Goal: Task Accomplishment & Management: Use online tool/utility

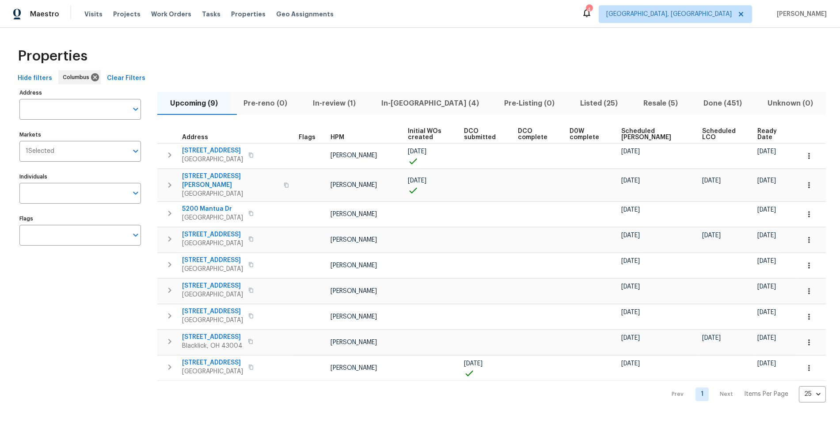
click at [205, 37] on div "Properties Hide filters Columbus Clear Filters Address Address Markets 1 Select…" at bounding box center [420, 222] width 840 height 389
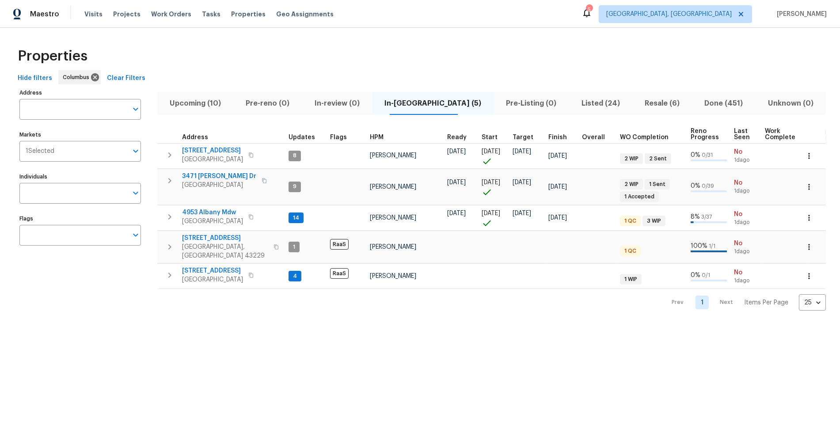
click at [174, 325] on html "Maestro Visits Projects Work Orders Tasks Properties Geo Assignments 5 Columbus…" at bounding box center [420, 162] width 840 height 325
click at [86, 114] on input "Address" at bounding box center [73, 109] width 108 height 21
type input "3526"
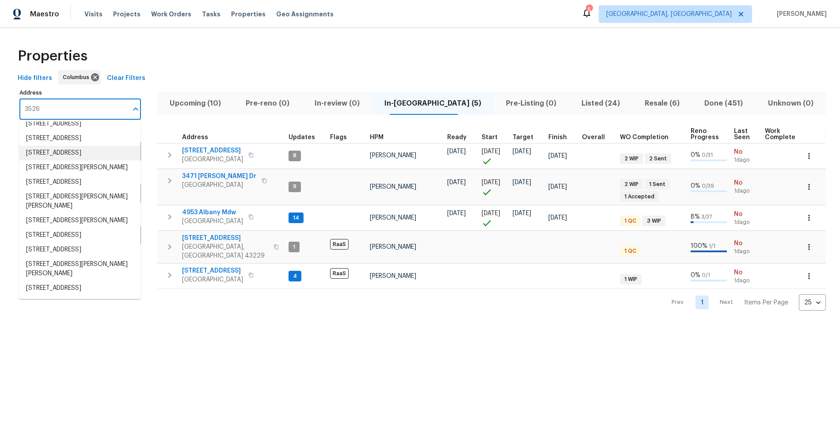
scroll to position [106, 0]
click at [91, 228] on li "3526 Rue De Fleur Columbus OH 43221" at bounding box center [80, 235] width 122 height 15
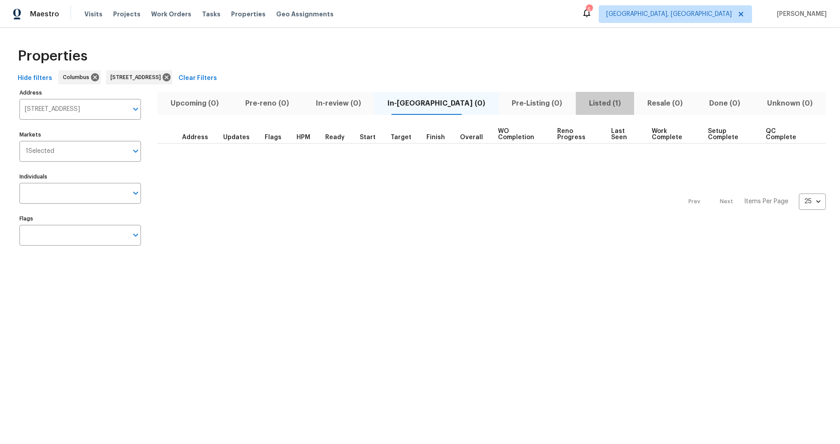
click at [582, 105] on span "Listed (1)" at bounding box center [605, 103] width 48 height 12
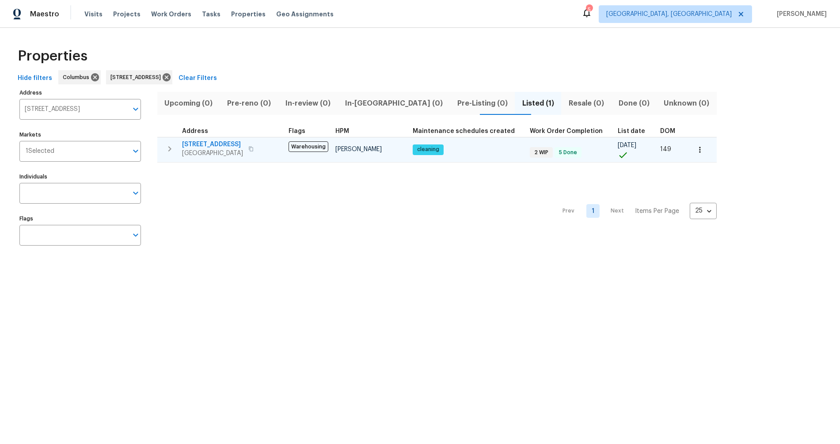
click at [227, 144] on span "3526 Rue De Fleur" at bounding box center [212, 144] width 61 height 9
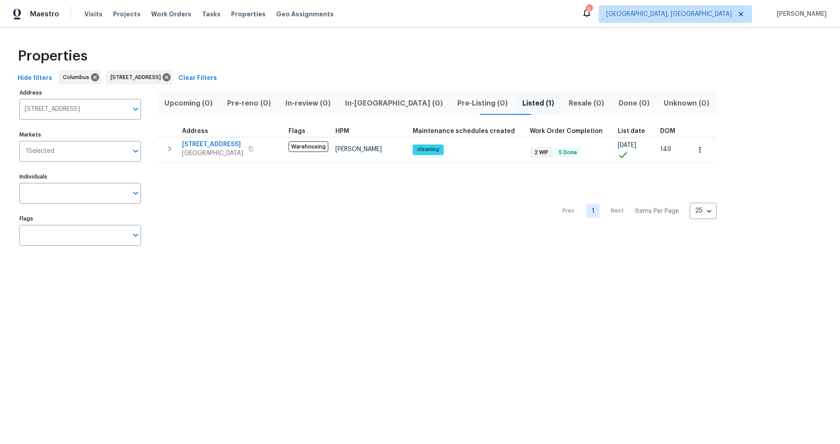
click at [365, 214] on div "Prev 1 Next Items Per Page 25 25 ​" at bounding box center [436, 209] width 559 height 92
click at [171, 77] on icon at bounding box center [167, 77] width 8 height 8
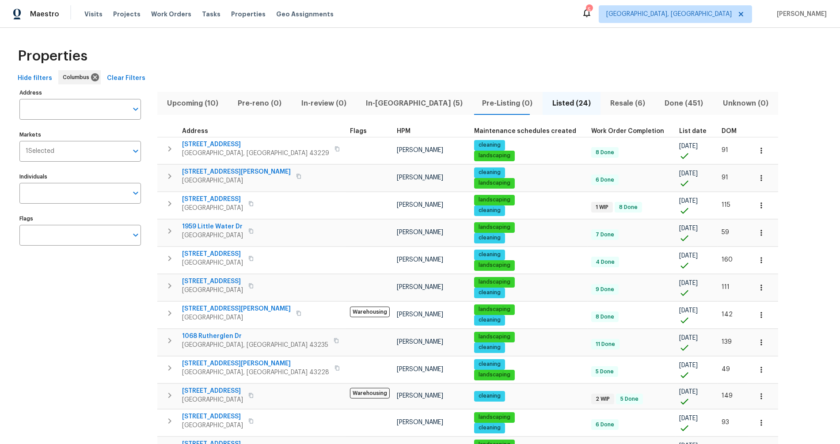
click at [270, 56] on div "Properties" at bounding box center [420, 56] width 812 height 28
click at [90, 402] on div "Address Address Markets 1 Selected Markets Individuals Individuals Flags Flags" at bounding box center [85, 449] width 133 height 724
click at [71, 105] on input "Address" at bounding box center [73, 109] width 108 height 21
type input "7873"
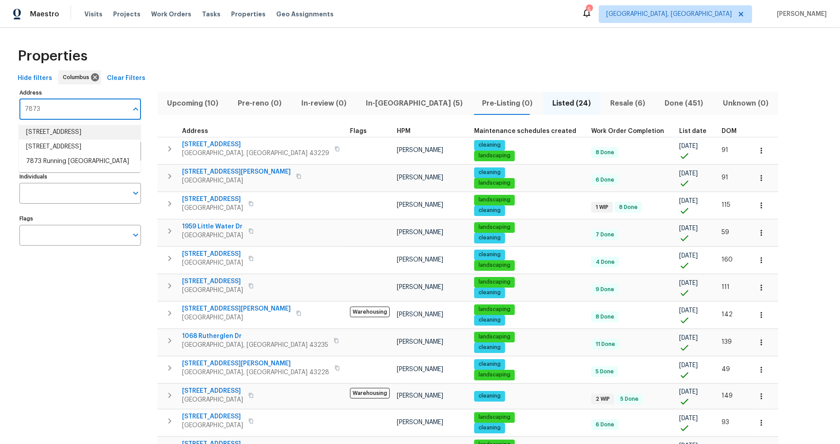
click at [80, 133] on li "7873 Beamish Way Blacklick OH 43004" at bounding box center [80, 132] width 122 height 15
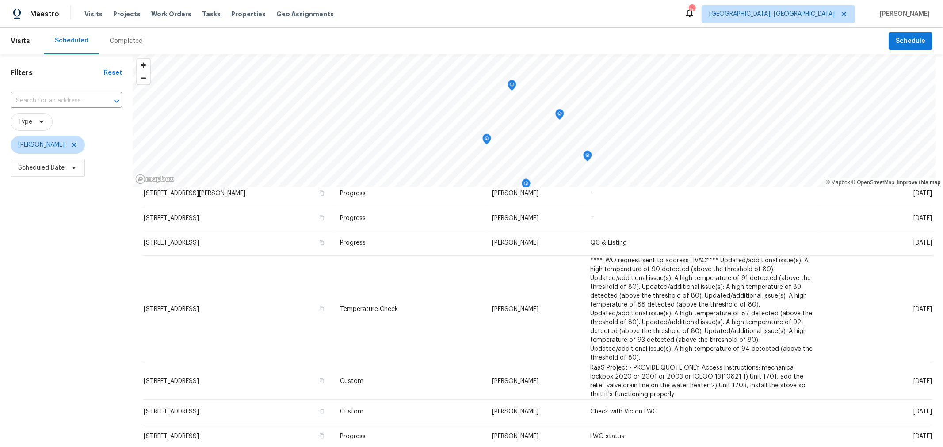
scroll to position [55, 0]
click at [76, 145] on icon at bounding box center [74, 145] width 4 height 4
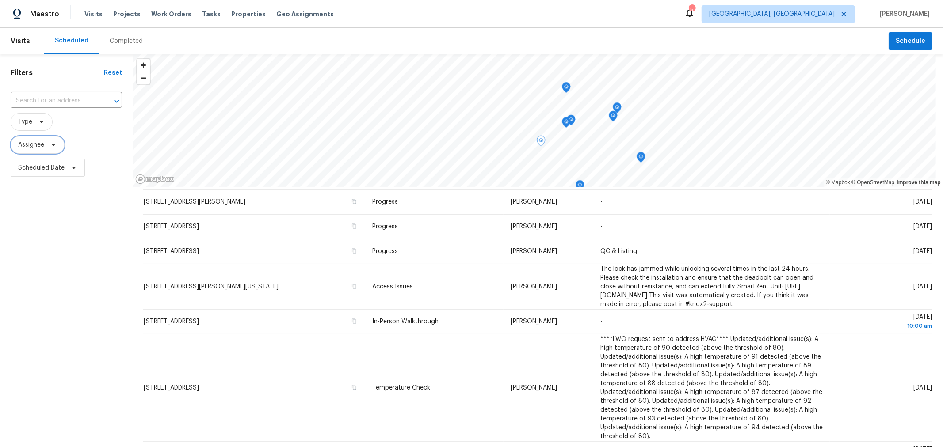
scroll to position [97, 0]
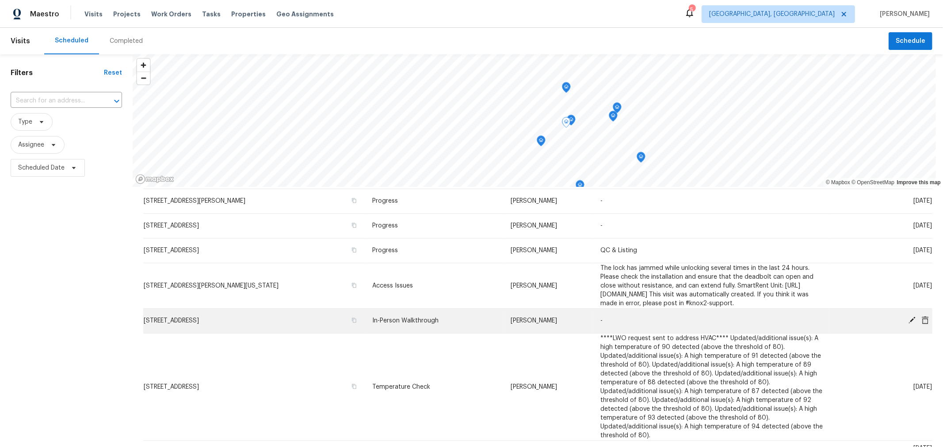
click at [908, 324] on icon at bounding box center [912, 320] width 8 height 8
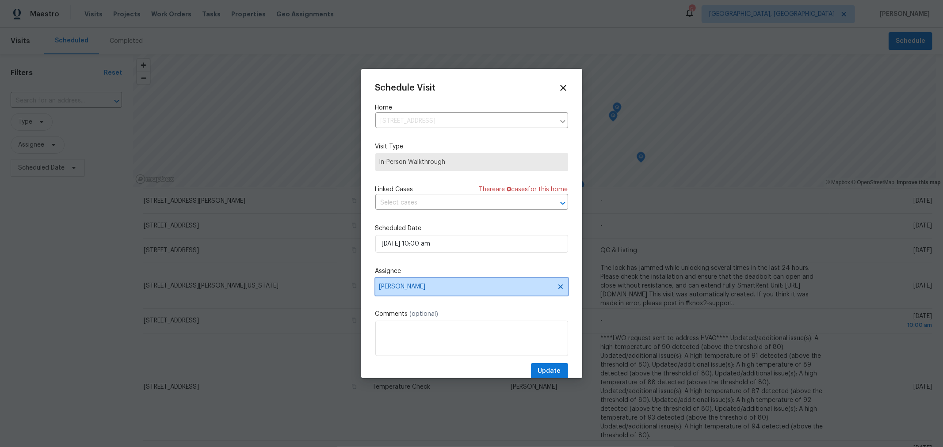
click at [557, 285] on icon at bounding box center [560, 286] width 7 height 7
click at [413, 294] on span "Assignee" at bounding box center [471, 287] width 193 height 18
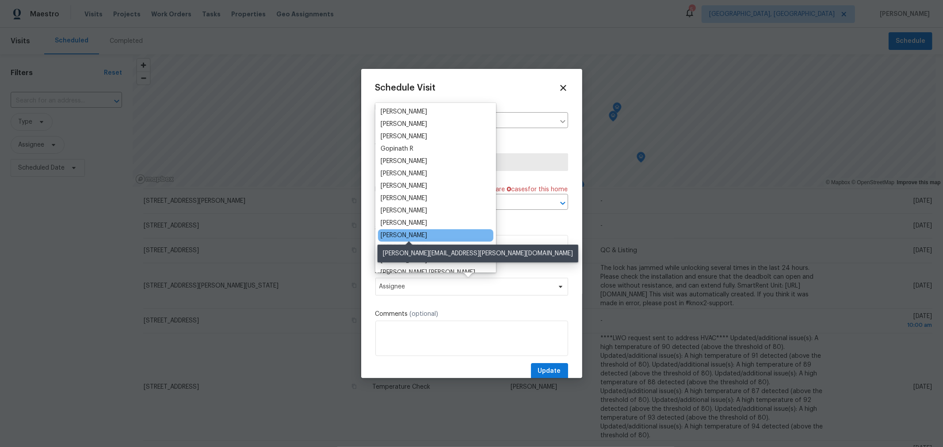
scroll to position [49, 0]
click at [423, 232] on div "[PERSON_NAME]" at bounding box center [403, 235] width 46 height 9
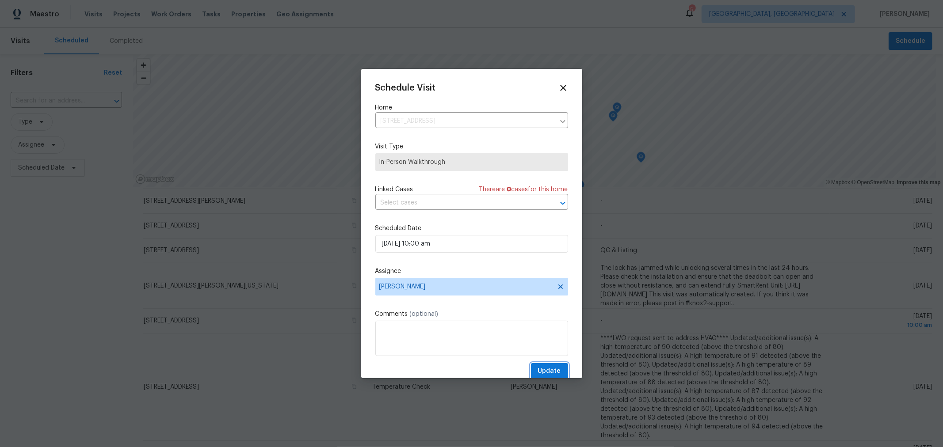
click at [538, 372] on span "Update" at bounding box center [549, 371] width 23 height 11
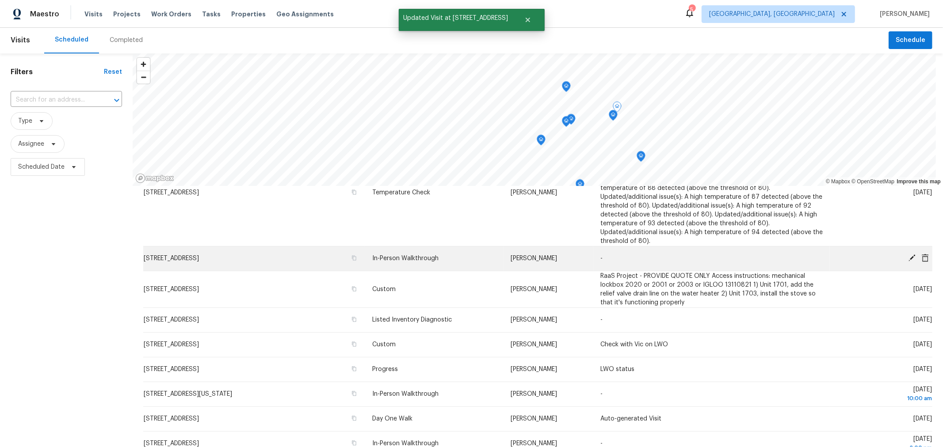
scroll to position [1, 0]
click at [908, 262] on icon at bounding box center [912, 258] width 8 height 8
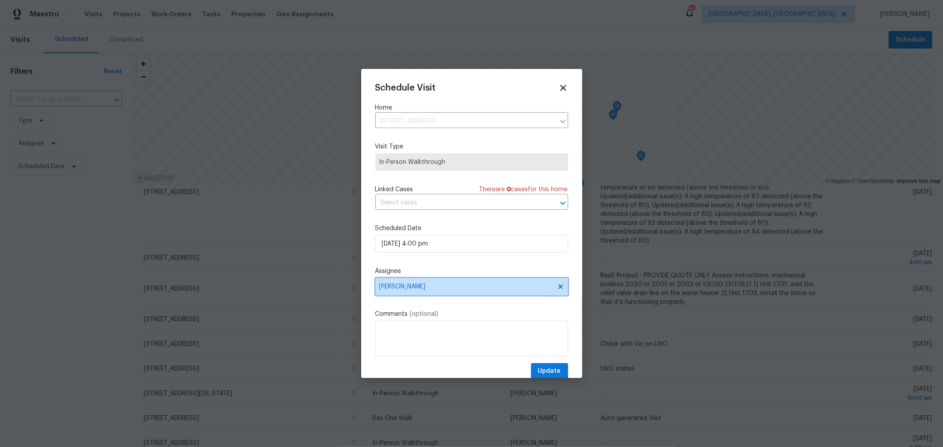
click at [467, 288] on span "[PERSON_NAME]" at bounding box center [465, 286] width 173 height 7
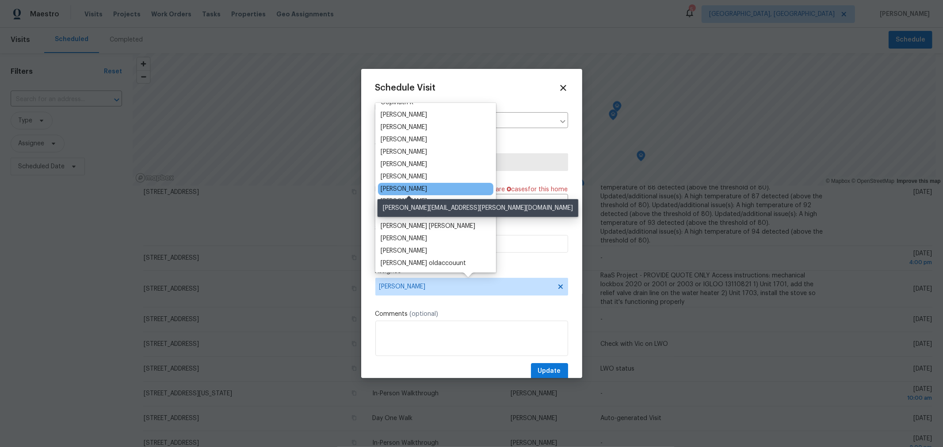
click at [425, 190] on div "[PERSON_NAME]" at bounding box center [403, 189] width 46 height 9
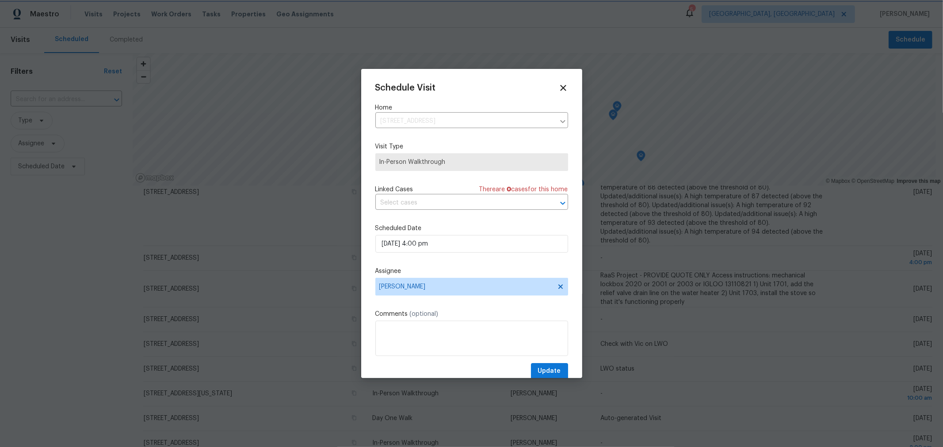
scroll to position [96, 0]
click at [544, 361] on div "Schedule Visit Home 5993 Eden Valley Dr, Westerville, OH 43081 ​ Visit Type In-…" at bounding box center [471, 231] width 193 height 297
click at [543, 368] on span "Update" at bounding box center [549, 371] width 23 height 11
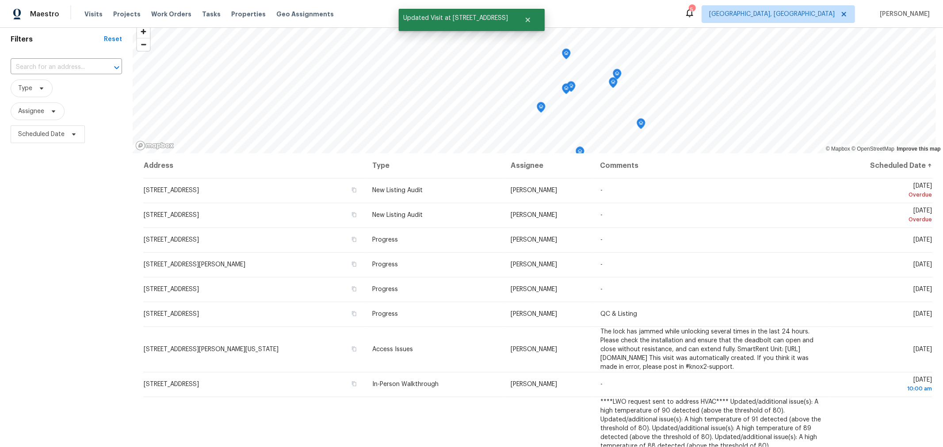
scroll to position [0, 0]
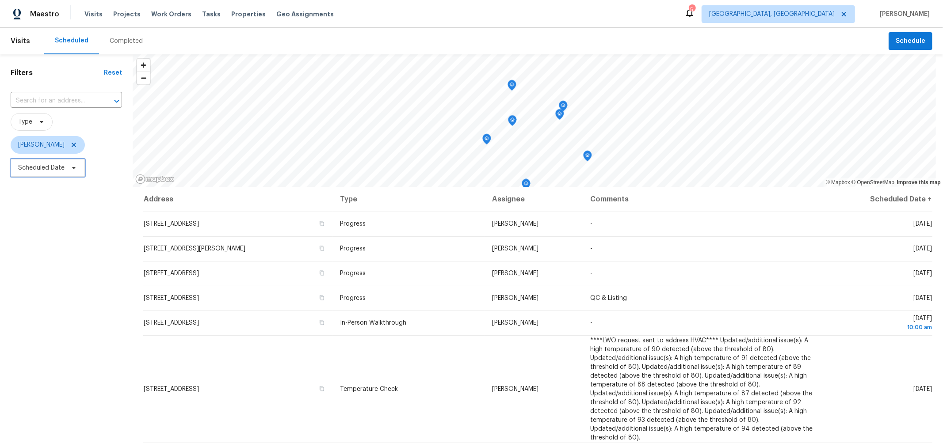
click at [60, 173] on span "Scheduled Date" at bounding box center [48, 168] width 74 height 18
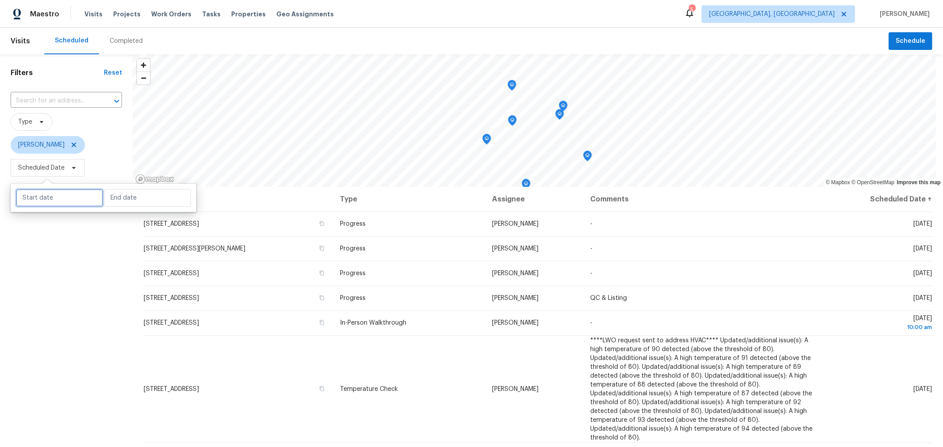
click at [69, 200] on input "text" at bounding box center [59, 198] width 87 height 18
select select "7"
select select "2025"
select select "8"
select select "2025"
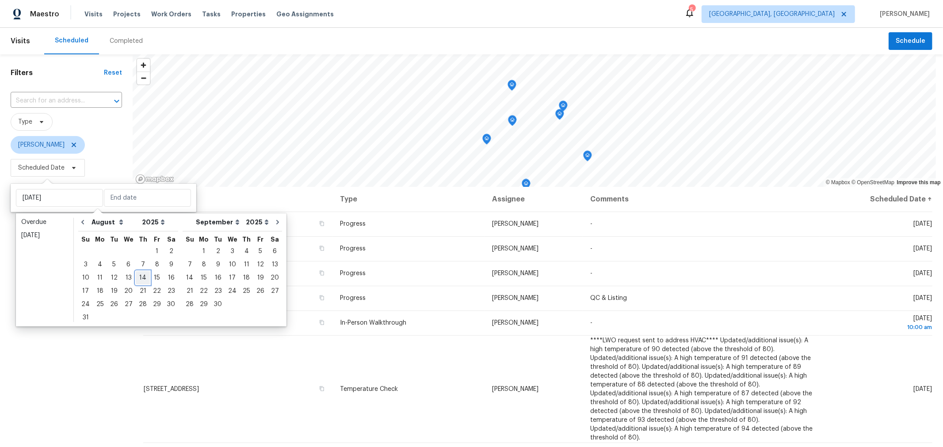
click at [137, 281] on div "14" at bounding box center [143, 278] width 14 height 12
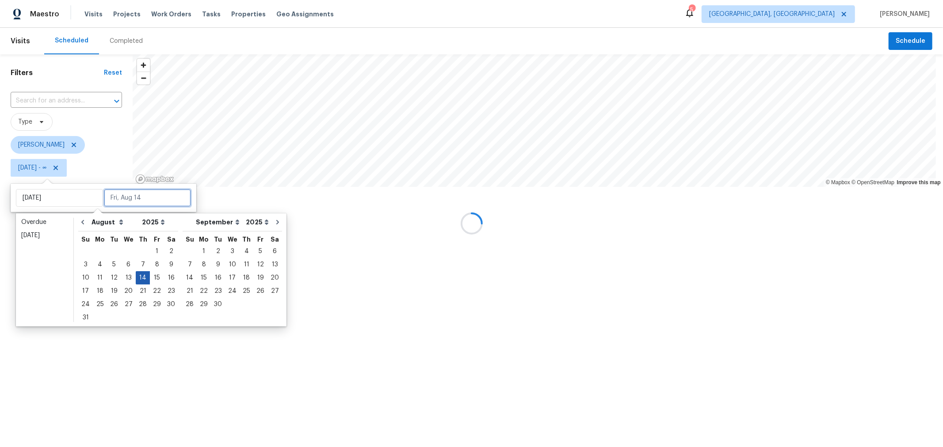
type input "Thu, Aug 14"
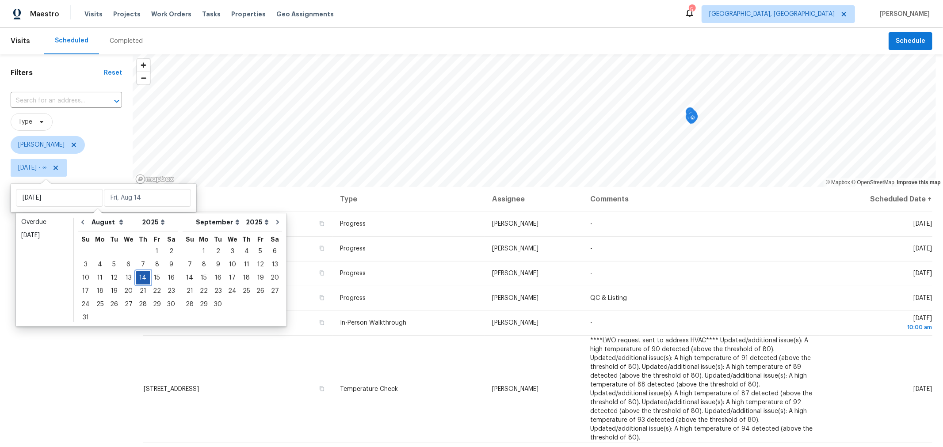
click at [137, 281] on div "14" at bounding box center [143, 278] width 14 height 12
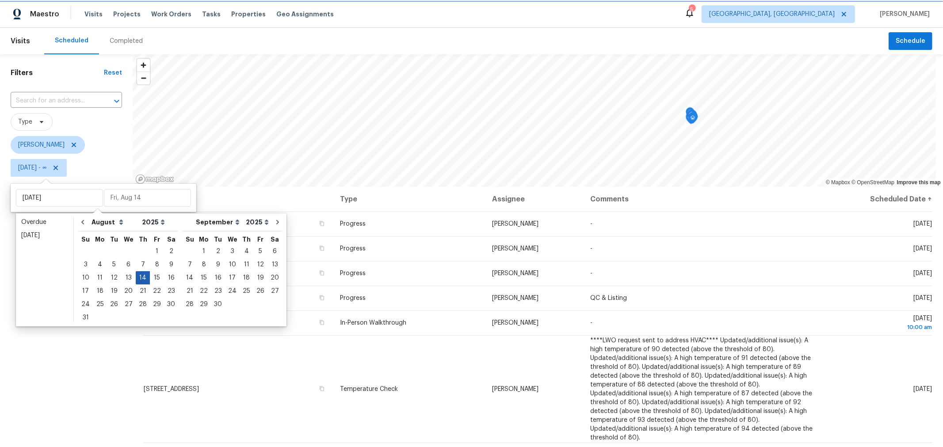
type input "Thu, Aug 14"
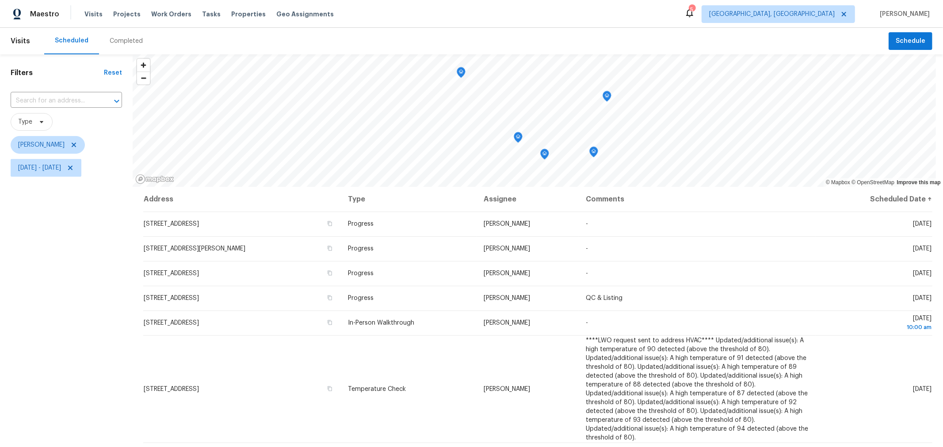
click at [112, 344] on div "Filters Reset ​ Type Keith Hollingsworth Thu, Aug 14 - Thu, Aug 14" at bounding box center [66, 299] width 133 height 491
click at [493, 118] on div "Map marker" at bounding box center [491, 114] width 9 height 14
click at [492, 113] on icon "Map marker" at bounding box center [491, 112] width 1 height 1
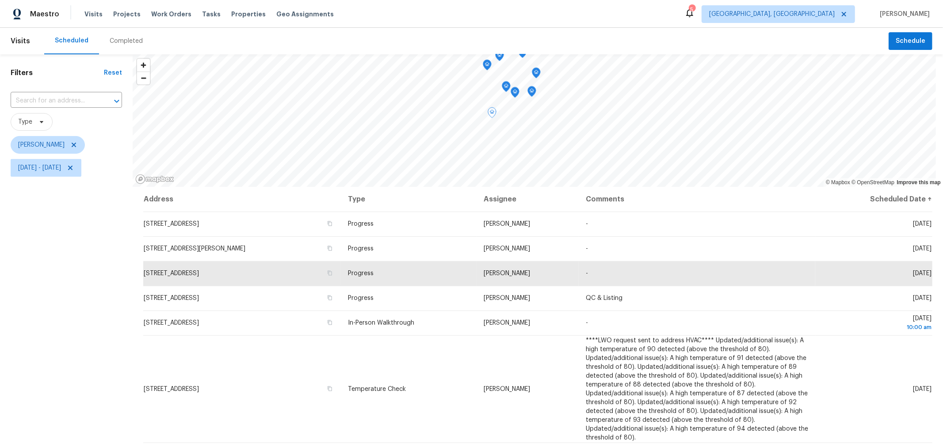
click at [505, 92] on div "Map marker" at bounding box center [506, 88] width 9 height 14
click at [505, 87] on icon "Map marker" at bounding box center [506, 87] width 8 height 10
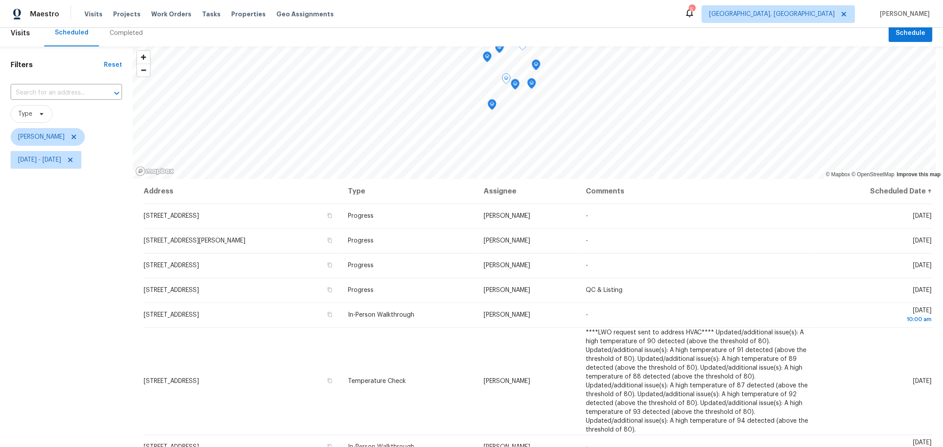
scroll to position [8, 0]
click at [514, 84] on icon "Map marker" at bounding box center [515, 84] width 8 height 10
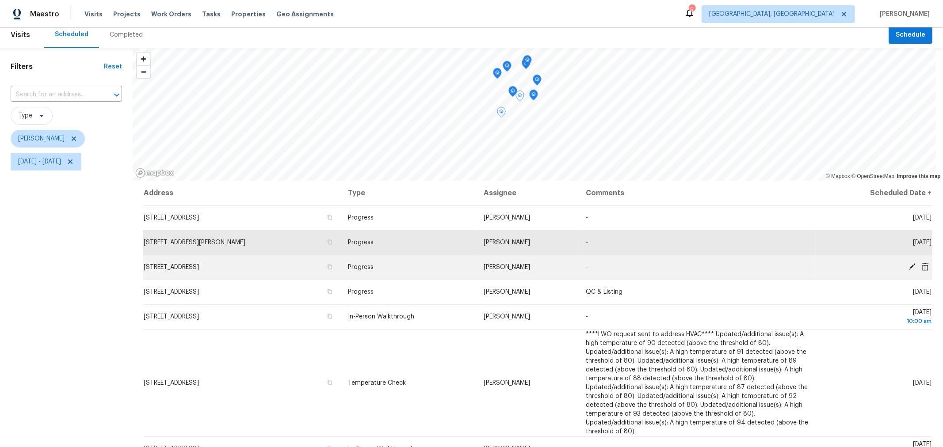
scroll to position [104, 0]
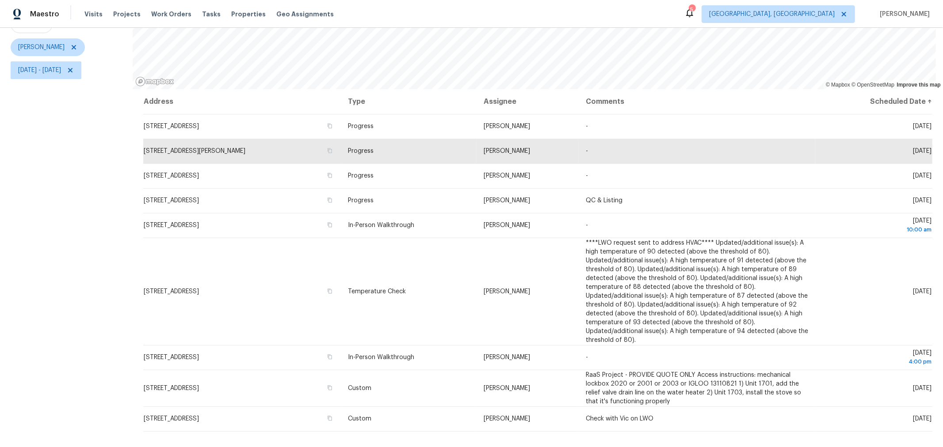
click at [117, 205] on div "Filters Reset ​ Type Keith Hollingsworth Thu, Aug 14 - Thu, Aug 14" at bounding box center [66, 202] width 133 height 491
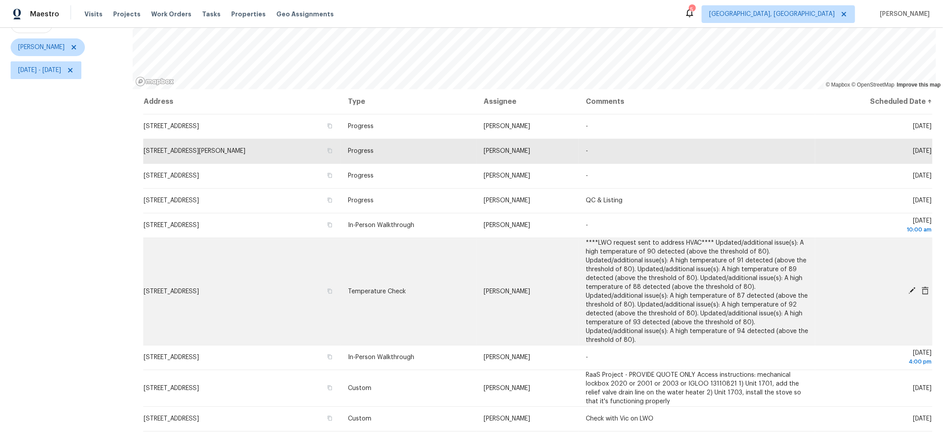
click at [908, 287] on icon at bounding box center [912, 291] width 8 height 8
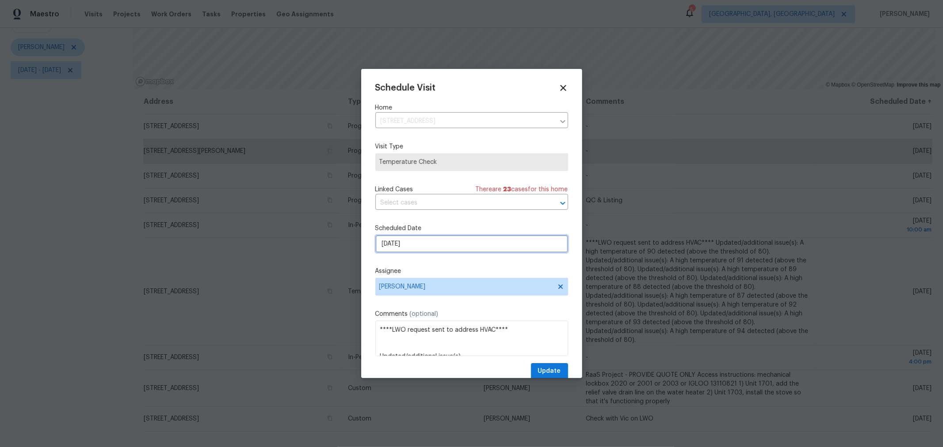
click at [407, 246] on input "8/14/2025" at bounding box center [471, 244] width 193 height 18
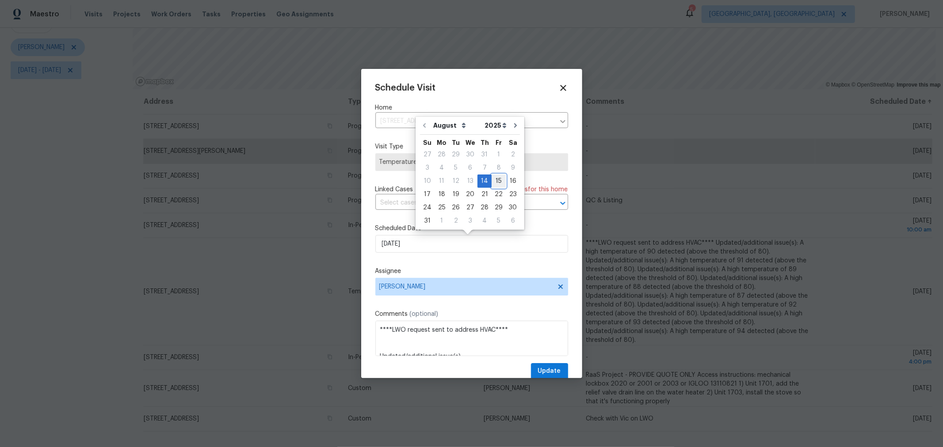
click at [498, 178] on div "15" at bounding box center [498, 181] width 14 height 12
type input "8/15/2025"
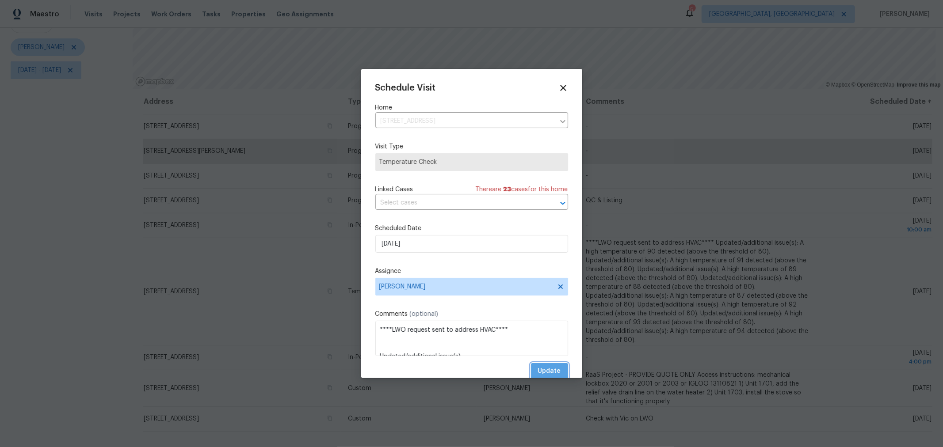
click at [548, 367] on span "Update" at bounding box center [549, 371] width 23 height 11
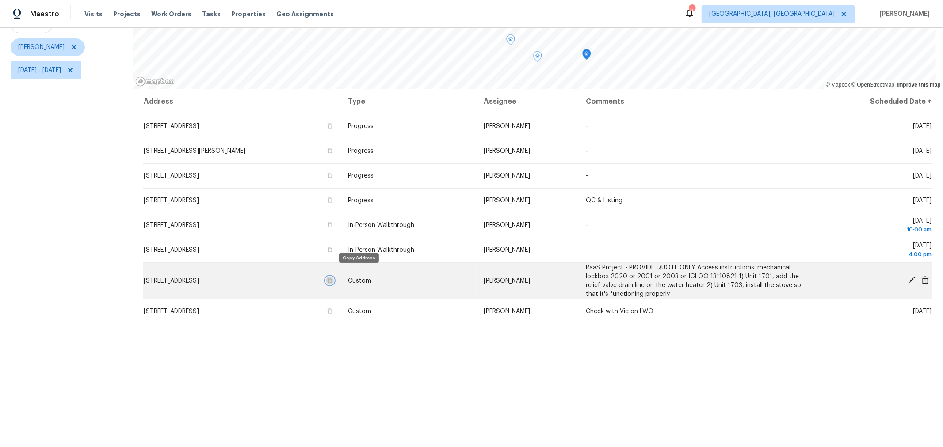
click at [332, 278] on icon "button" at bounding box center [329, 280] width 5 height 5
click at [908, 276] on icon at bounding box center [912, 280] width 8 height 8
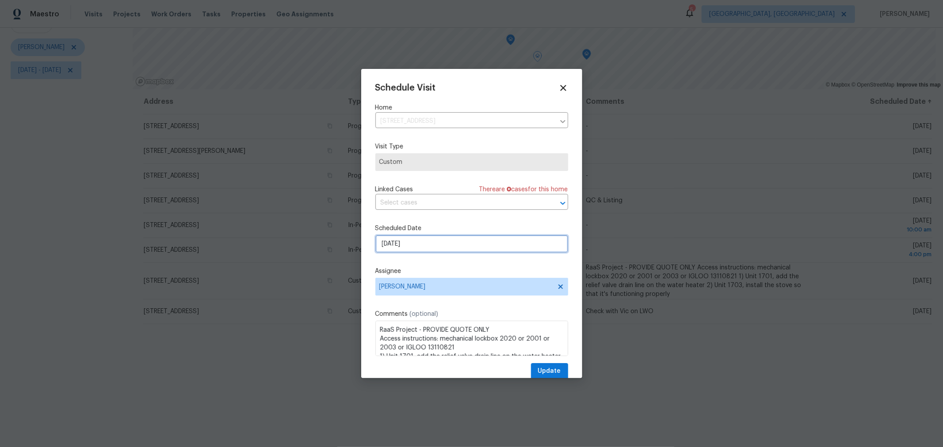
click at [410, 250] on input "8/14/2025" at bounding box center [471, 244] width 193 height 18
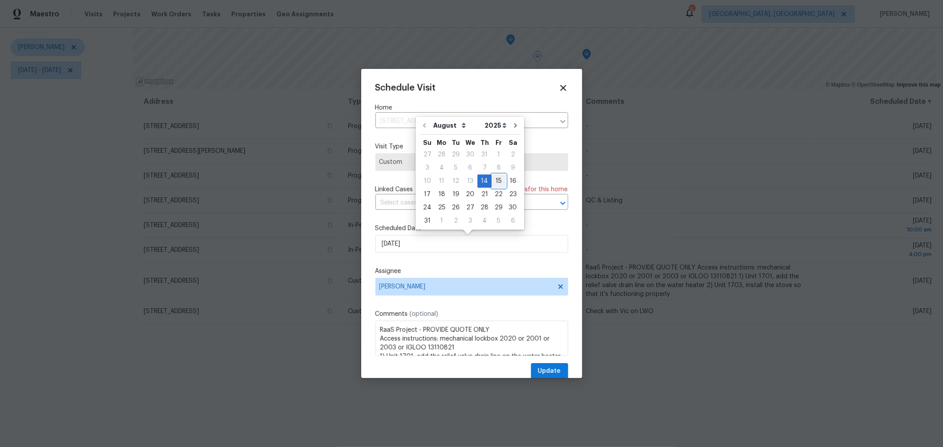
click at [499, 180] on div "15" at bounding box center [498, 181] width 14 height 12
type input "8/15/2025"
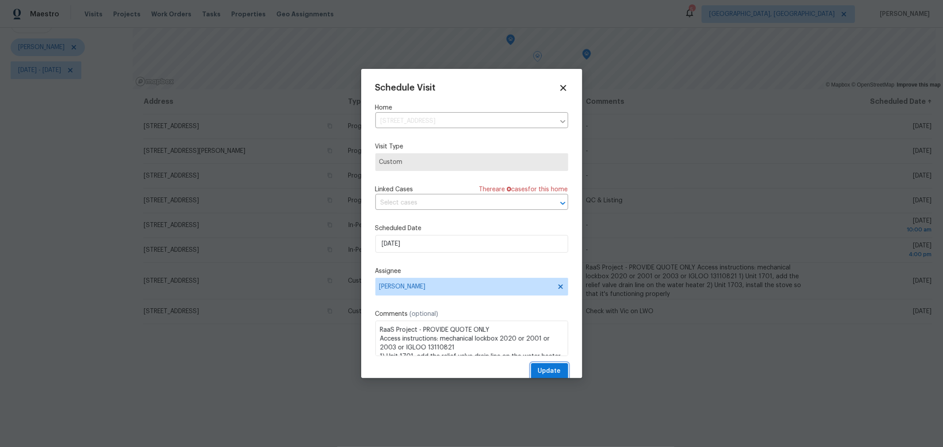
click at [540, 372] on span "Update" at bounding box center [549, 371] width 23 height 11
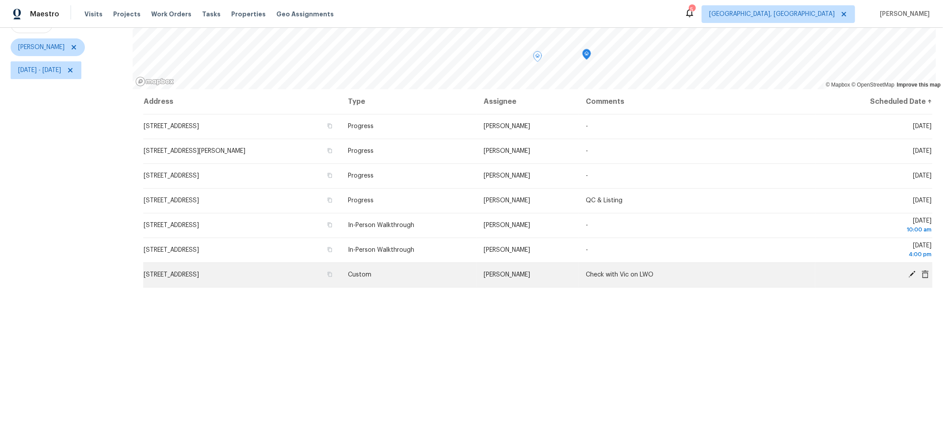
click at [908, 270] on icon at bounding box center [912, 274] width 8 height 8
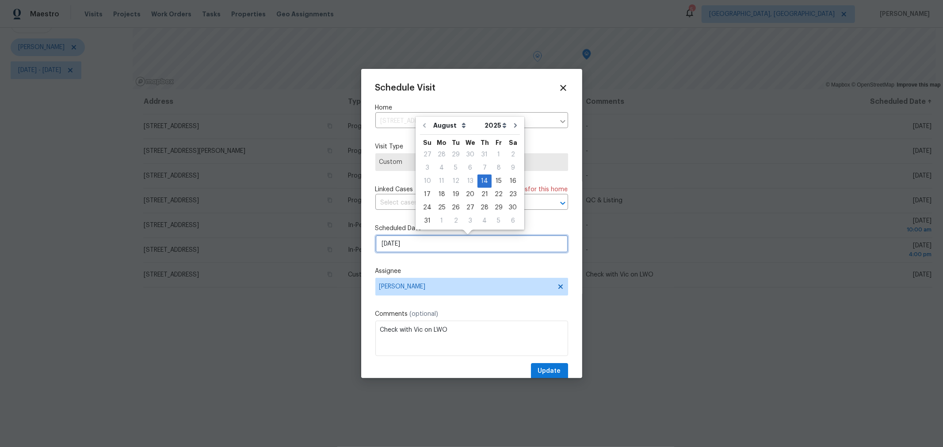
click at [466, 243] on input "8/14/2025" at bounding box center [471, 244] width 193 height 18
click at [492, 179] on div "15" at bounding box center [498, 181] width 14 height 12
type input "8/15/2025"
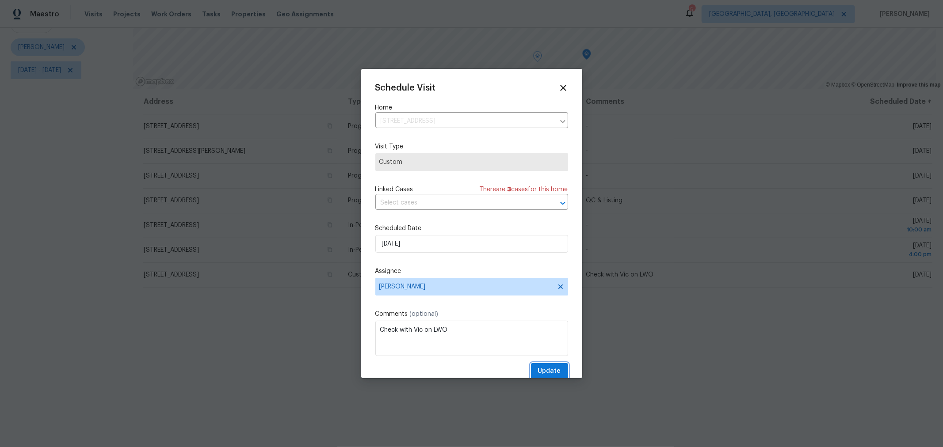
click at [546, 367] on span "Update" at bounding box center [549, 371] width 23 height 11
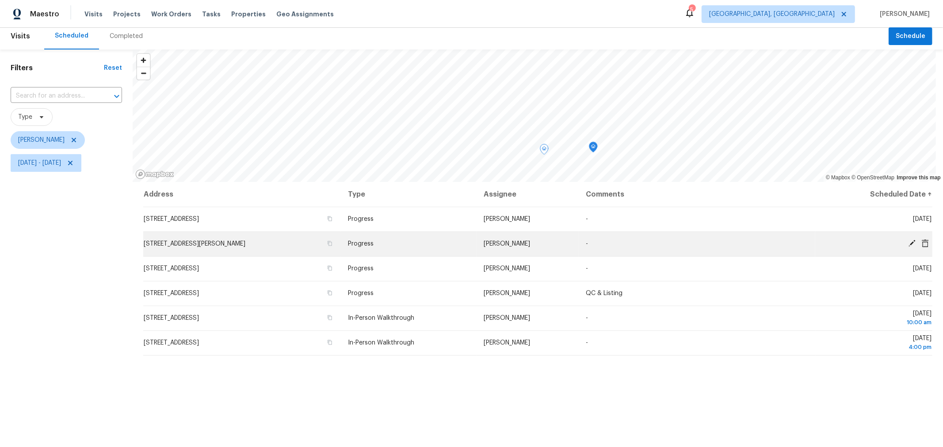
scroll to position [0, 0]
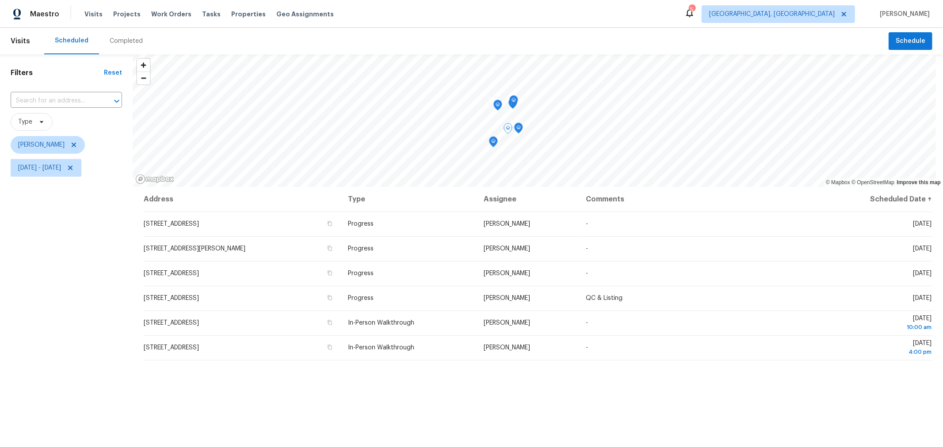
click at [495, 145] on icon "Map marker" at bounding box center [493, 142] width 8 height 10
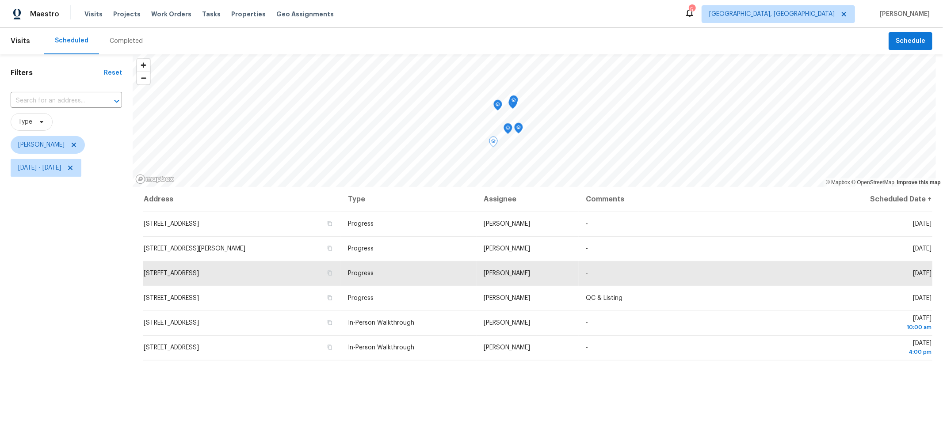
click at [509, 132] on icon "Map marker" at bounding box center [508, 129] width 8 height 10
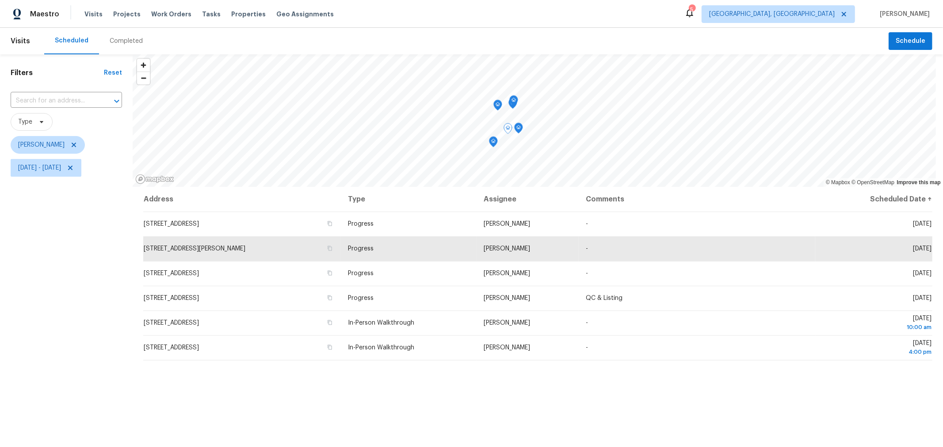
click at [491, 144] on icon "Map marker" at bounding box center [493, 142] width 8 height 10
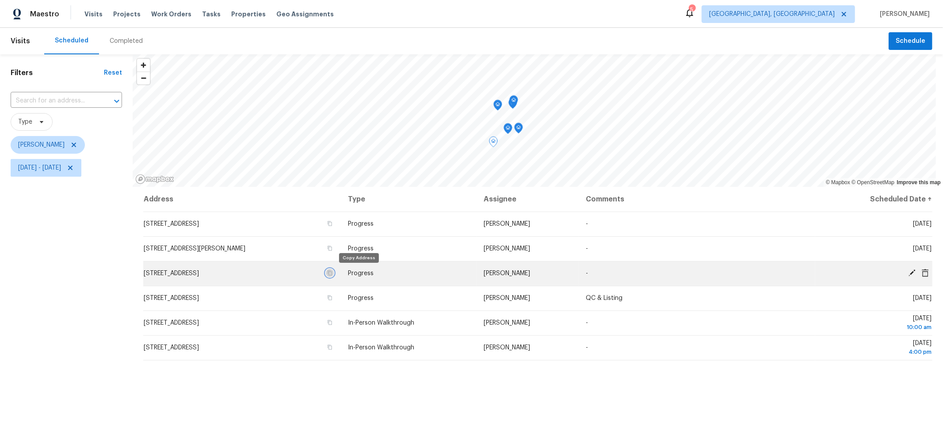
click at [332, 274] on icon "button" at bounding box center [329, 272] width 5 height 5
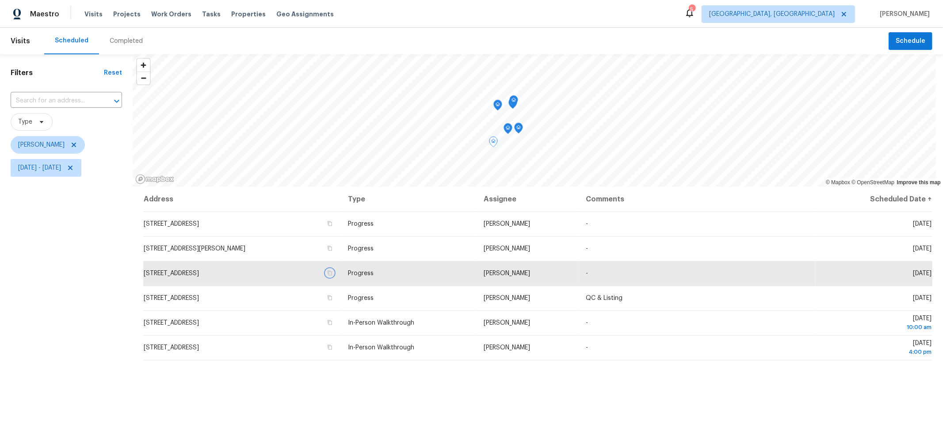
click at [507, 133] on icon "Map marker" at bounding box center [507, 128] width 9 height 11
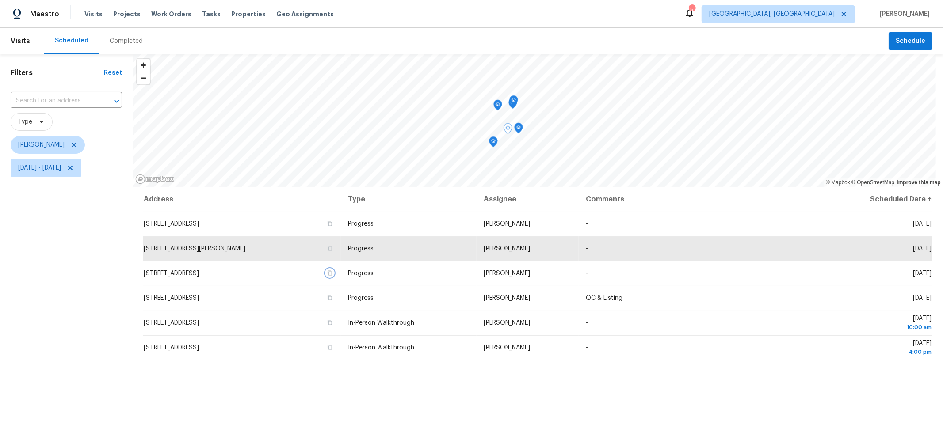
click at [522, 132] on icon "Map marker" at bounding box center [518, 128] width 9 height 11
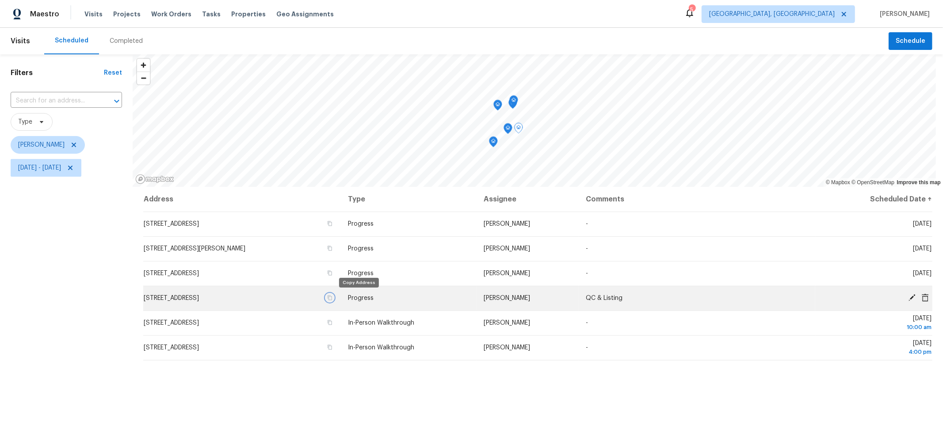
click at [332, 298] on icon "button" at bounding box center [329, 298] width 4 height 5
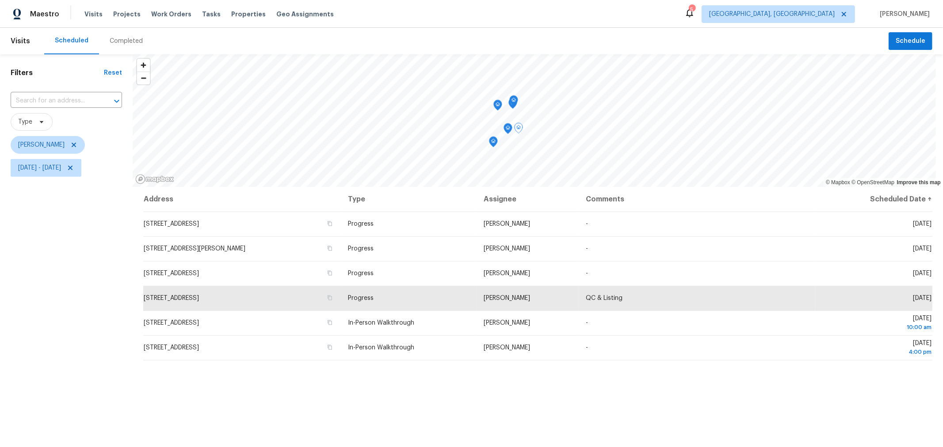
click at [501, 390] on div "Address Type Assignee Comments Scheduled Date ↑ 4953 Albany Mdw, Westerville, O…" at bounding box center [538, 366] width 810 height 358
click at [695, 380] on div "Address Type Assignee Comments Scheduled Date ↑ 4953 Albany Mdw, Westerville, O…" at bounding box center [538, 366] width 810 height 358
click at [514, 101] on icon "Map marker" at bounding box center [513, 100] width 3 height 2
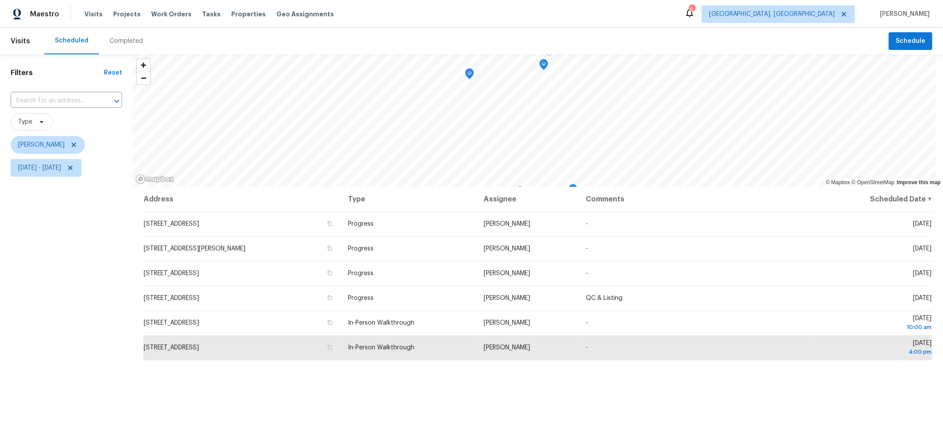
click at [543, 69] on icon "Map marker" at bounding box center [543, 64] width 9 height 11
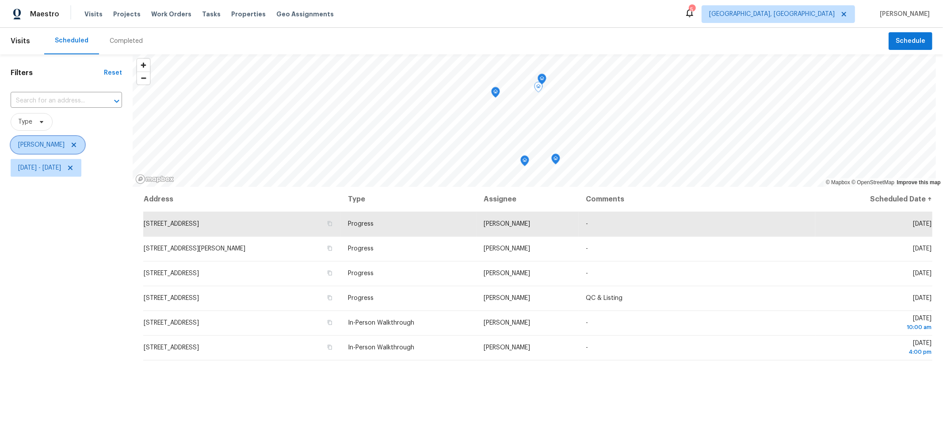
click at [77, 142] on icon at bounding box center [73, 144] width 7 height 7
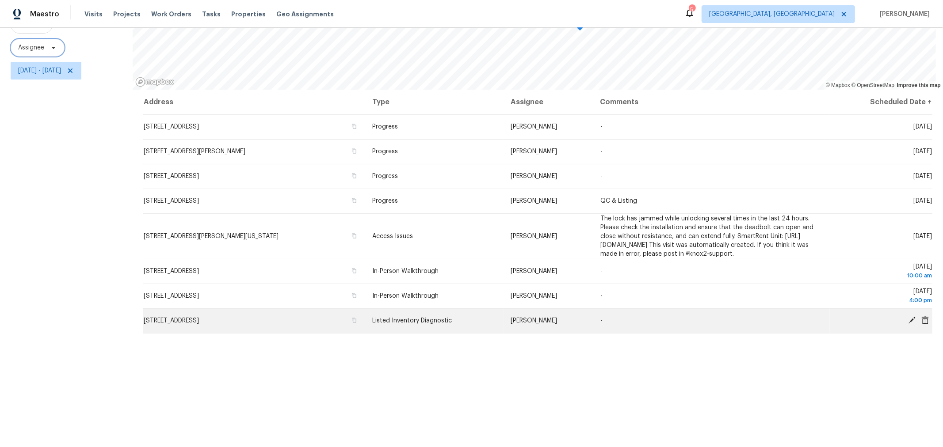
scroll to position [98, 0]
click at [908, 324] on icon at bounding box center [912, 320] width 8 height 8
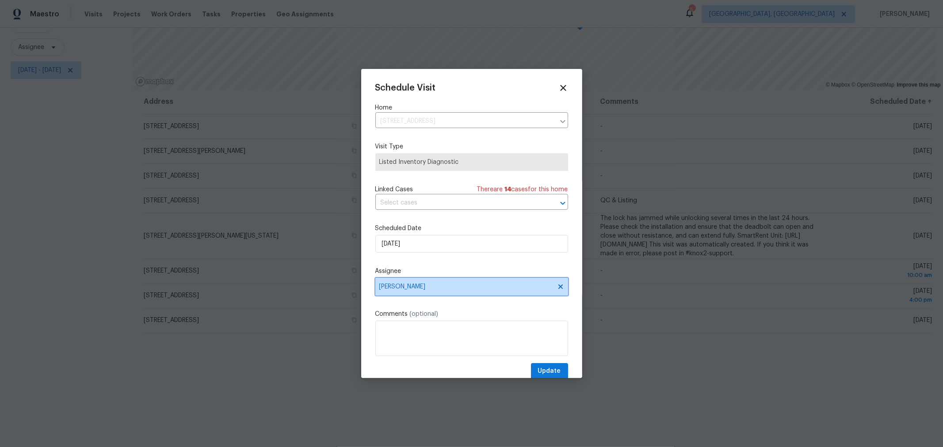
click at [468, 280] on span "Casey Morris" at bounding box center [471, 287] width 193 height 18
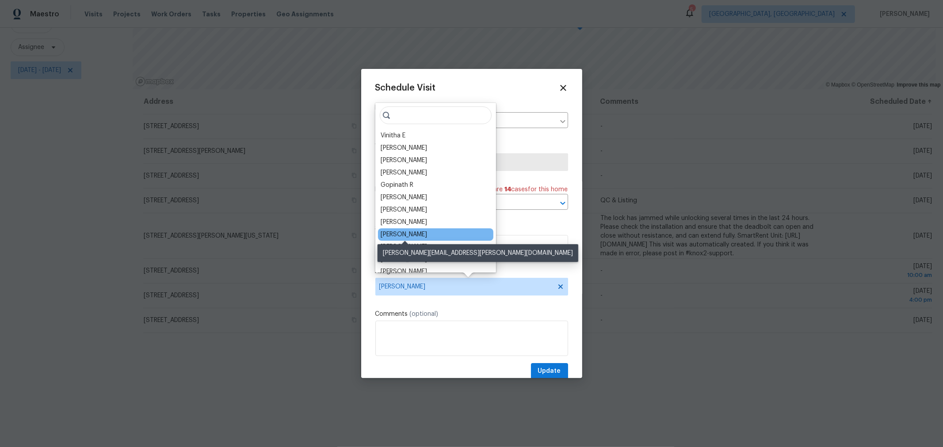
click at [409, 235] on div "Dennis Neuhardt" at bounding box center [403, 234] width 46 height 9
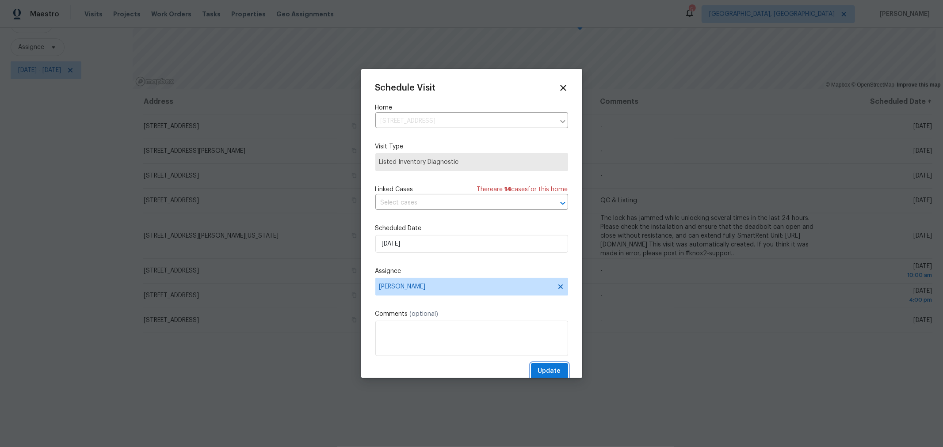
click at [538, 367] on span "Update" at bounding box center [549, 371] width 23 height 11
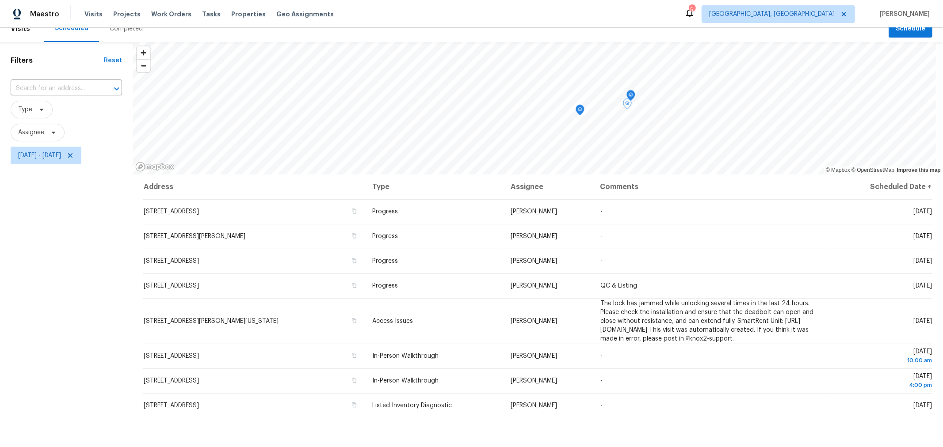
scroll to position [0, 0]
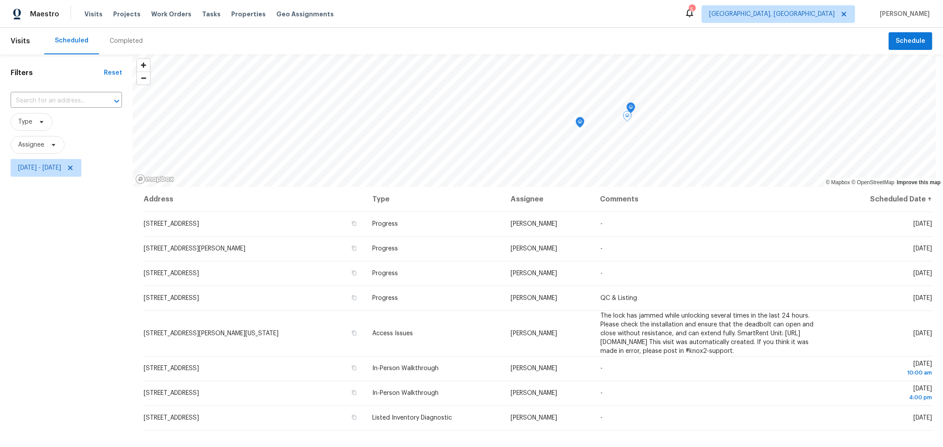
click at [61, 244] on div "Filters Reset ​ Type Assignee Thu, Aug 14 - Thu, Aug 14" at bounding box center [66, 299] width 133 height 491
click at [632, 111] on icon "Map marker" at bounding box center [631, 108] width 8 height 10
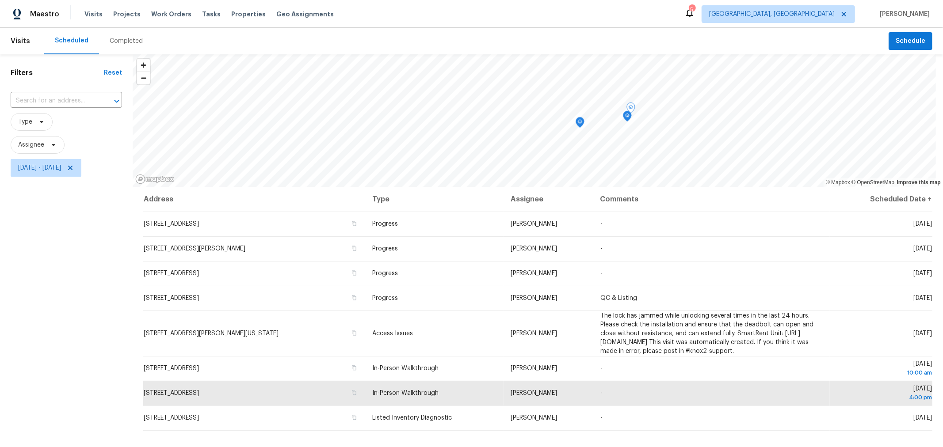
click at [626, 121] on icon "Map marker" at bounding box center [627, 116] width 9 height 11
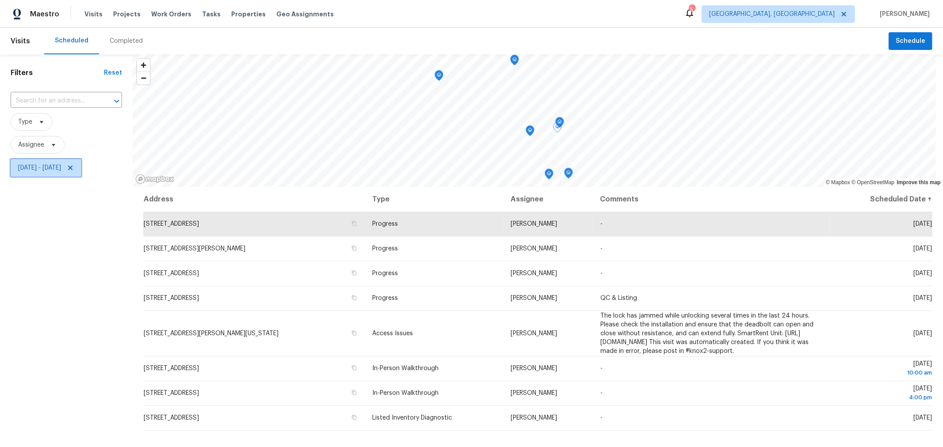
click at [81, 173] on span "Thu, Aug 14 - Thu, Aug 14" at bounding box center [46, 168] width 71 height 18
click at [84, 199] on input "Thu, Aug 14" at bounding box center [59, 198] width 87 height 18
select select "7"
select select "2025"
select select "8"
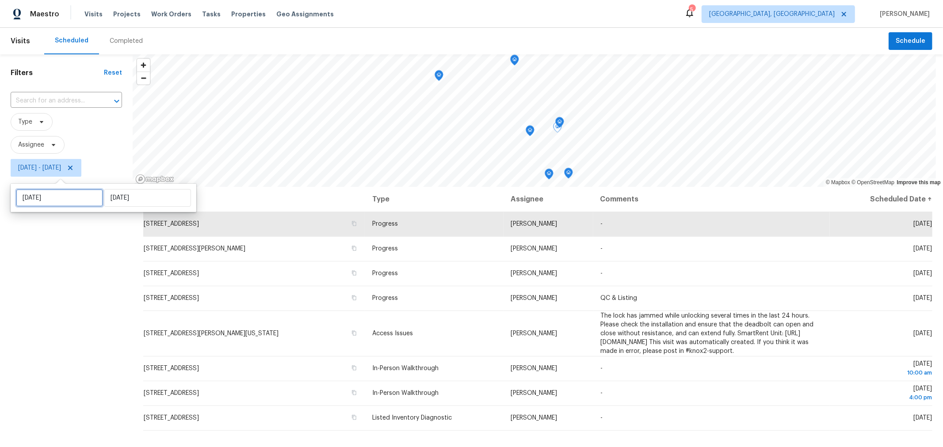
select select "2025"
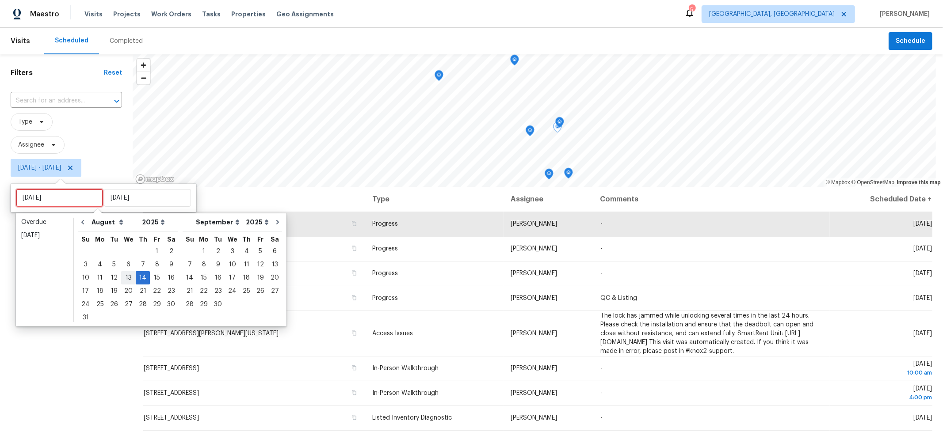
type input "Wed, Aug 13"
type input "Thu, Aug 14"
type input "Sat, Aug 16"
click at [151, 278] on div "15" at bounding box center [157, 278] width 14 height 12
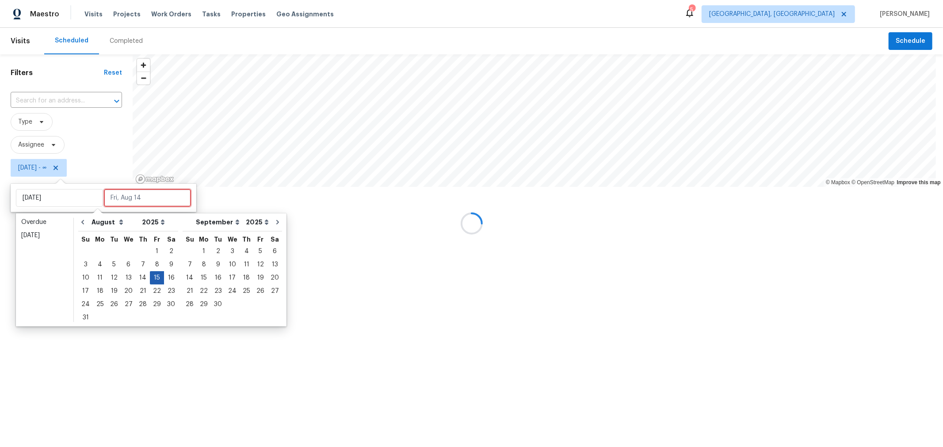
type input "Fri, Aug 15"
type input "Thu, Aug 14"
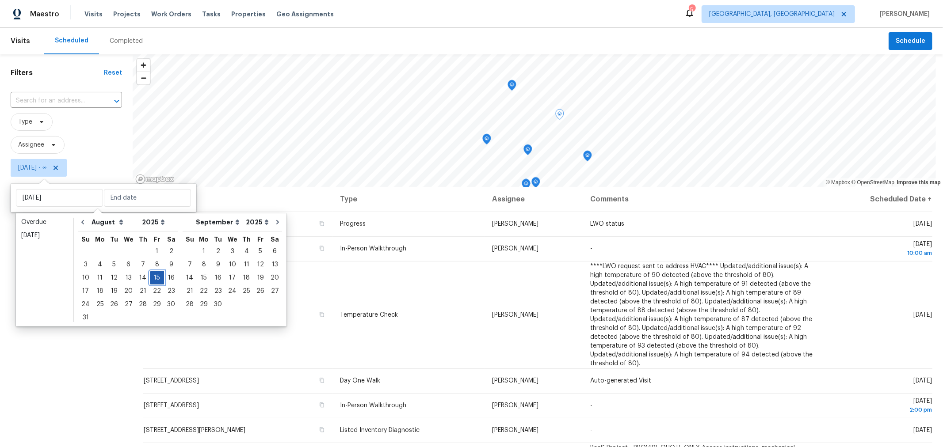
click at [151, 277] on div "15" at bounding box center [157, 278] width 14 height 12
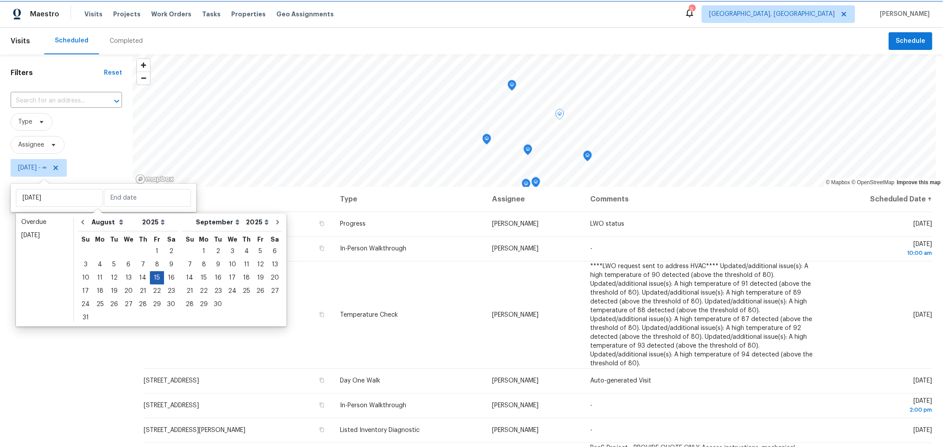
type input "Fri, Aug 15"
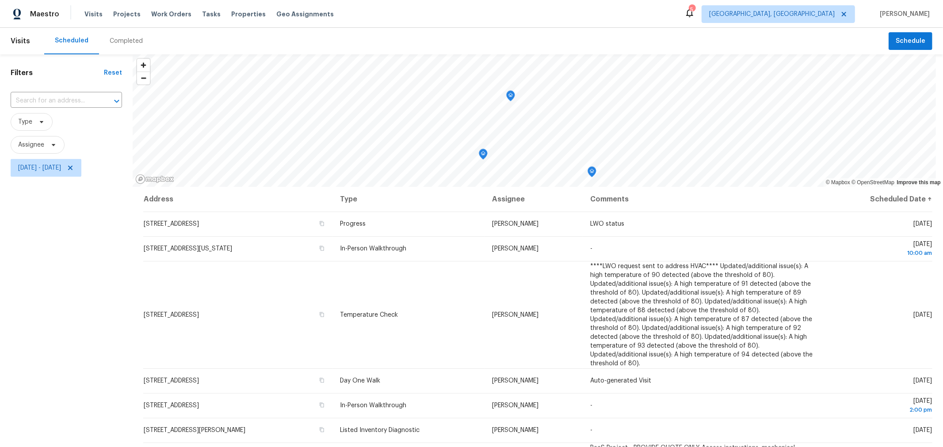
click at [50, 339] on div "Filters Reset ​ Type Assignee Fri, Aug 15 - Fri, Aug 15" at bounding box center [66, 299] width 133 height 491
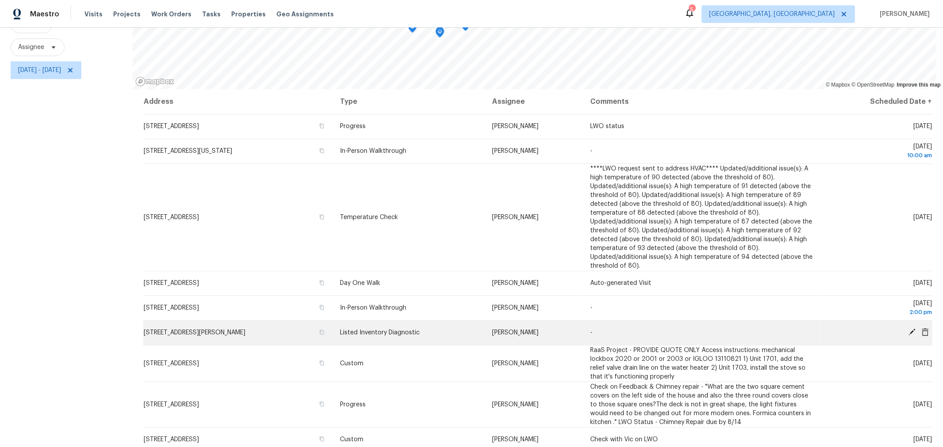
scroll to position [11, 0]
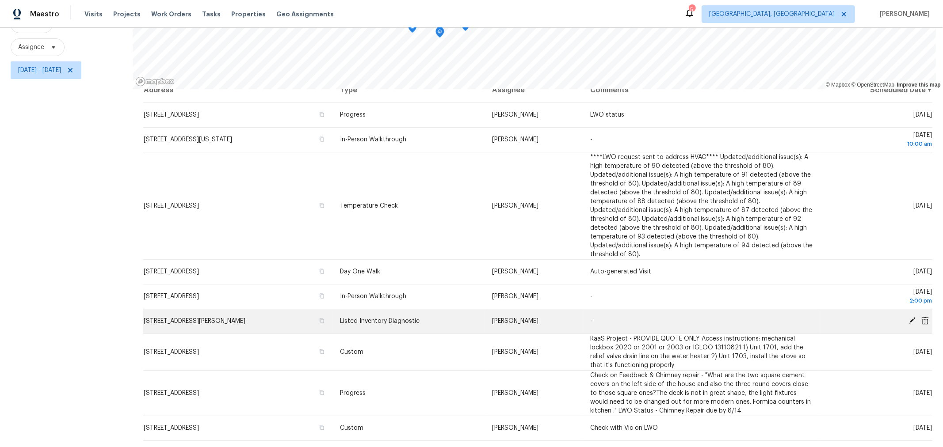
click at [908, 317] on icon at bounding box center [912, 321] width 8 height 8
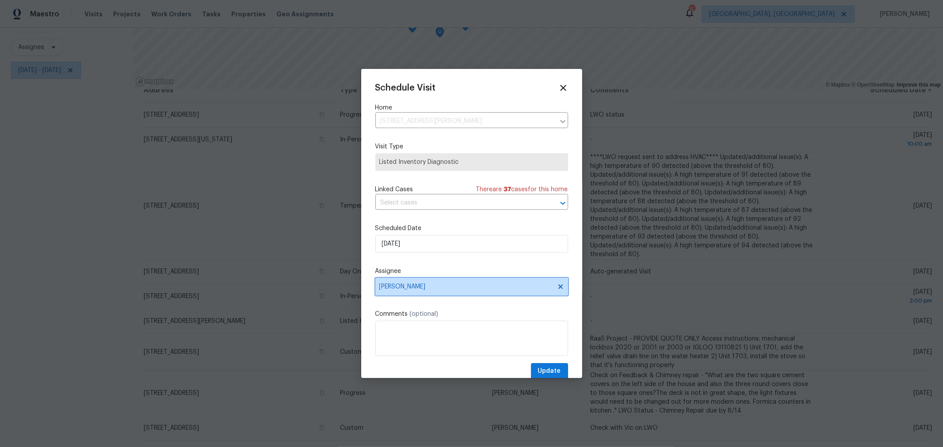
click at [498, 286] on span "[PERSON_NAME]" at bounding box center [465, 286] width 173 height 7
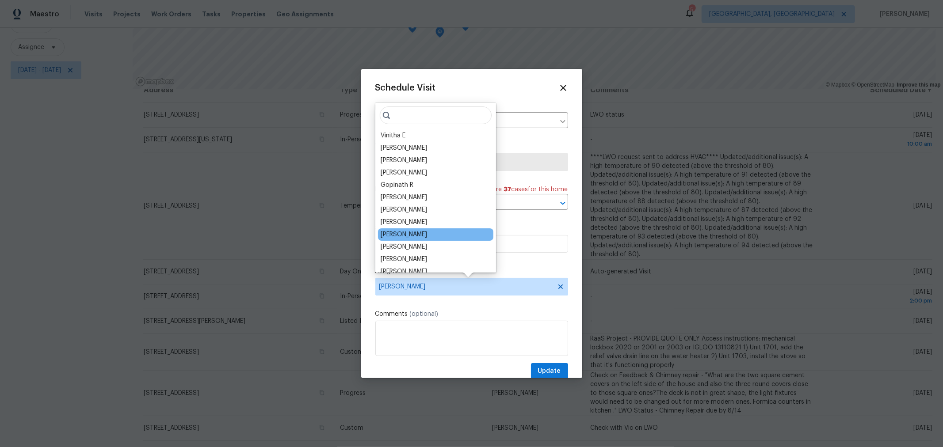
click at [426, 234] on div "Dennis Neuhardt" at bounding box center [403, 234] width 46 height 9
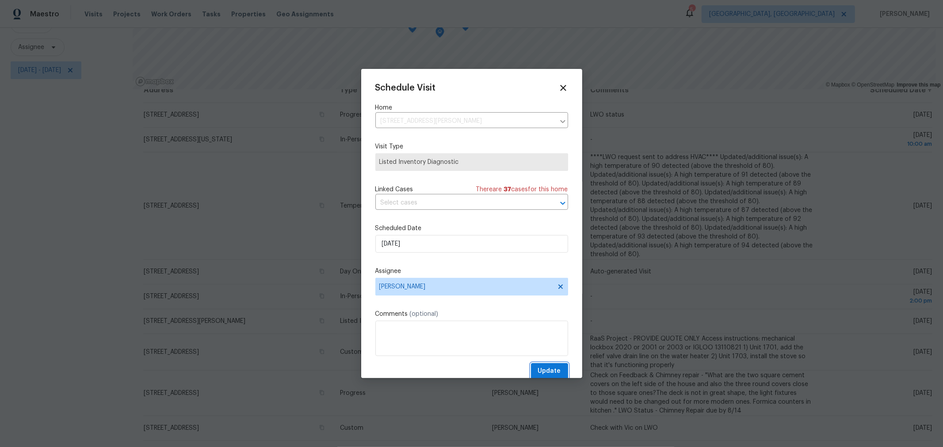
click at [541, 374] on span "Update" at bounding box center [549, 371] width 23 height 11
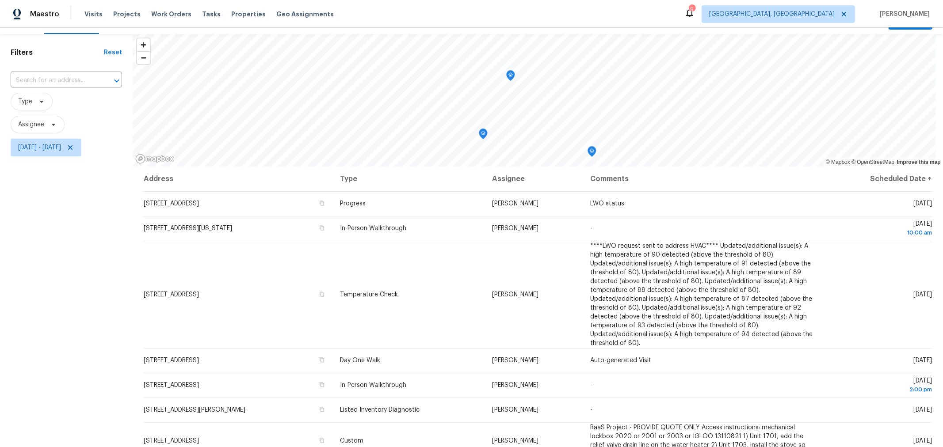
scroll to position [0, 0]
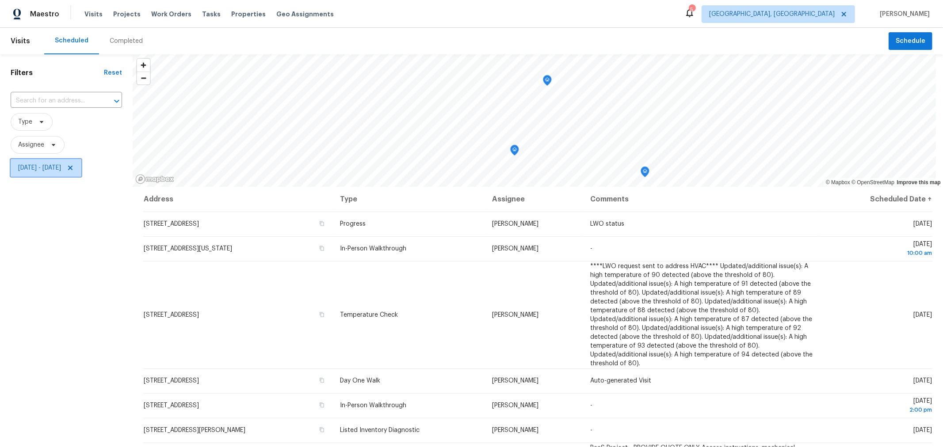
click at [61, 171] on span "Fri, Aug 15 - Fri, Aug 15" at bounding box center [39, 168] width 43 height 9
click at [76, 193] on input "Fri, Aug 15" at bounding box center [59, 198] width 87 height 18
select select "7"
select select "2025"
select select "8"
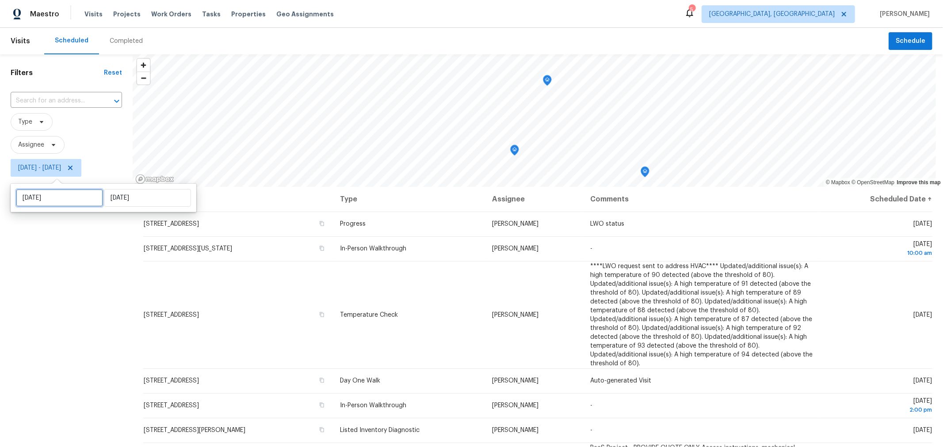
select select "2025"
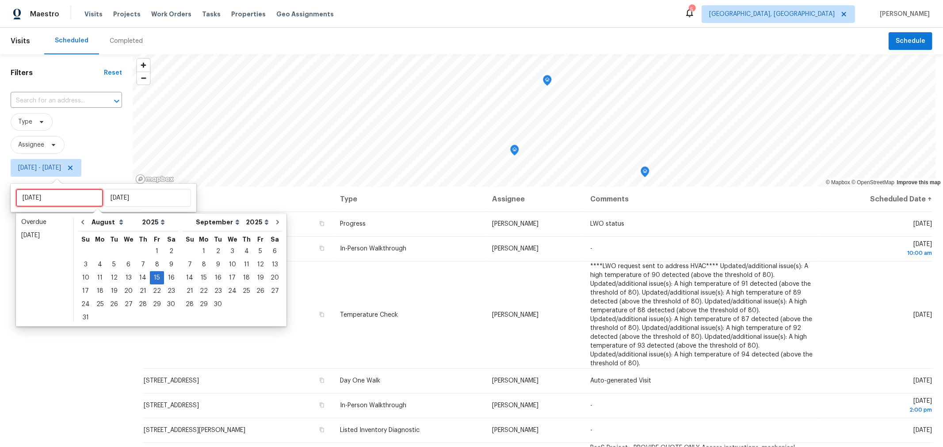
type input "Wed, Aug 20"
type input "Fri, Aug 15"
type input "Wed, Aug 27"
type input "Thu, Aug 14"
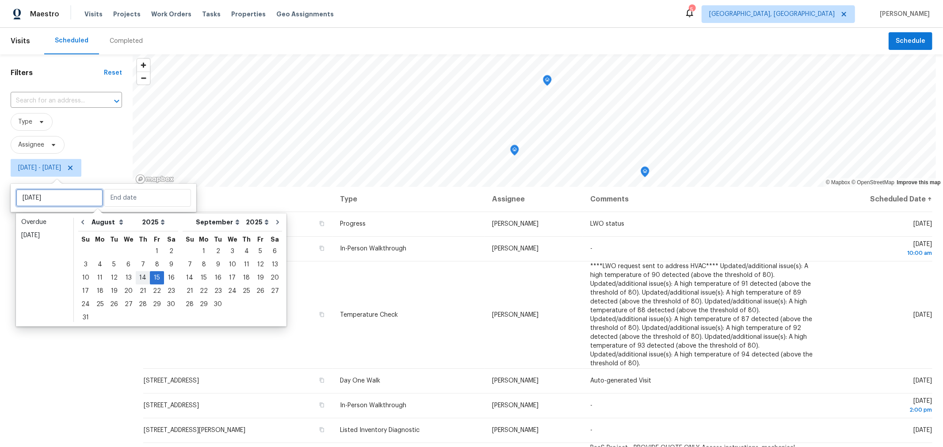
type input "Fri, Aug 15"
click at [136, 281] on div "14" at bounding box center [143, 278] width 14 height 12
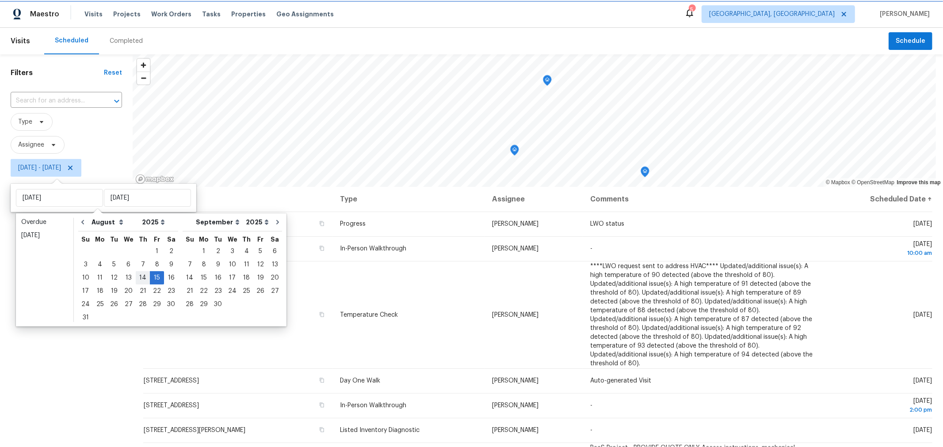
type input "Thu, Aug 14"
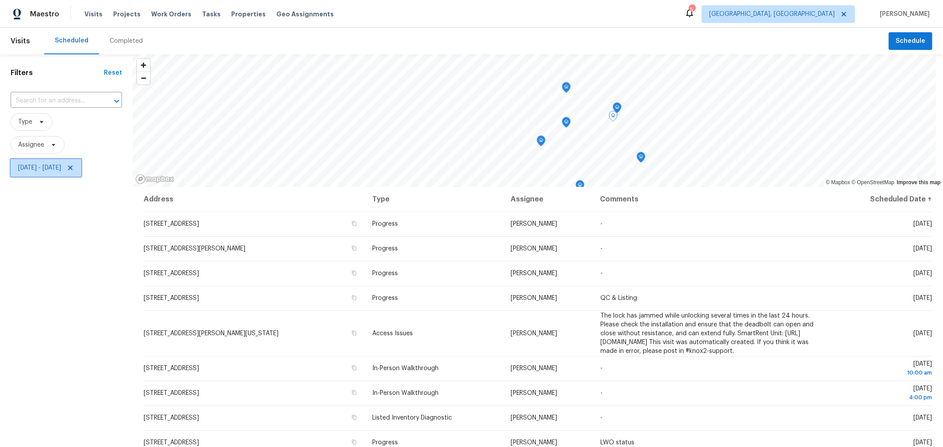
click at [61, 166] on span "Thu, Aug 14 - Fri, Aug 15" at bounding box center [39, 168] width 43 height 9
click at [99, 308] on div "Filters Reset ​ Type Assignee Thu, Aug 14 - Fri, Aug 15" at bounding box center [66, 299] width 133 height 491
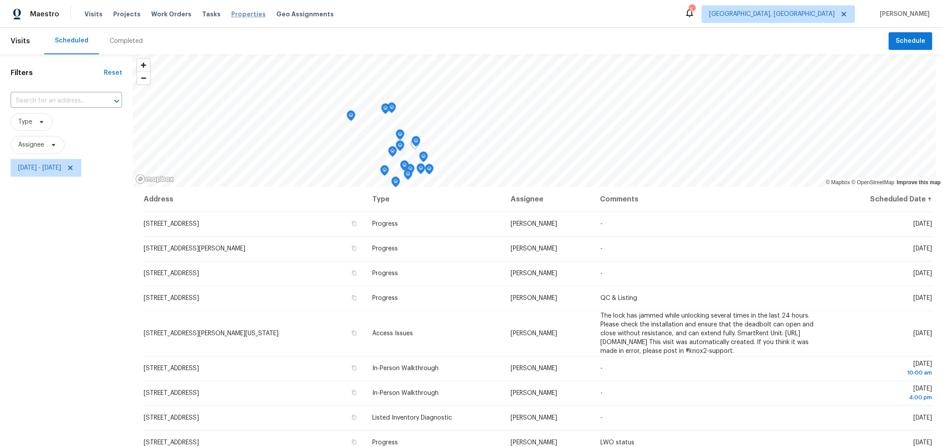
click at [236, 14] on span "Properties" at bounding box center [248, 14] width 34 height 9
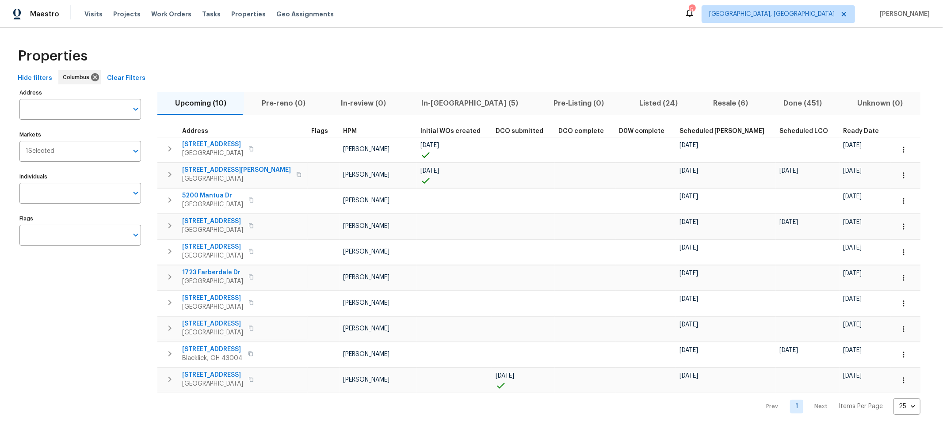
click at [437, 58] on div "Properties" at bounding box center [471, 56] width 914 height 28
click at [439, 105] on span "In-reno (5)" at bounding box center [470, 103] width 122 height 12
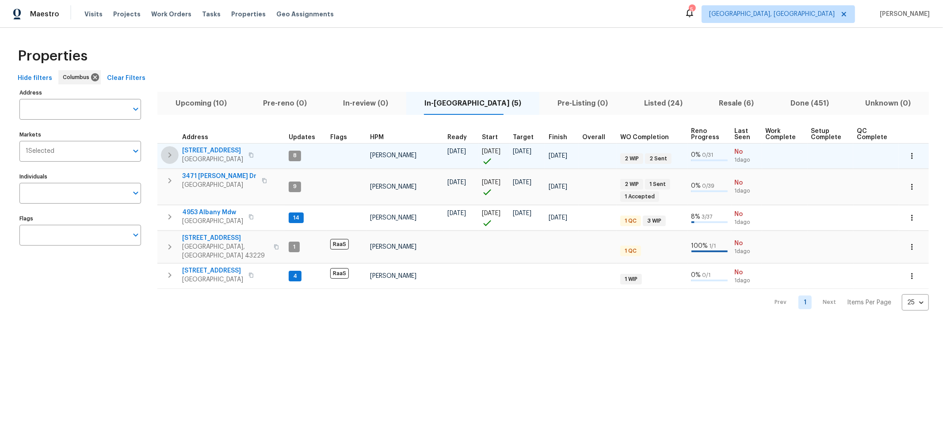
drag, startPoint x: 165, startPoint y: 156, endPoint x: 190, endPoint y: 163, distance: 26.2
click at [166, 156] on icon "button" at bounding box center [169, 155] width 11 height 11
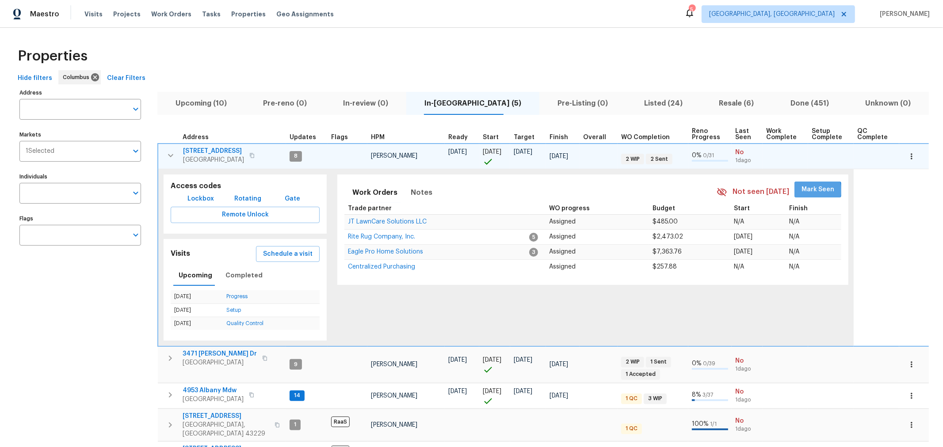
click at [801, 190] on span "Mark Seen" at bounding box center [817, 189] width 33 height 11
click at [164, 152] on button "button" at bounding box center [171, 156] width 18 height 18
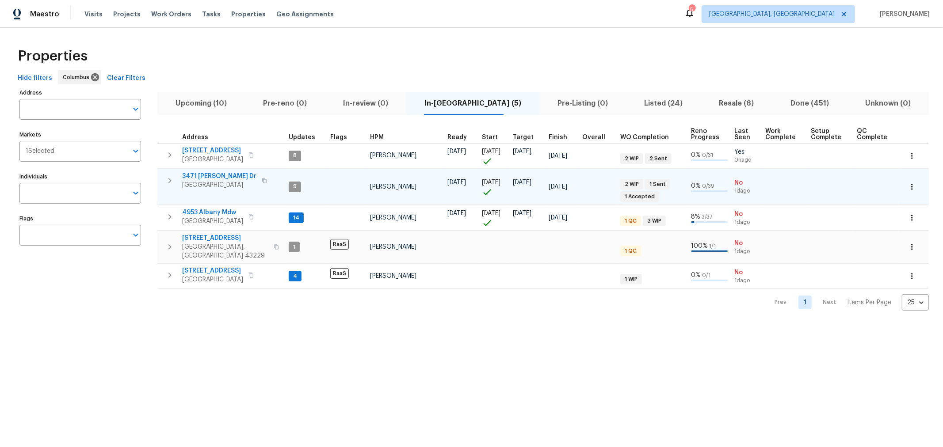
click at [173, 174] on button "button" at bounding box center [170, 181] width 18 height 18
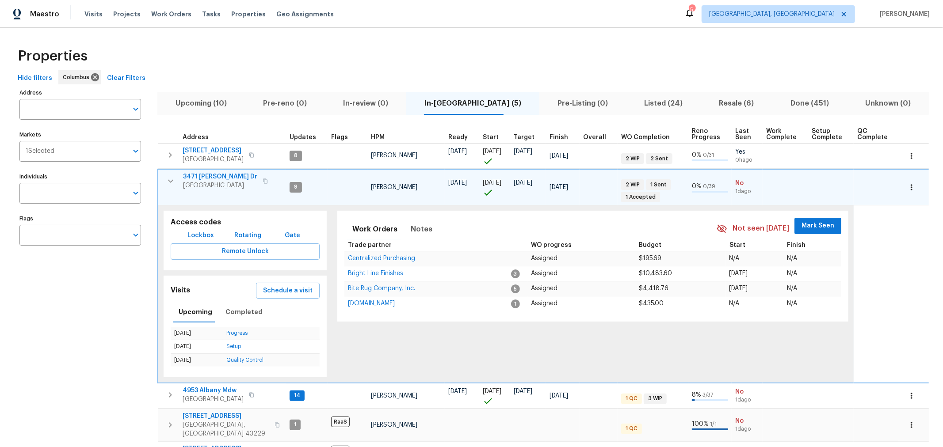
click at [829, 223] on button "Mark Seen" at bounding box center [817, 226] width 47 height 16
click at [166, 182] on icon "button" at bounding box center [170, 181] width 11 height 11
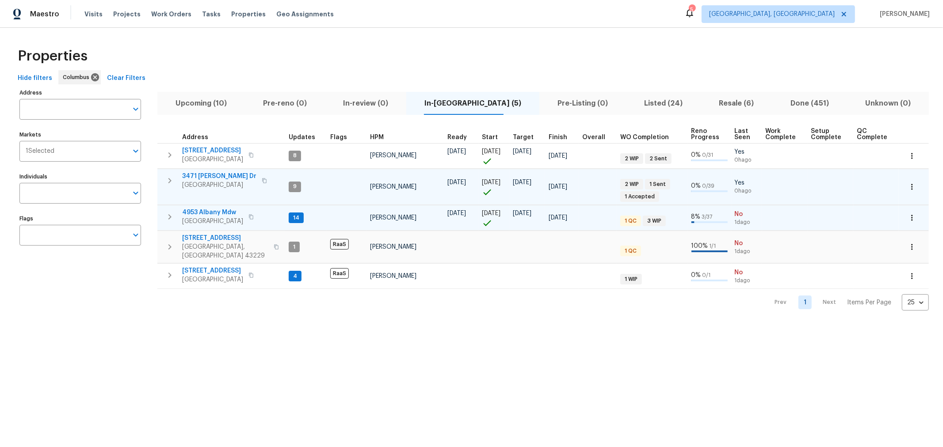
click at [173, 219] on icon "button" at bounding box center [169, 217] width 11 height 11
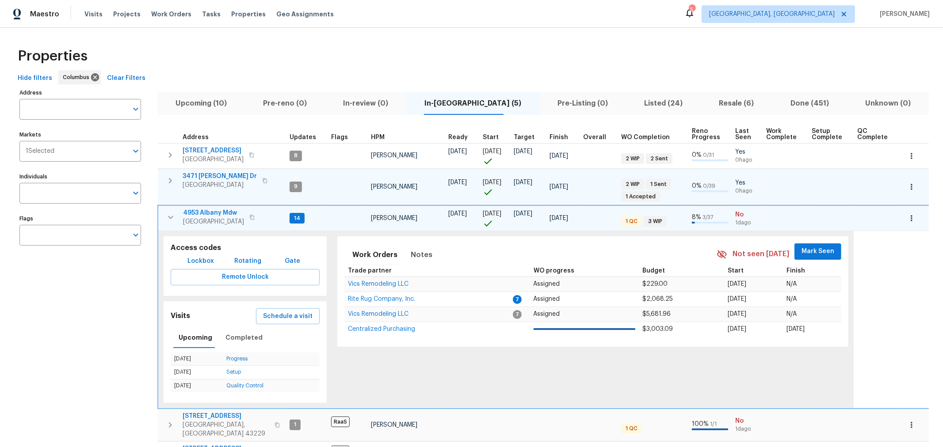
click at [812, 253] on span "Mark Seen" at bounding box center [817, 251] width 33 height 11
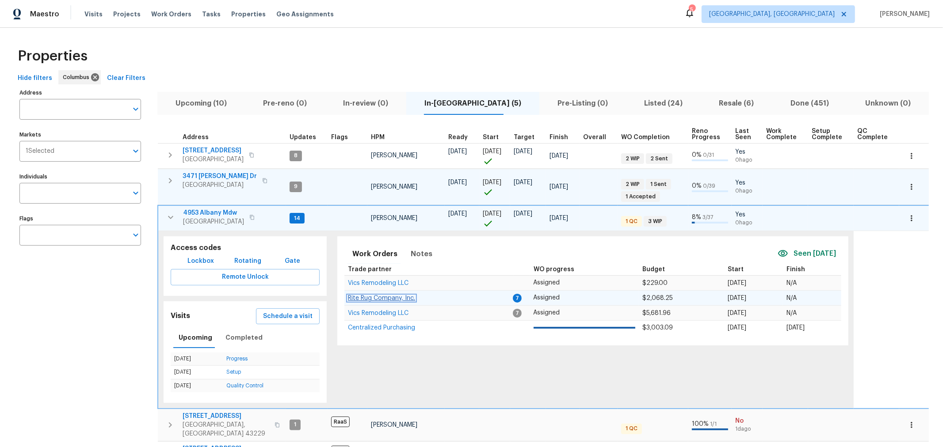
click at [389, 297] on span "Rite Rug Company, Inc." at bounding box center [381, 298] width 67 height 6
click at [166, 217] on icon "button" at bounding box center [170, 217] width 11 height 11
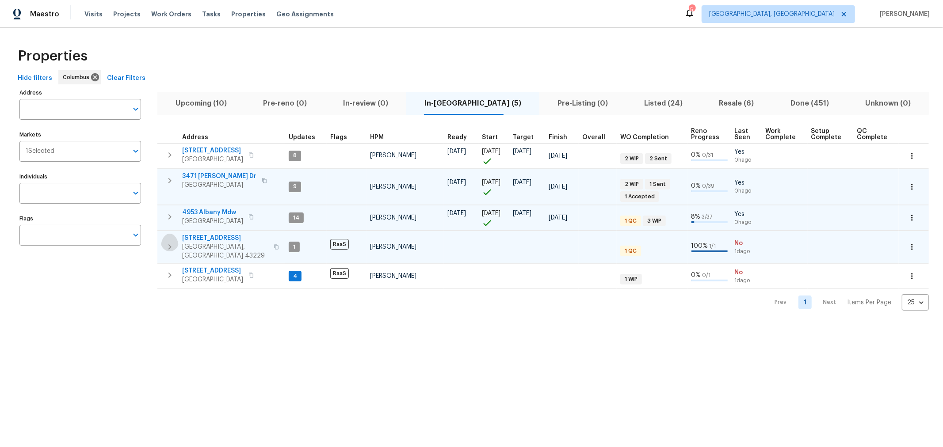
click at [166, 242] on icon "button" at bounding box center [169, 247] width 11 height 11
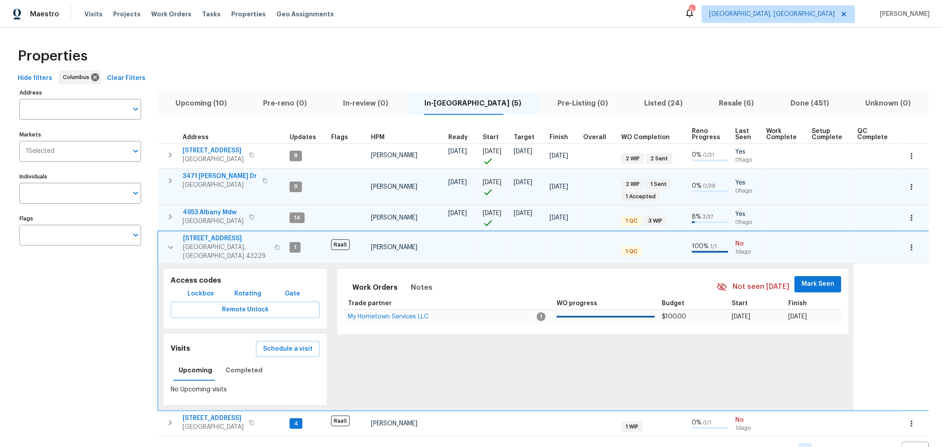
click at [801, 282] on button "Mark Seen" at bounding box center [817, 284] width 47 height 16
click at [171, 246] on icon "button" at bounding box center [170, 247] width 5 height 3
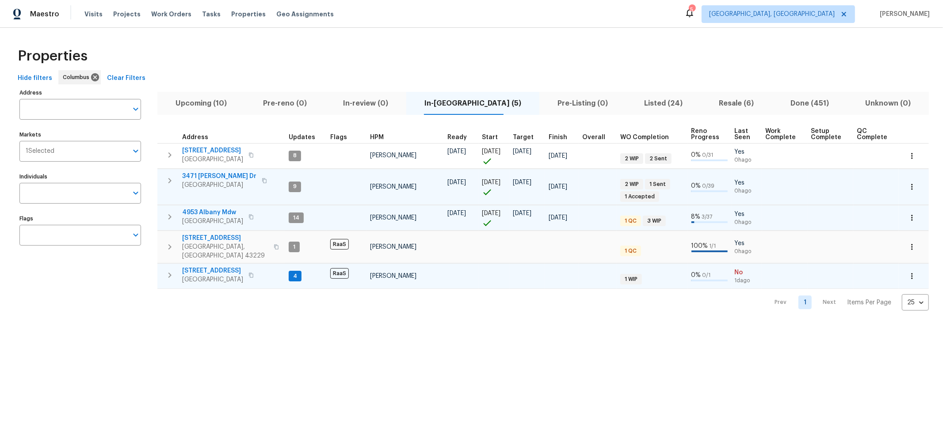
click at [167, 270] on icon "button" at bounding box center [169, 275] width 11 height 11
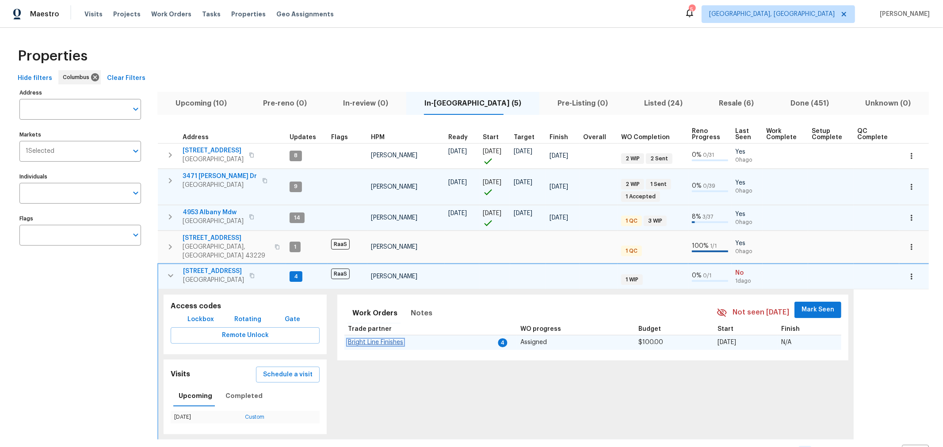
click at [378, 339] on span "Bright Line Finishes" at bounding box center [375, 342] width 55 height 6
click at [167, 270] on icon "button" at bounding box center [170, 275] width 11 height 11
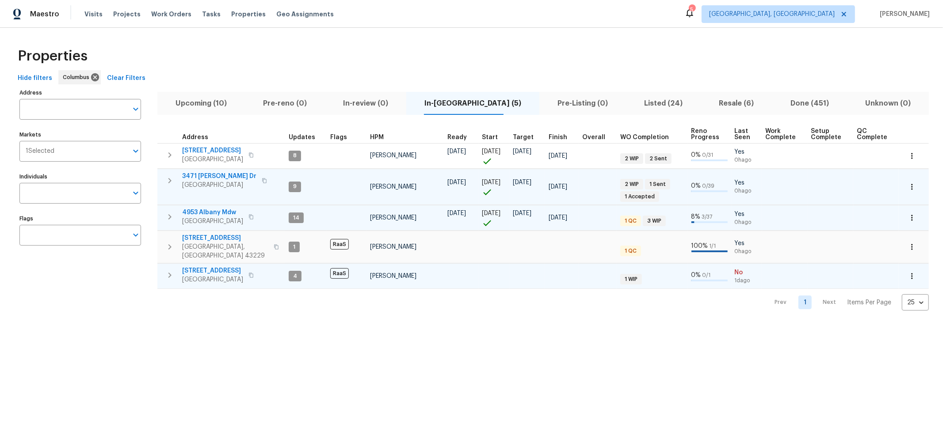
click at [167, 270] on icon "button" at bounding box center [169, 275] width 11 height 11
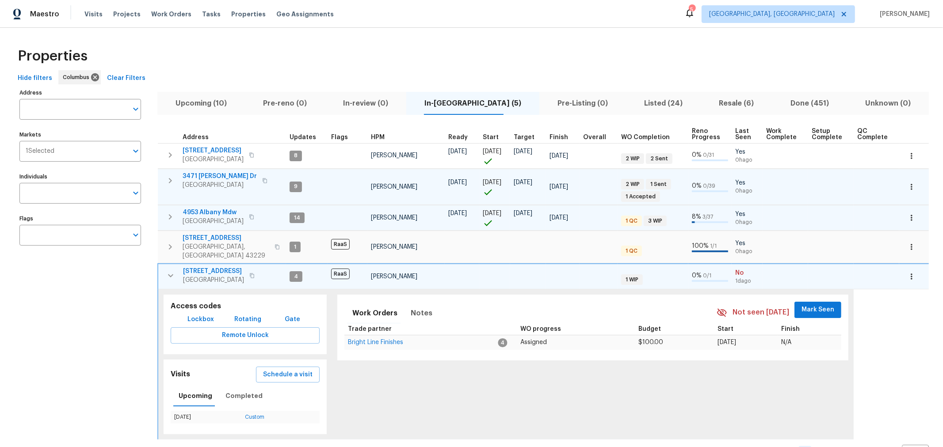
click at [826, 306] on button "Mark Seen" at bounding box center [817, 310] width 47 height 16
click at [175, 271] on icon "button" at bounding box center [170, 275] width 11 height 11
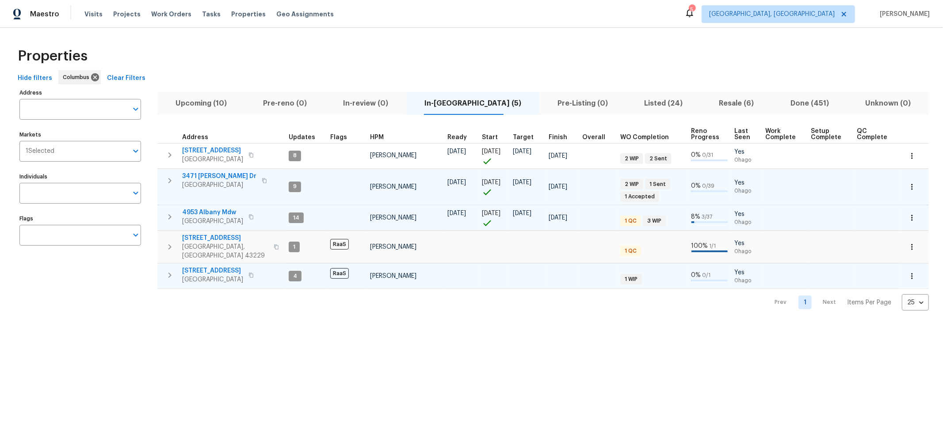
click at [166, 272] on button "button" at bounding box center [170, 275] width 18 height 18
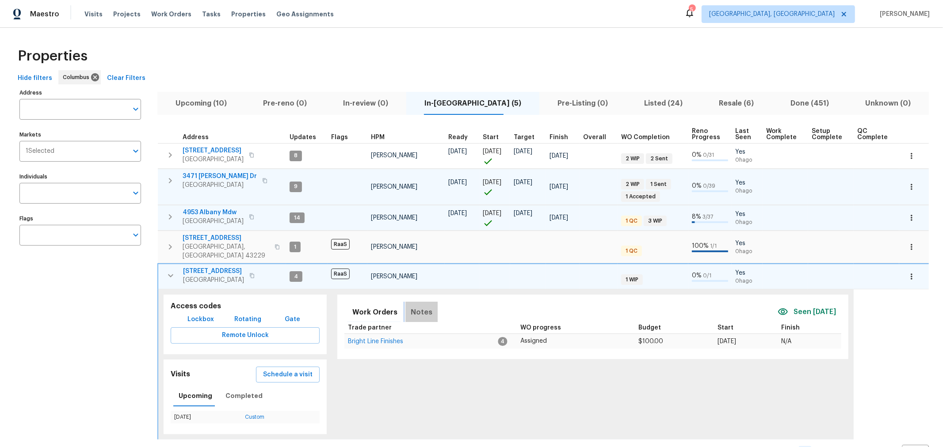
click at [418, 306] on span "Notes" at bounding box center [422, 312] width 22 height 12
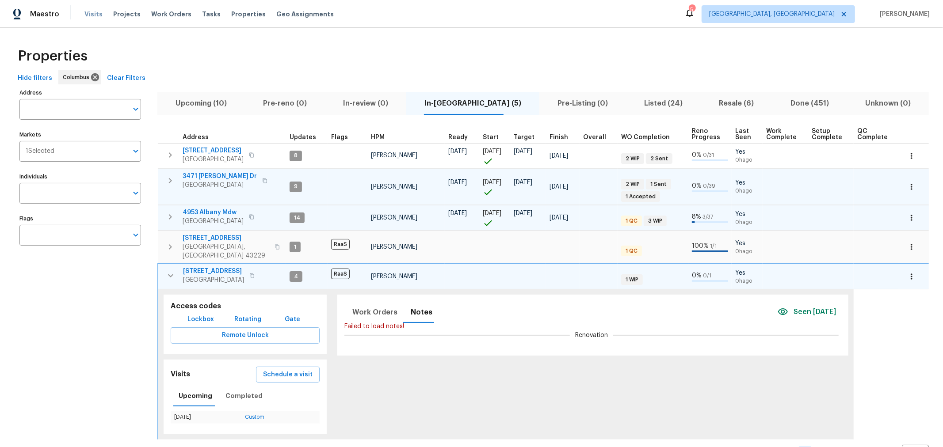
click at [96, 16] on span "Visits" at bounding box center [93, 14] width 18 height 9
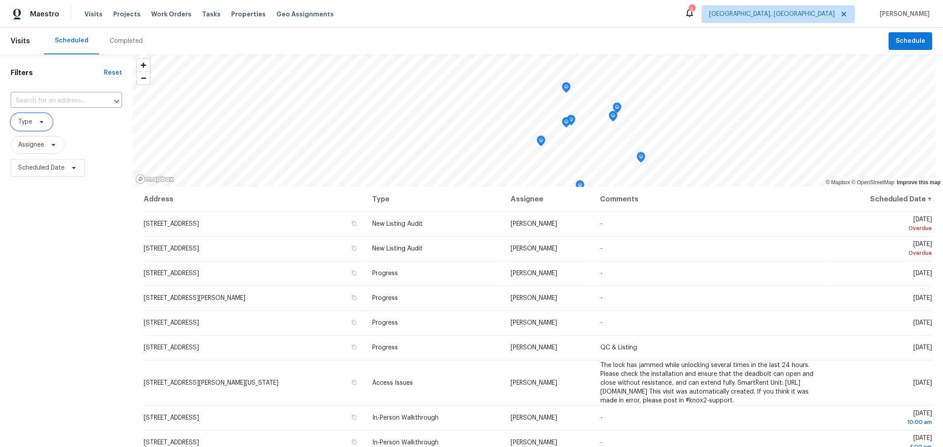
click at [22, 122] on span "Type" at bounding box center [25, 122] width 14 height 9
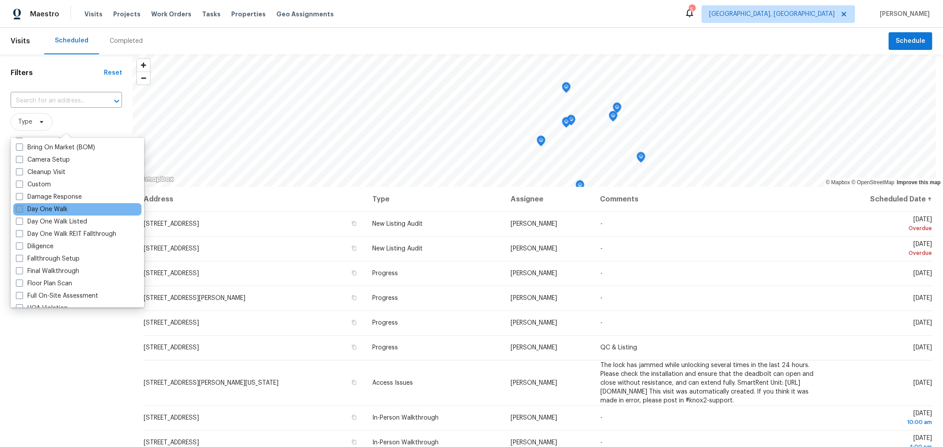
scroll to position [98, 0]
click at [52, 203] on div "Day One Walk" at bounding box center [77, 209] width 128 height 12
click at [51, 206] on label "Day One Walk" at bounding box center [42, 209] width 52 height 9
click at [22, 206] on input "Day One Walk" at bounding box center [19, 208] width 6 height 6
checkbox input "true"
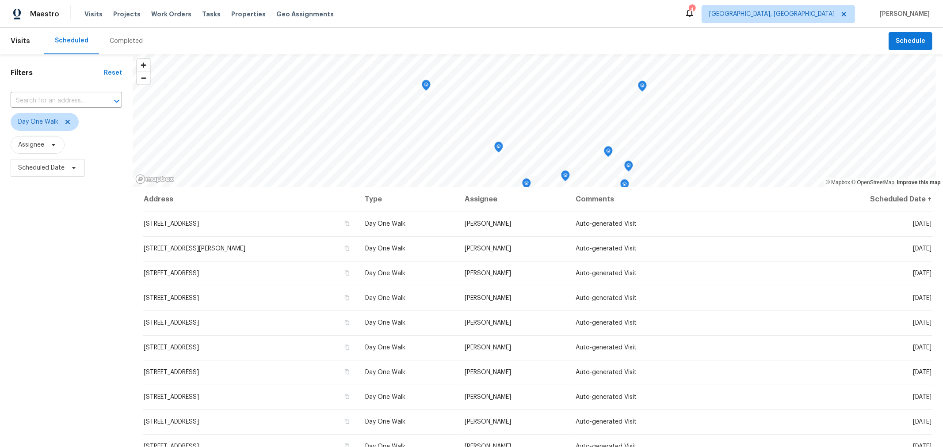
click at [88, 412] on div "Filters Reset ​ Day One Walk Assignee Scheduled Date" at bounding box center [66, 299] width 133 height 491
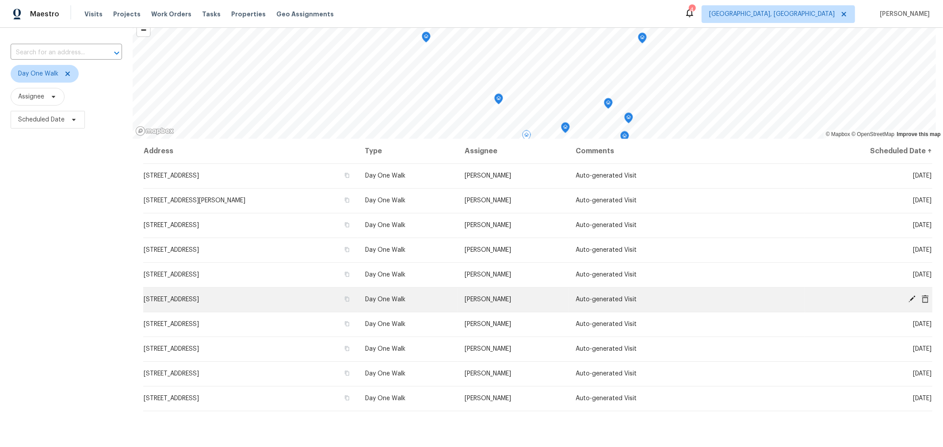
scroll to position [49, 0]
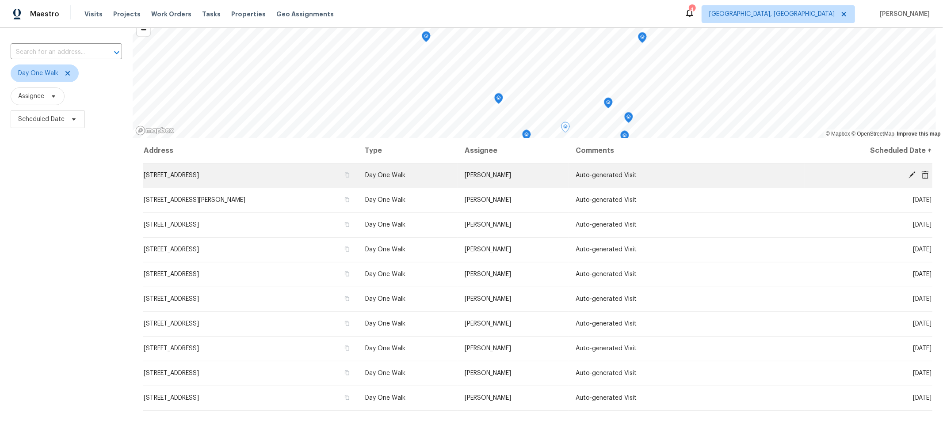
click at [908, 175] on icon at bounding box center [911, 174] width 7 height 7
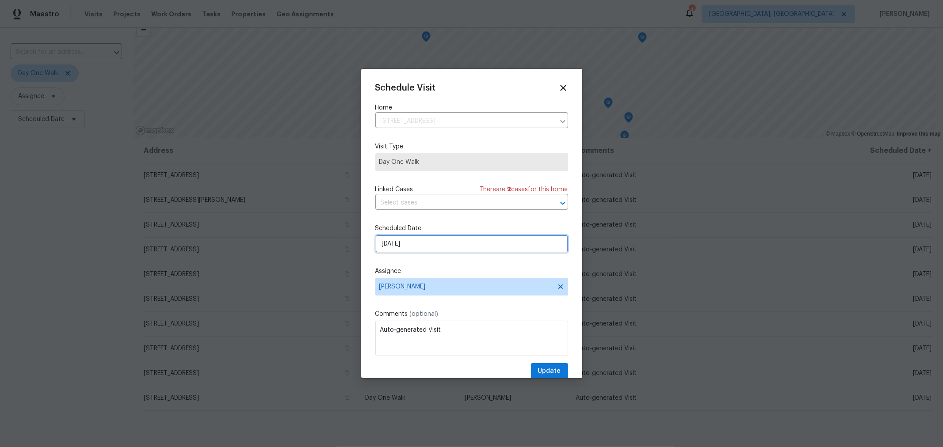
click at [427, 246] on input "8/15/2025" at bounding box center [471, 244] width 193 height 18
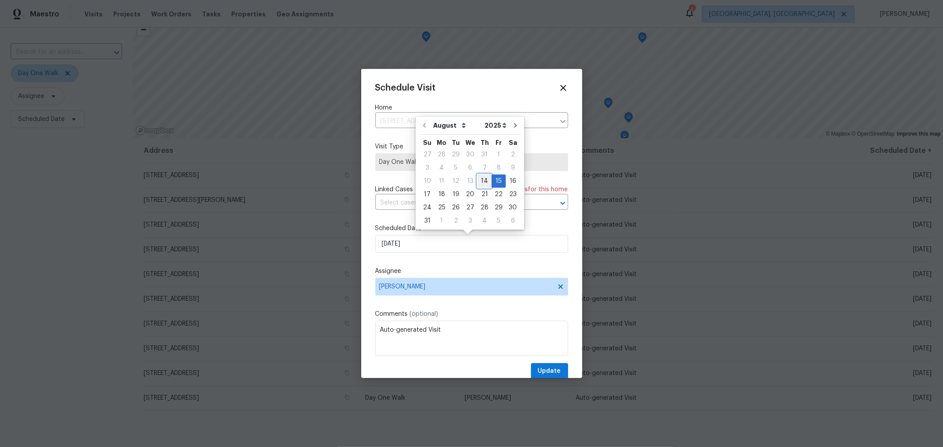
click at [483, 183] on div "14" at bounding box center [484, 181] width 14 height 12
type input "8/14/2025"
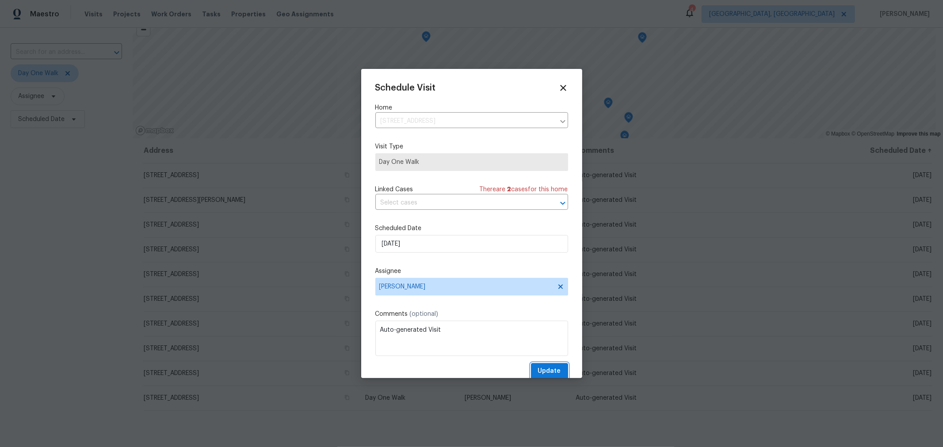
click at [538, 373] on span "Update" at bounding box center [549, 371] width 23 height 11
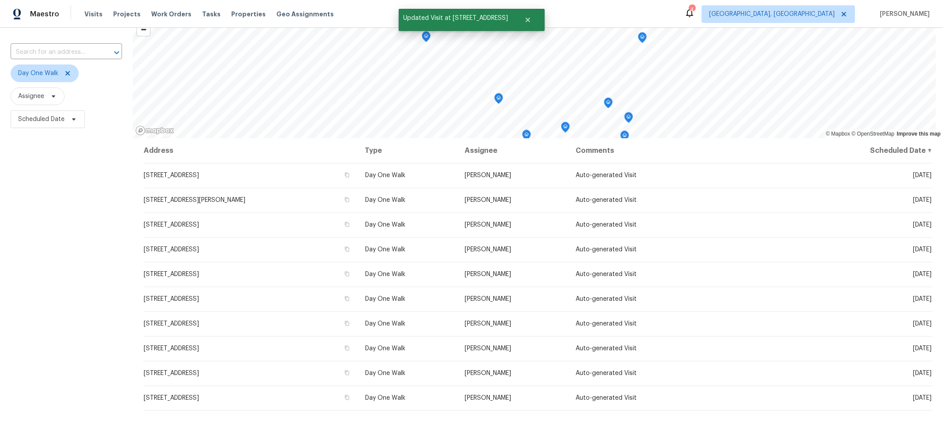
click at [78, 279] on div "Filters Reset ​ Day One Walk Assignee Scheduled Date" at bounding box center [66, 251] width 133 height 491
click at [67, 72] on icon at bounding box center [67, 73] width 7 height 7
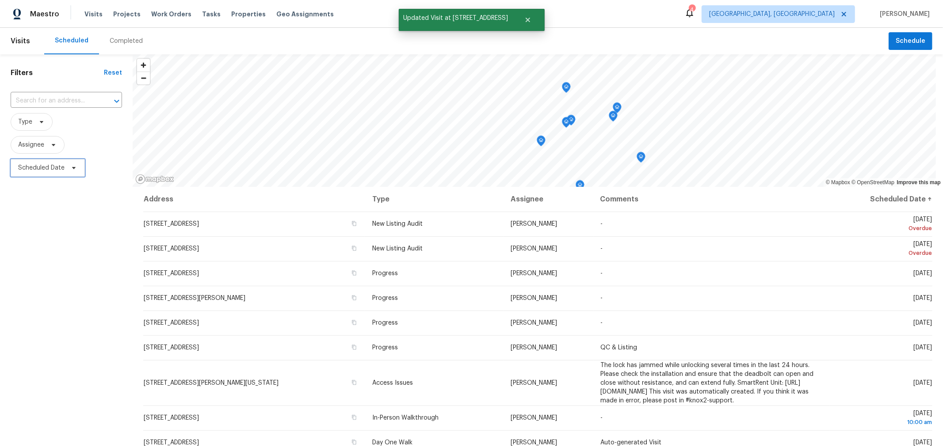
click at [55, 171] on span "Scheduled Date" at bounding box center [41, 168] width 46 height 9
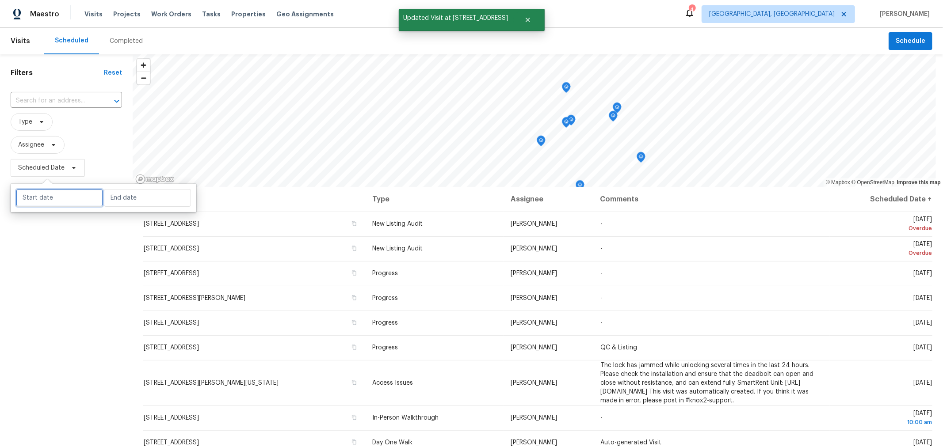
select select "7"
select select "2025"
select select "8"
select select "2025"
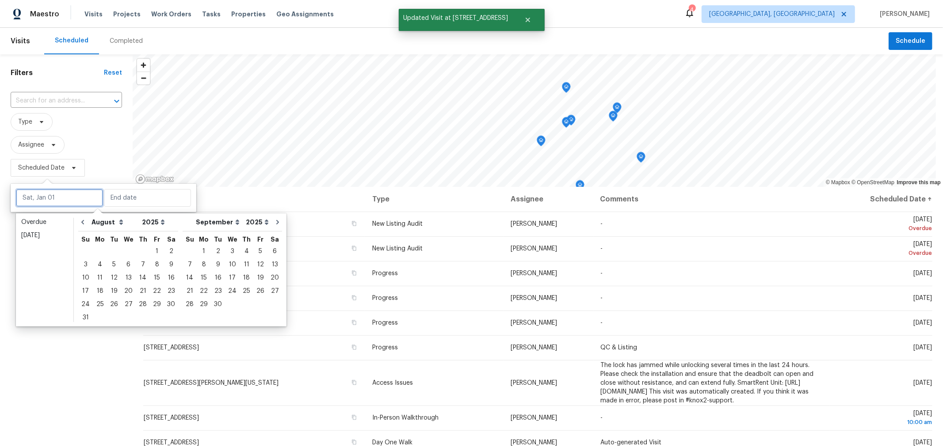
click at [77, 202] on input "text" at bounding box center [59, 198] width 87 height 18
click at [138, 278] on div "14" at bounding box center [143, 278] width 14 height 12
type input "Thu, Aug 14"
click at [138, 278] on div "14" at bounding box center [143, 278] width 14 height 12
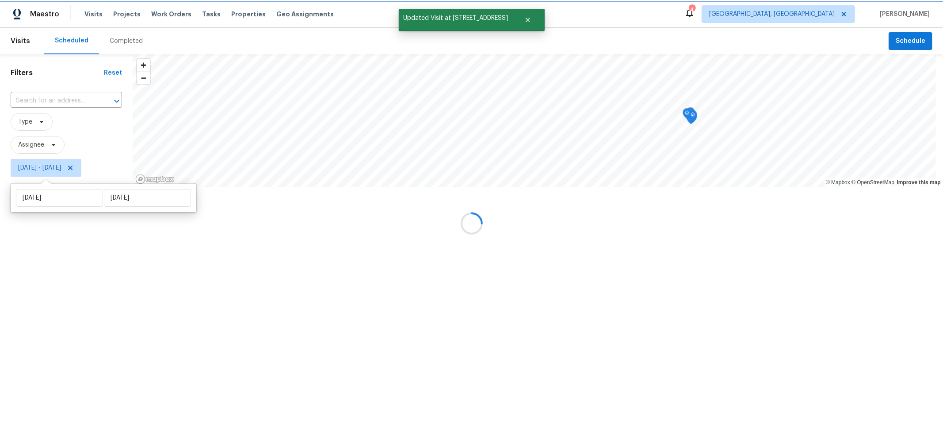
type input "Thu, Aug 14"
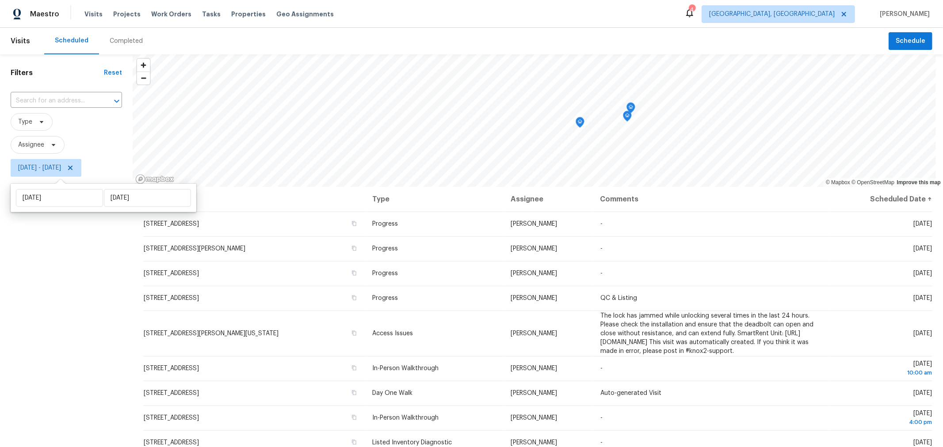
click at [57, 349] on div "Filters Reset ​ Type Assignee Thu, Aug 14 - Thu, Aug 14" at bounding box center [66, 299] width 133 height 491
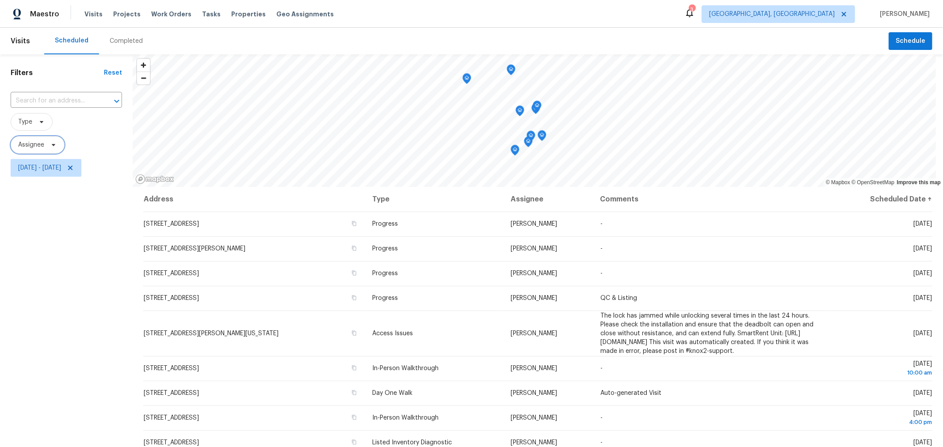
click at [44, 145] on span "Assignee" at bounding box center [31, 145] width 26 height 9
type input "keith hollingsworth"
click at [68, 193] on div "Filters Reset ​ Type Assignee Thu, Aug 14 - Thu, Aug 14" at bounding box center [66, 299] width 133 height 491
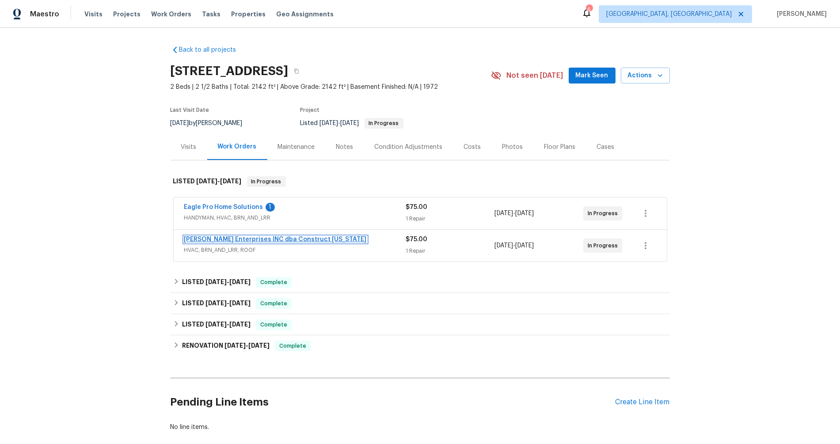
click at [229, 241] on link "[PERSON_NAME] Enterprises INC dba Construct [US_STATE]" at bounding box center [275, 239] width 183 height 6
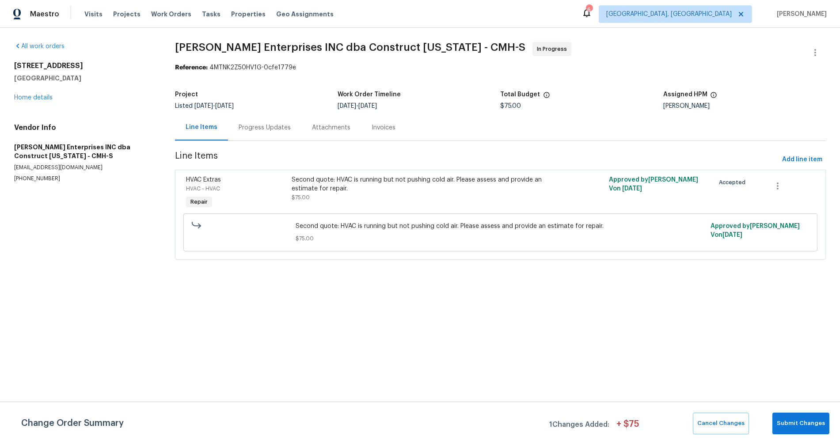
click at [274, 134] on div "Progress Updates" at bounding box center [264, 127] width 73 height 26
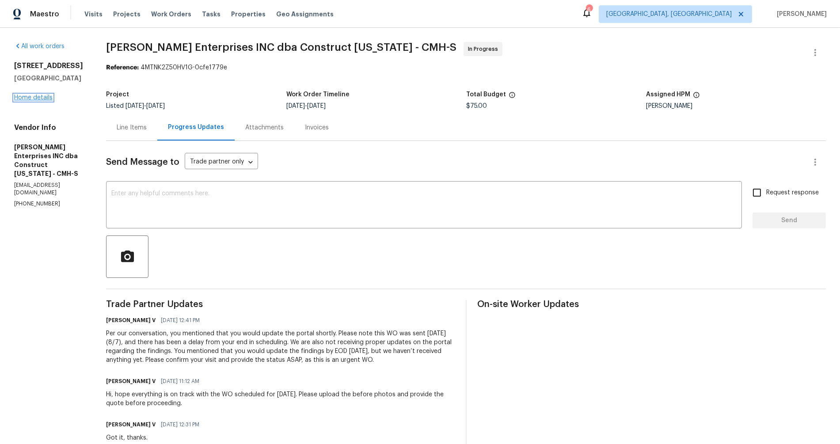
click at [44, 100] on link "Home details" at bounding box center [33, 98] width 38 height 6
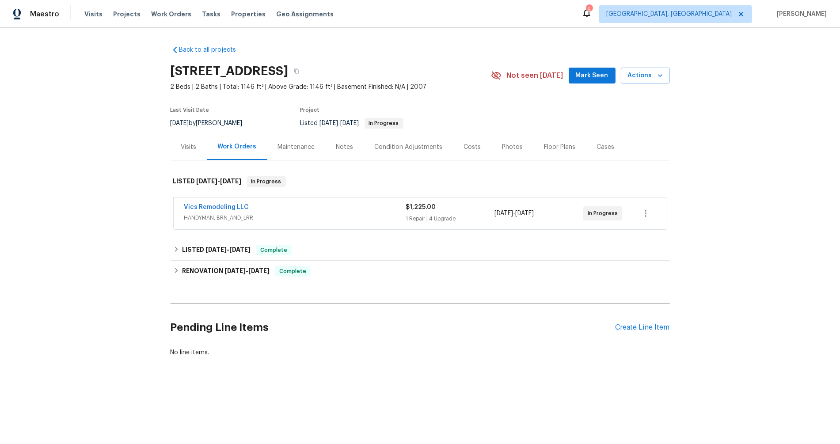
click at [746, 88] on div "Back to all projects [STREET_ADDRESS] 2 Beds | 2 Baths | Total: 1146 ft² | Abov…" at bounding box center [420, 222] width 840 height 389
click at [195, 382] on div "Back to all projects [STREET_ADDRESS] 2 Beds | 2 Baths | Total: 1146 ft² | Abov…" at bounding box center [420, 222] width 840 height 389
click at [541, 380] on div "Back to all projects [STREET_ADDRESS] 2 Beds | 2 Baths | Total: 1146 ft² | Abov…" at bounding box center [420, 222] width 840 height 389
click at [334, 172] on div "LISTED [DATE] - [DATE] In Progress" at bounding box center [420, 181] width 499 height 28
click at [137, 175] on div "Back to all projects [STREET_ADDRESS] 2 Beds | 2 Baths | Total: 1146 ft² | Abov…" at bounding box center [420, 222] width 840 height 389
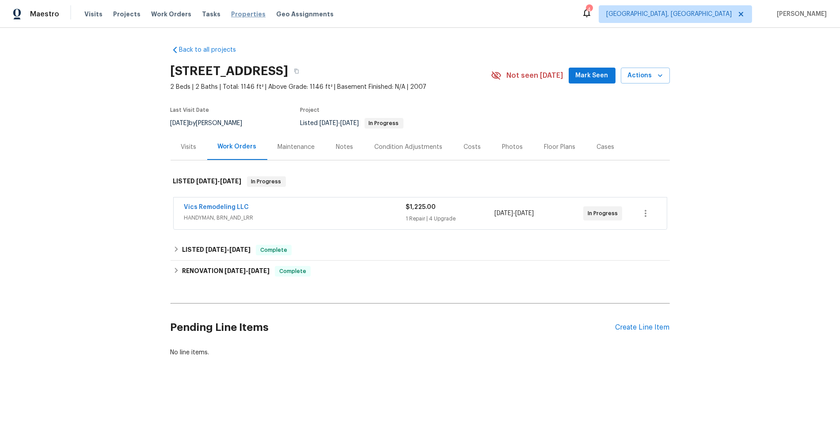
click at [236, 12] on span "Properties" at bounding box center [248, 14] width 34 height 9
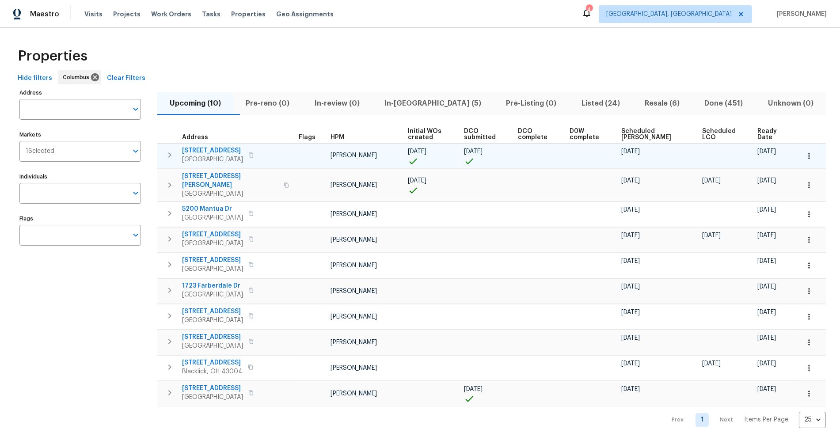
click at [167, 158] on icon "button" at bounding box center [169, 155] width 11 height 11
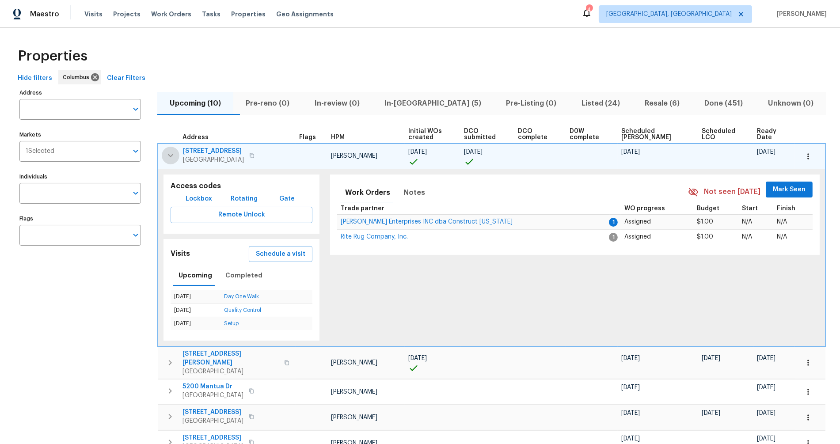
click at [167, 158] on icon "button" at bounding box center [170, 155] width 11 height 11
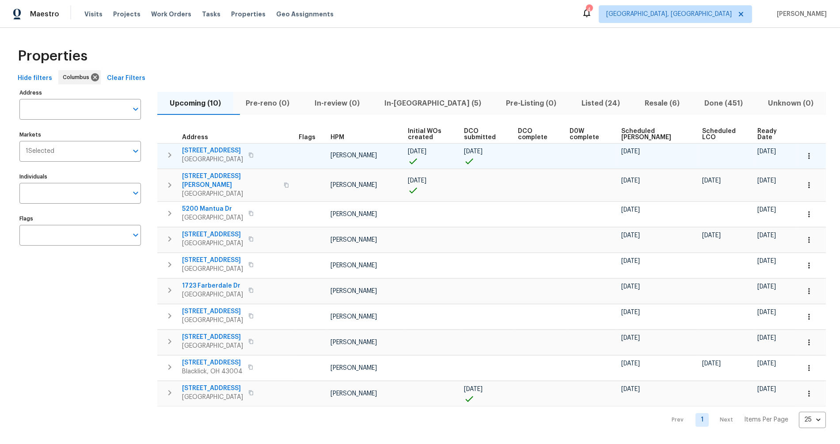
click at [167, 158] on icon "button" at bounding box center [169, 155] width 11 height 11
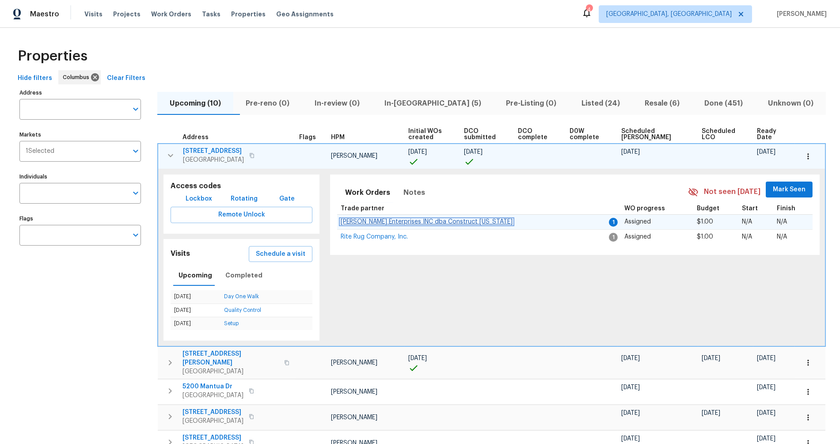
click at [425, 219] on span "Strick Enterprises INC dba Construct Ohio" at bounding box center [427, 222] width 172 height 6
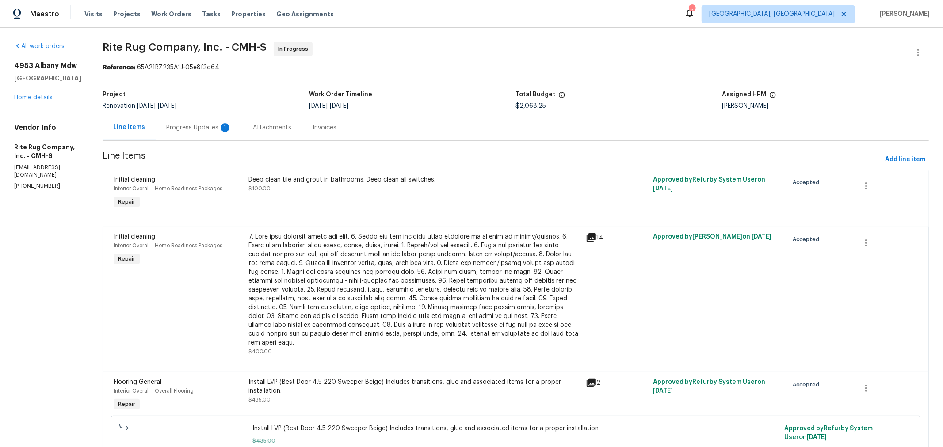
click at [207, 129] on div "Progress Updates 1" at bounding box center [198, 127] width 65 height 9
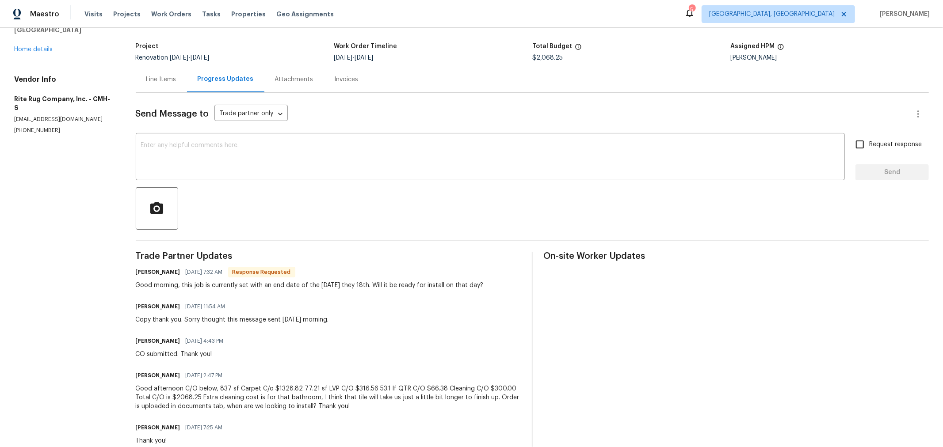
scroll to position [49, 0]
click at [335, 175] on div "x ​" at bounding box center [490, 157] width 709 height 45
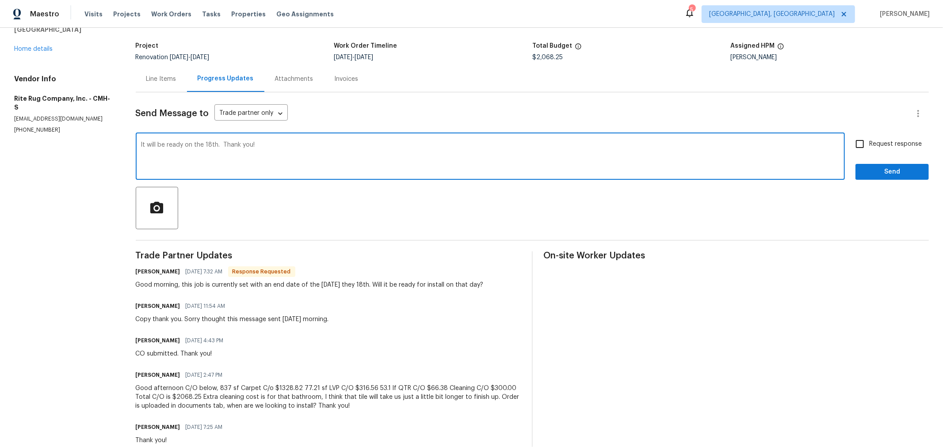
type textarea "It will be ready on the 18th. Thank you!"
click at [855, 142] on input "Request response" at bounding box center [859, 144] width 19 height 19
checkbox input "true"
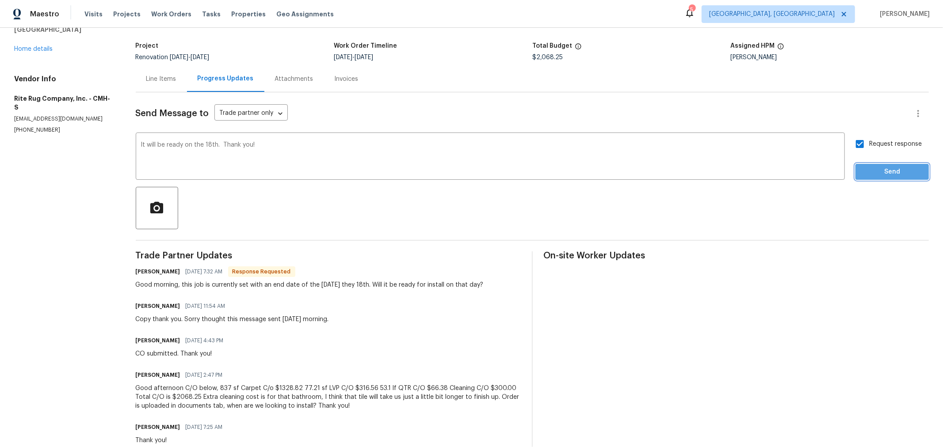
click at [867, 171] on span "Send" at bounding box center [891, 172] width 59 height 11
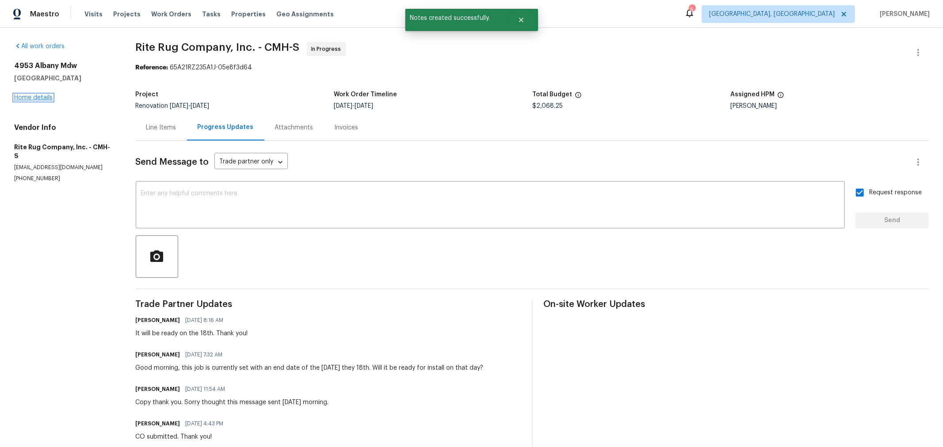
click at [21, 95] on link "Home details" at bounding box center [33, 98] width 38 height 6
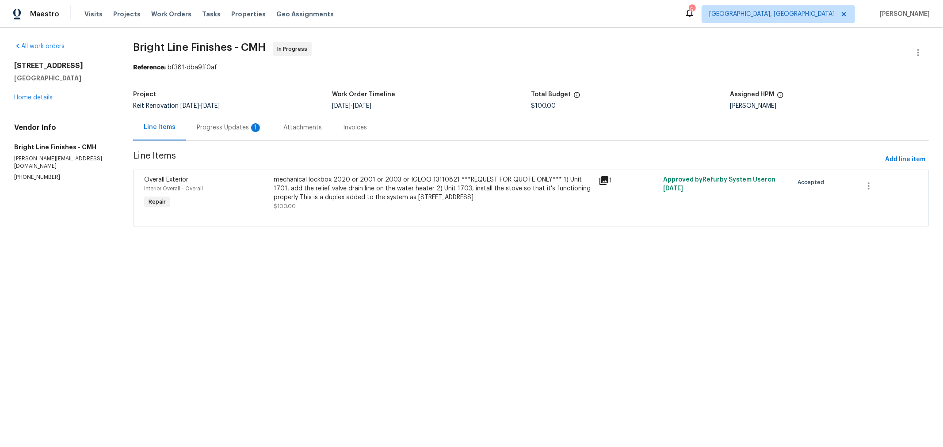
click at [220, 132] on div "Progress Updates 1" at bounding box center [229, 127] width 65 height 9
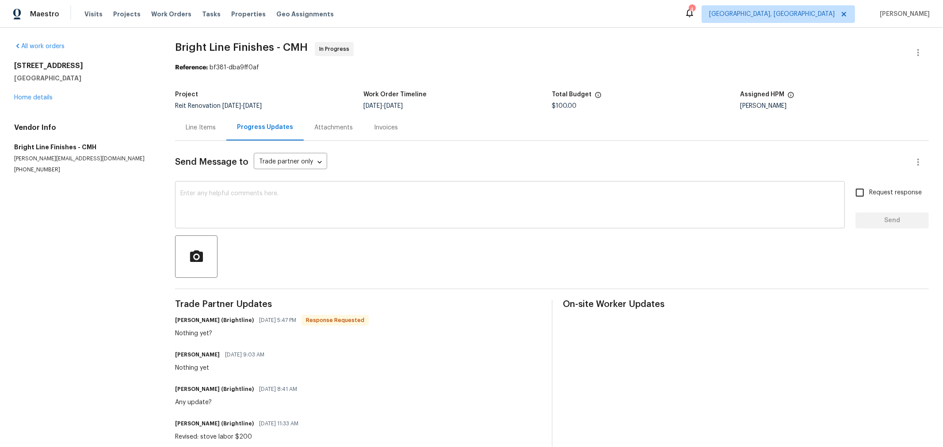
click at [251, 213] on textarea at bounding box center [509, 205] width 659 height 31
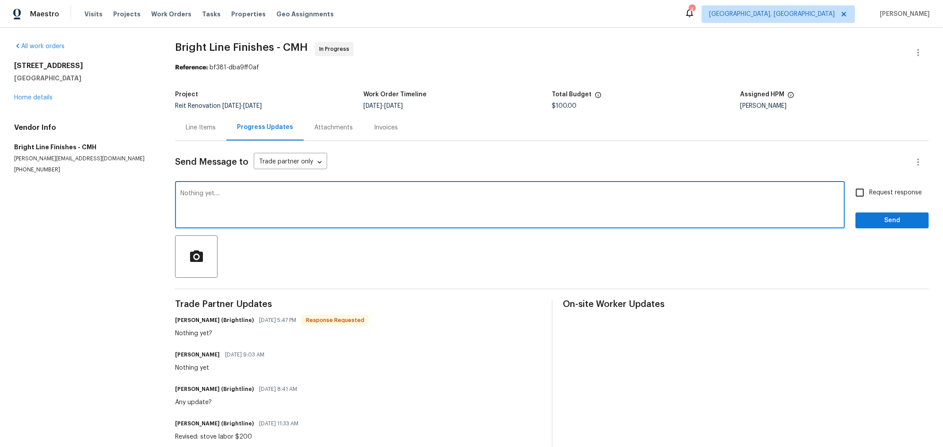
type textarea "Nothing yet...."
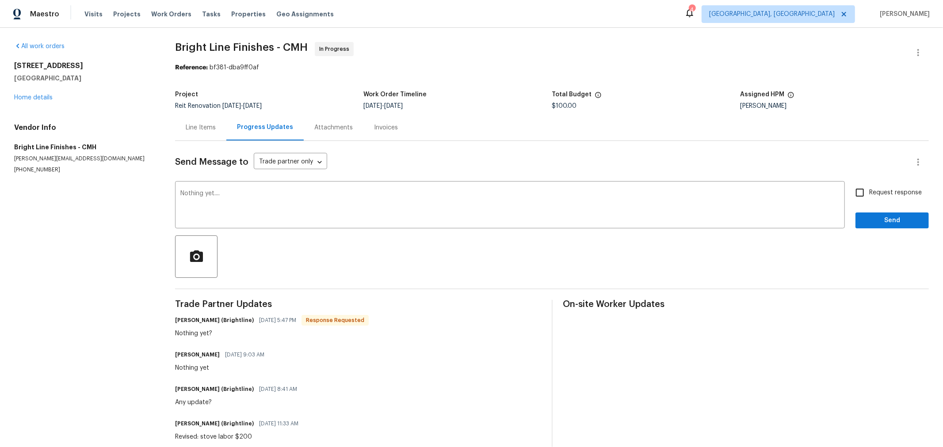
click at [869, 190] on span "Request response" at bounding box center [895, 192] width 53 height 9
click at [864, 190] on input "Request response" at bounding box center [859, 192] width 19 height 19
checkbox input "true"
click at [866, 219] on span "Send" at bounding box center [891, 220] width 59 height 11
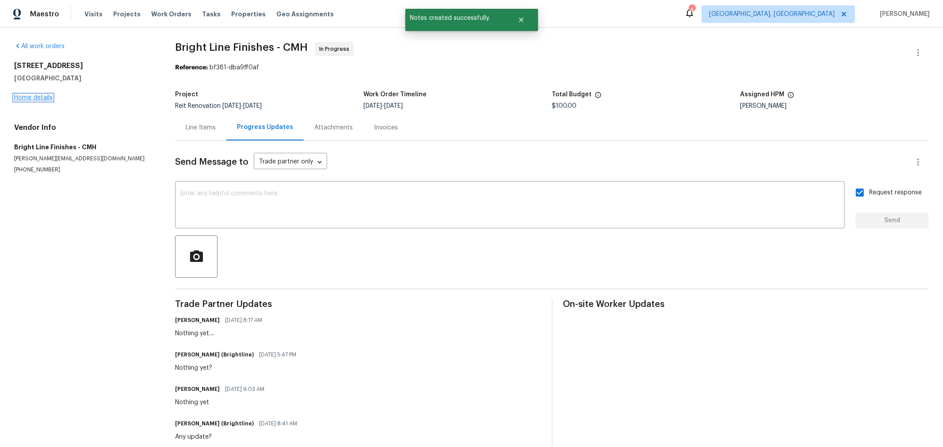
click at [38, 99] on link "Home details" at bounding box center [33, 98] width 38 height 6
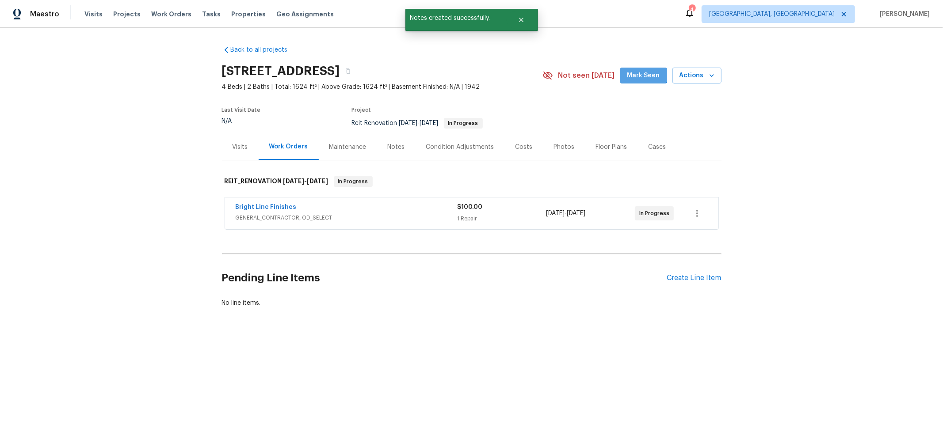
click at [635, 68] on button "Mark Seen" at bounding box center [643, 76] width 47 height 16
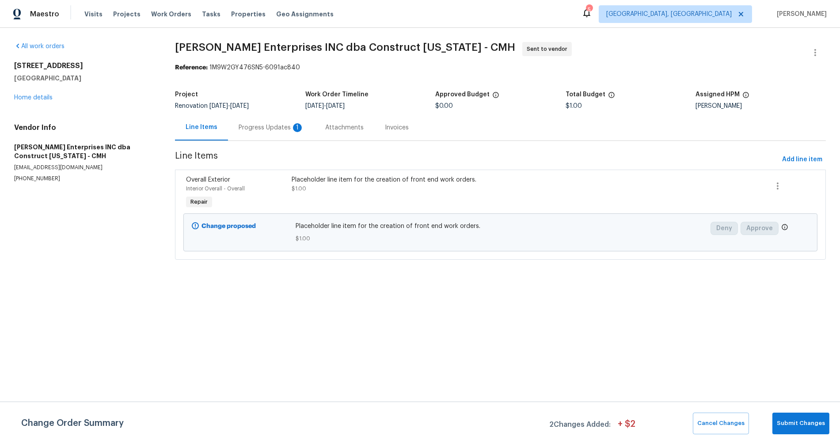
click at [260, 127] on div "Progress Updates 1" at bounding box center [271, 127] width 65 height 9
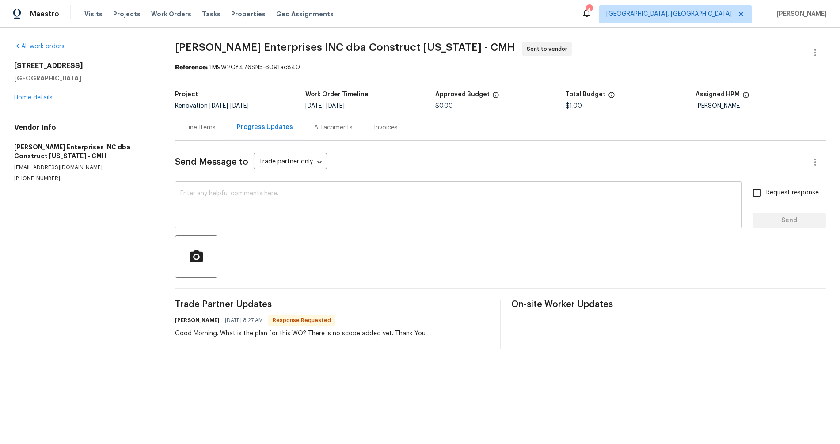
click at [282, 207] on textarea at bounding box center [458, 205] width 556 height 31
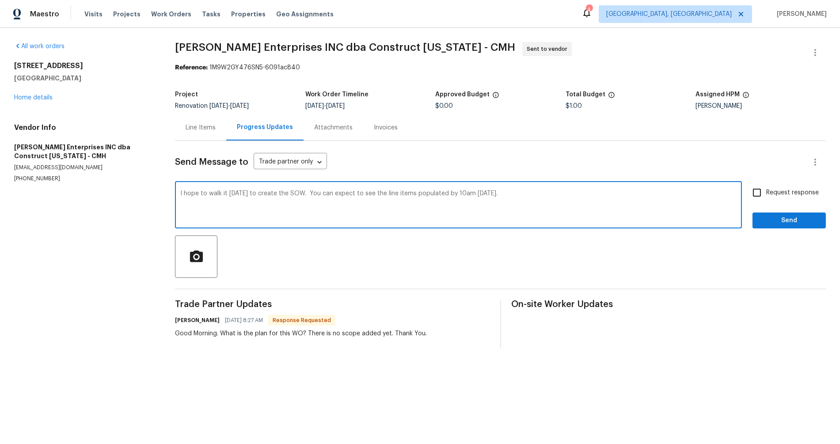
type textarea "I hope to walk it today to create the SOW. You can expect to see the line items…"
click at [792, 198] on label "Request response" at bounding box center [783, 192] width 71 height 19
click at [766, 198] on input "Request response" at bounding box center [757, 192] width 19 height 19
checkbox input "true"
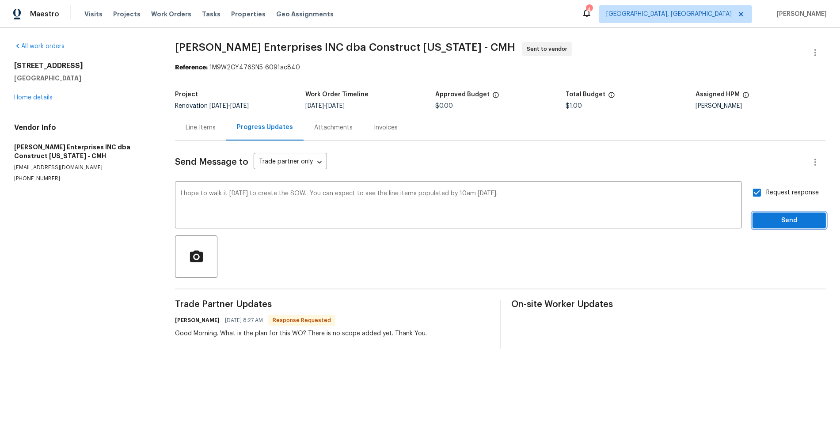
click at [776, 222] on span "Send" at bounding box center [789, 220] width 59 height 11
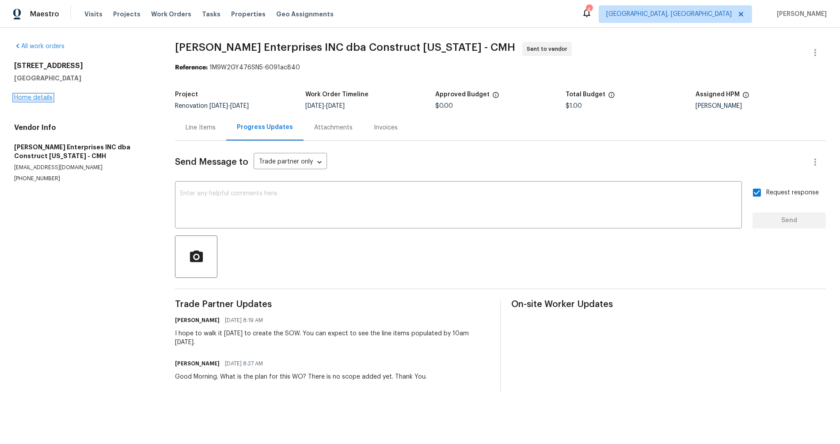
click at [34, 100] on link "Home details" at bounding box center [33, 98] width 38 height 6
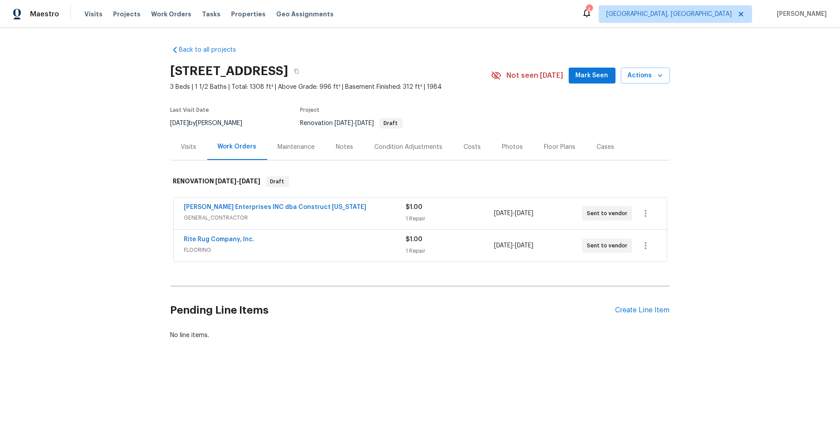
click at [538, 114] on section "2698 Moonlight Ln, Columbus, OH 43207 3 Beds | 1 1/2 Baths | Total: 1308 ft² | …" at bounding box center [420, 97] width 499 height 74
click at [586, 74] on span "Mark Seen" at bounding box center [592, 75] width 33 height 11
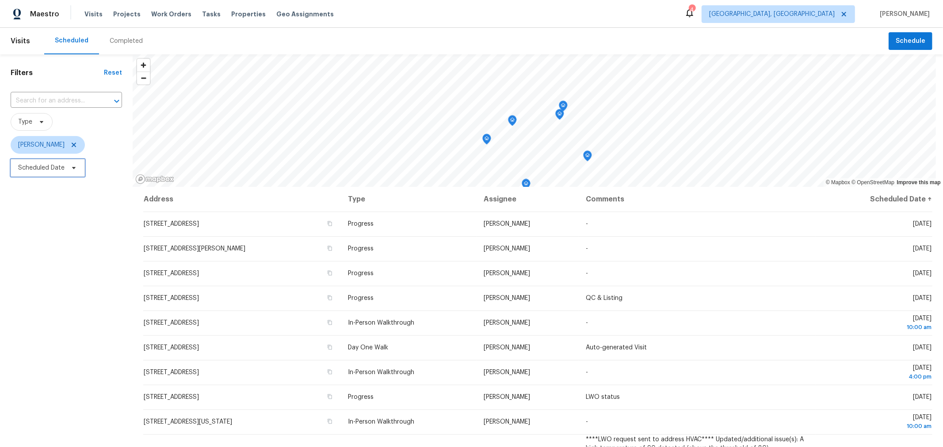
click at [43, 161] on span "Scheduled Date" at bounding box center [48, 168] width 74 height 18
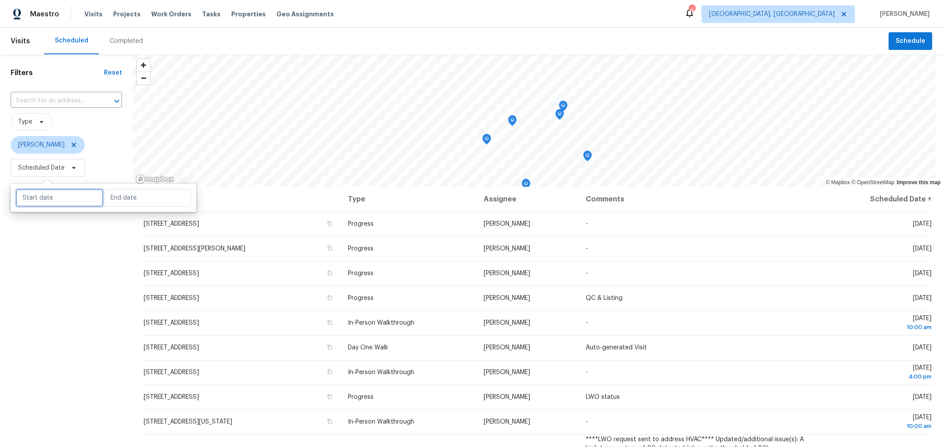
select select "7"
select select "2025"
select select "8"
select select "2025"
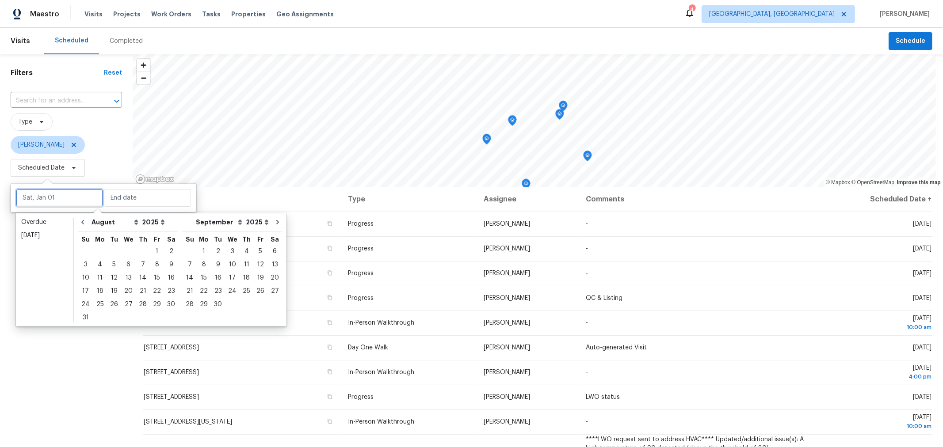
click at [59, 197] on input "text" at bounding box center [59, 198] width 87 height 18
click at [142, 275] on div "14" at bounding box center [143, 278] width 14 height 12
type input "Thu, Aug 14"
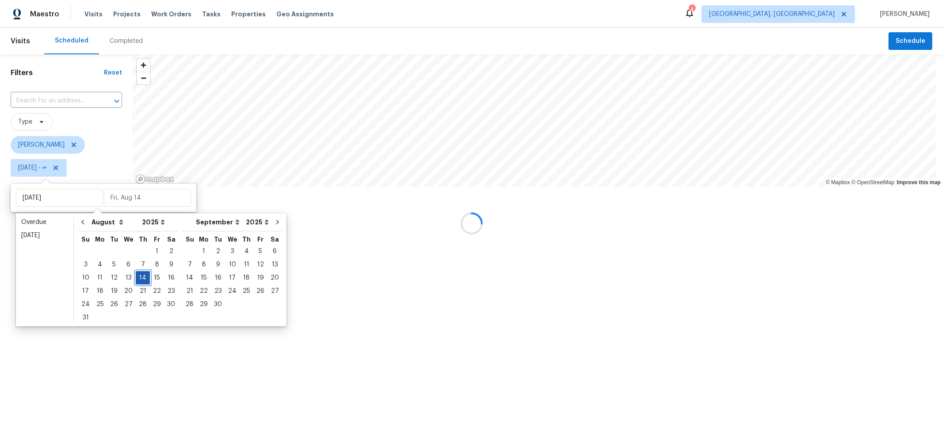
click at [140, 275] on div "14" at bounding box center [143, 278] width 14 height 12
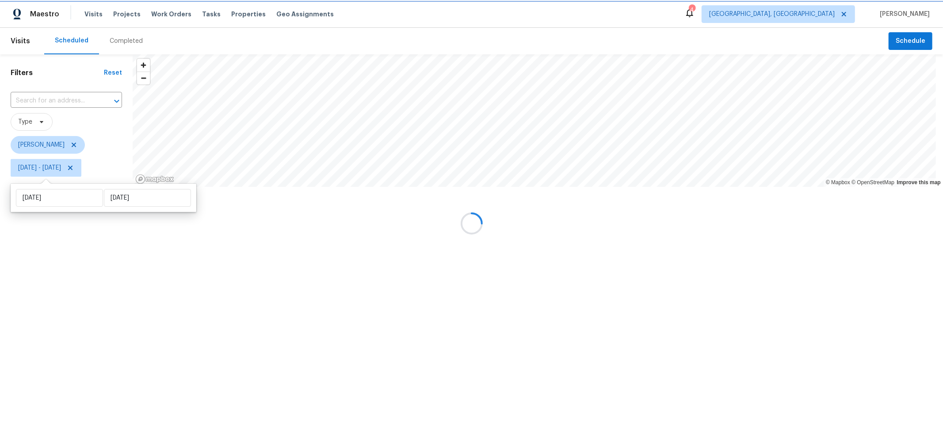
type input "Thu, Aug 14"
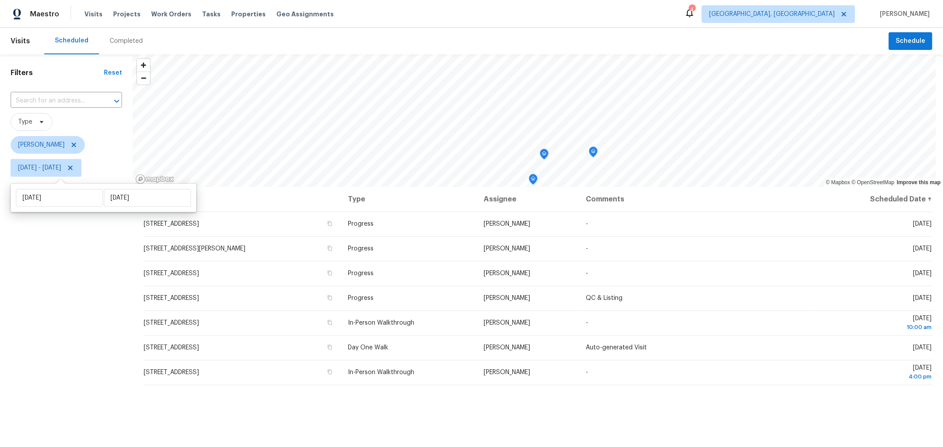
click at [114, 339] on div "Filters Reset ​ Type Keith Hollingsworth Thu, Aug 14 - Thu, Aug 14" at bounding box center [66, 299] width 133 height 491
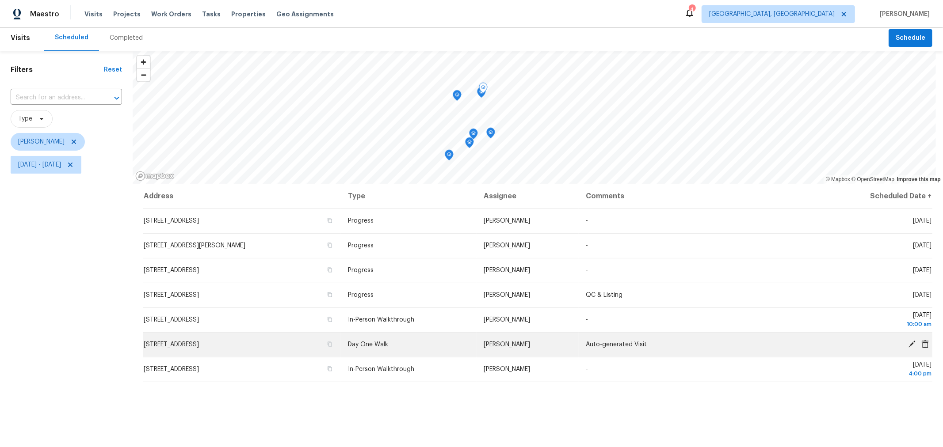
scroll to position [4, 0]
click at [332, 342] on icon "button" at bounding box center [329, 344] width 4 height 5
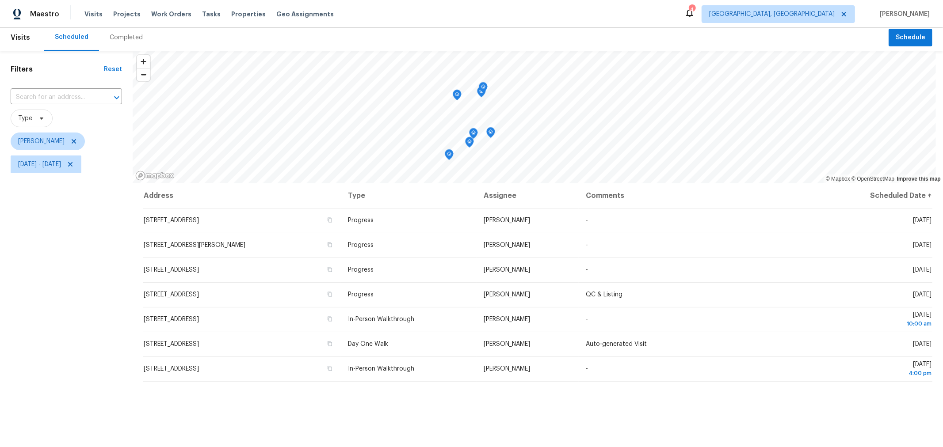
click at [555, 420] on div "Address Type Assignee Comments Scheduled Date ↑ 4953 Albany Mdw, Westerville, O…" at bounding box center [538, 362] width 810 height 358
click at [238, 12] on span "Properties" at bounding box center [248, 14] width 34 height 9
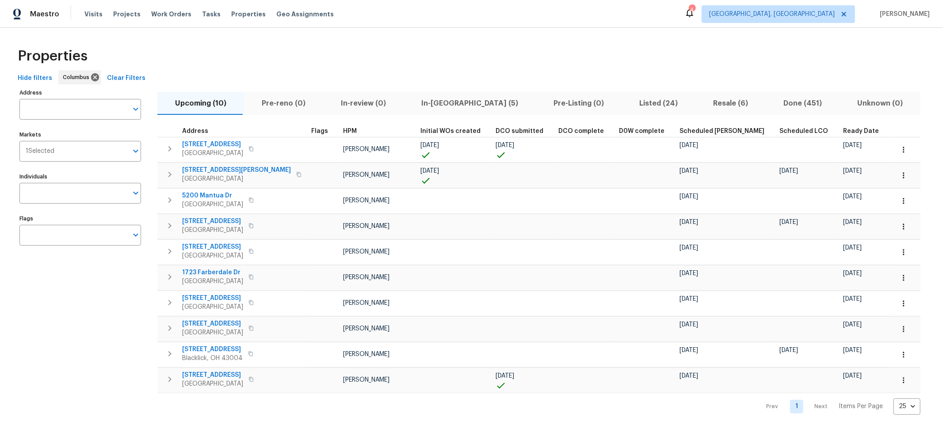
click at [426, 104] on span "In-reno (5)" at bounding box center [470, 103] width 122 height 12
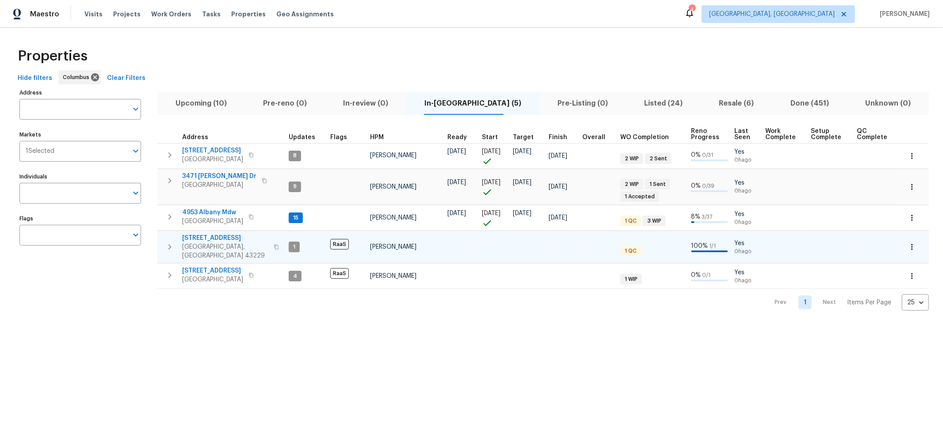
click at [200, 236] on span "1833 Brookfield Rd" at bounding box center [225, 238] width 86 height 9
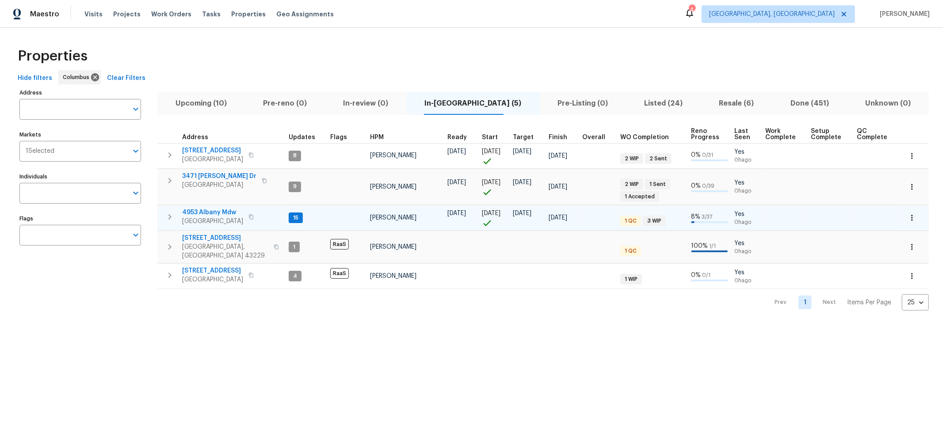
click at [165, 215] on icon "button" at bounding box center [169, 217] width 11 height 11
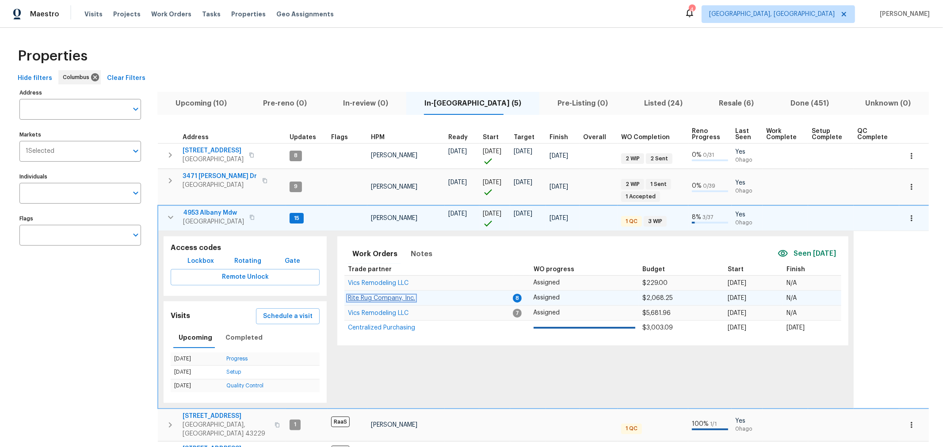
click at [399, 297] on span "Rite Rug Company, Inc." at bounding box center [381, 298] width 67 height 6
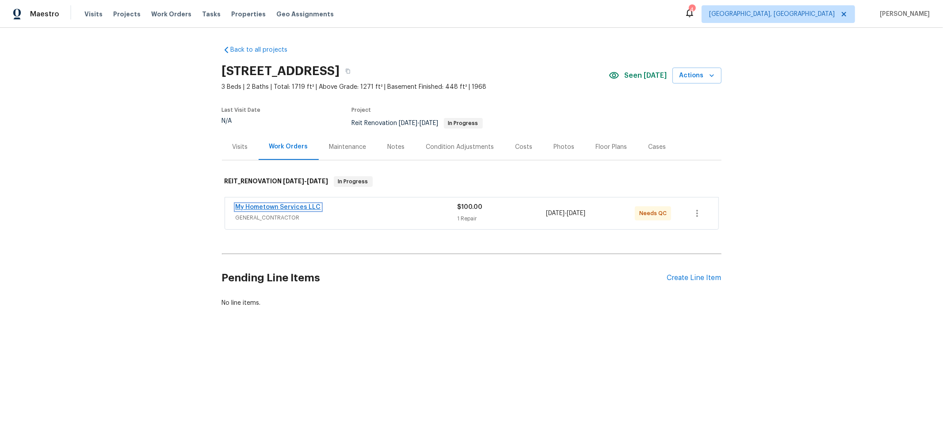
click at [285, 207] on link "My Hometown Services LLC" at bounding box center [278, 207] width 85 height 6
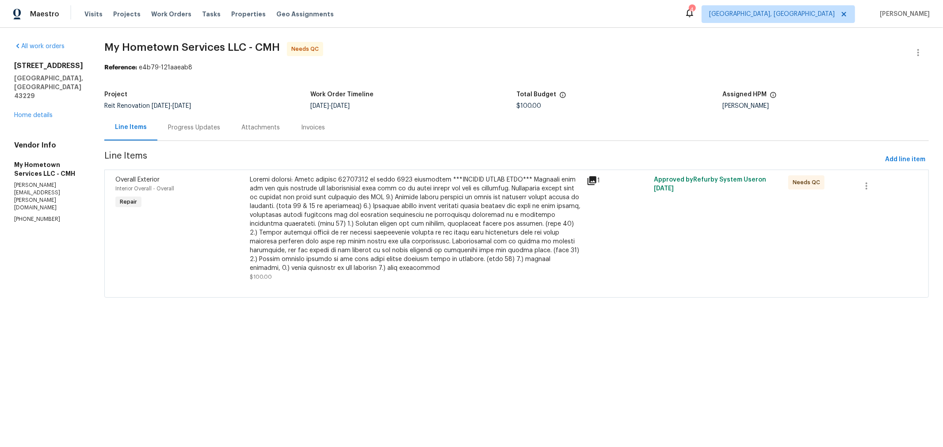
click at [175, 119] on div "Progress Updates" at bounding box center [193, 127] width 73 height 26
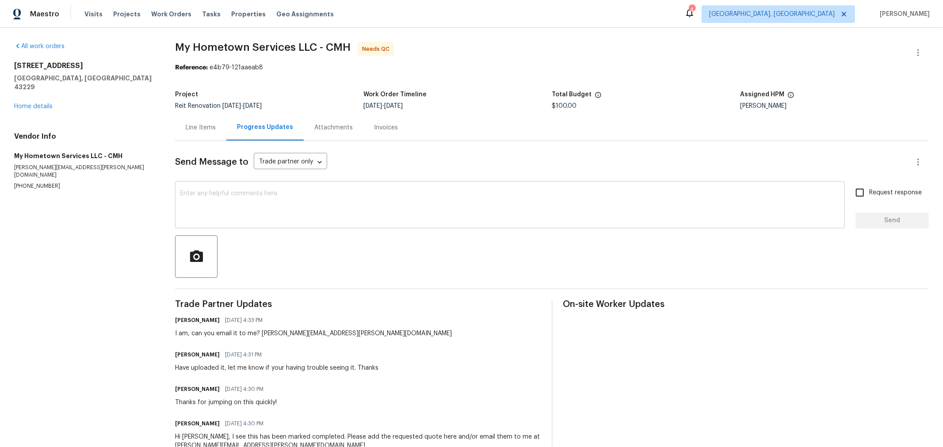
click at [233, 201] on textarea at bounding box center [509, 205] width 659 height 31
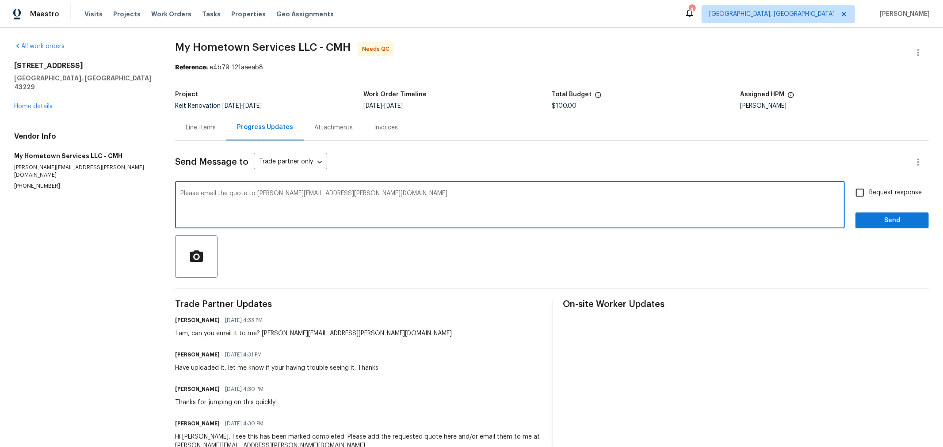
type textarea "Please email the quote to [PERSON_NAME][EMAIL_ADDRESS][PERSON_NAME][DOMAIN_NAME]"
click at [888, 194] on span "Request response" at bounding box center [895, 192] width 53 height 9
click at [869, 194] on input "Request response" at bounding box center [859, 192] width 19 height 19
checkbox input "true"
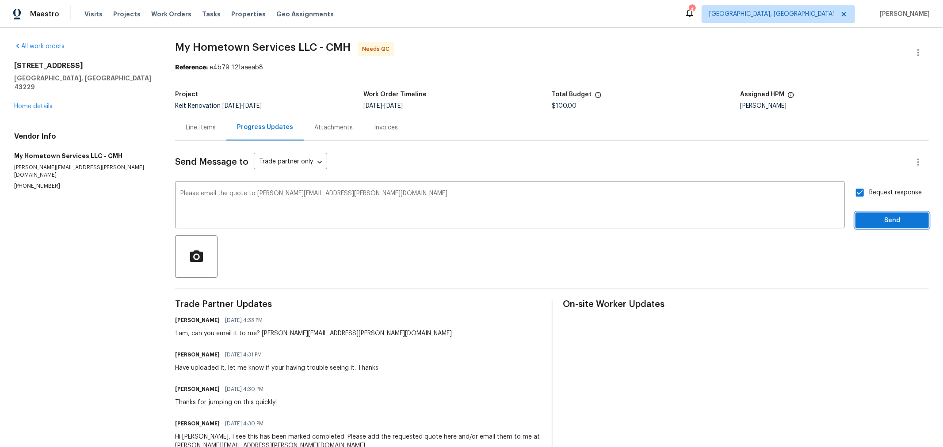
click at [880, 224] on span "Send" at bounding box center [891, 220] width 59 height 11
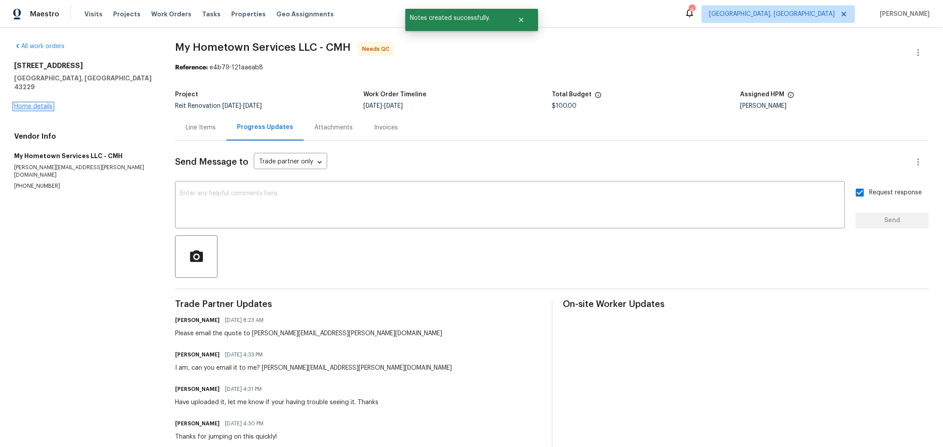
click at [40, 103] on link "Home details" at bounding box center [33, 106] width 38 height 6
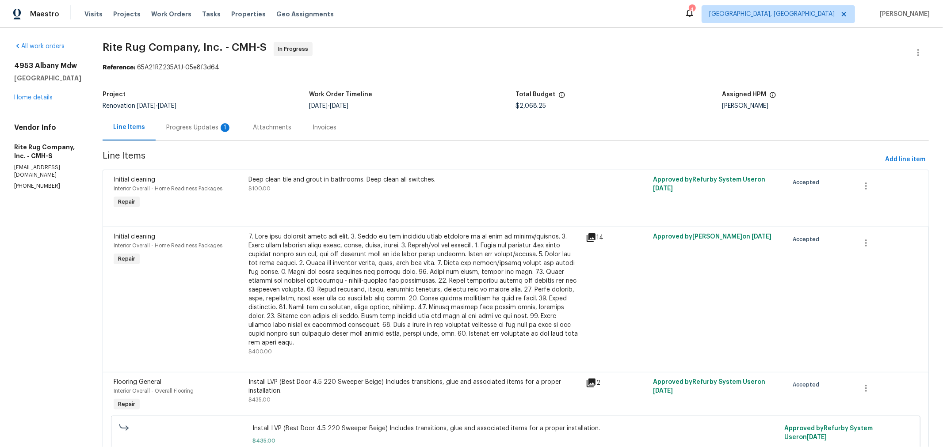
click at [212, 125] on div "Progress Updates 1" at bounding box center [198, 127] width 65 height 9
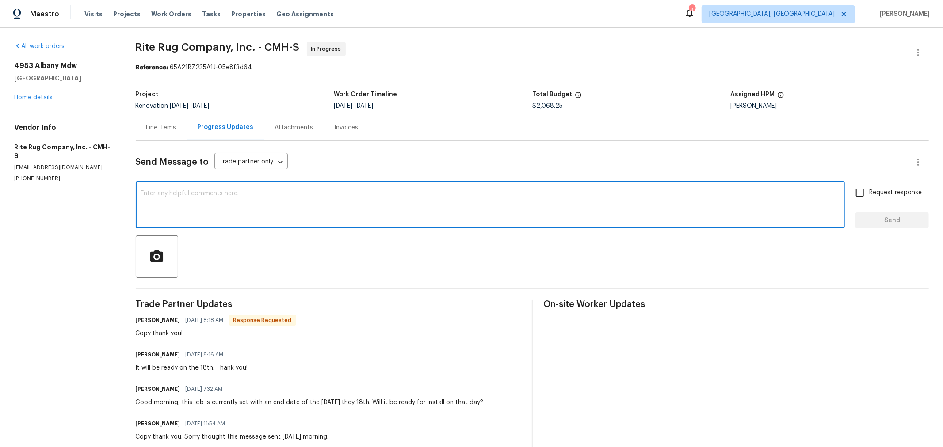
click at [274, 202] on textarea at bounding box center [490, 205] width 698 height 31
type textarea "My pleasure"
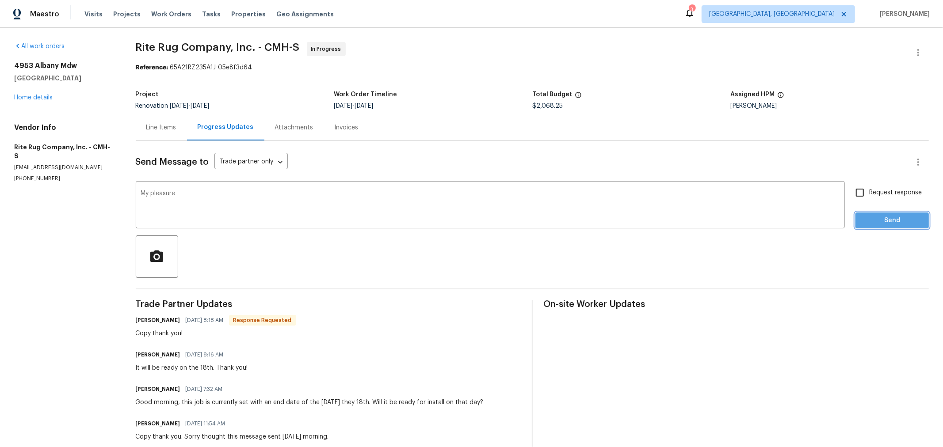
click at [887, 221] on span "Send" at bounding box center [891, 220] width 59 height 11
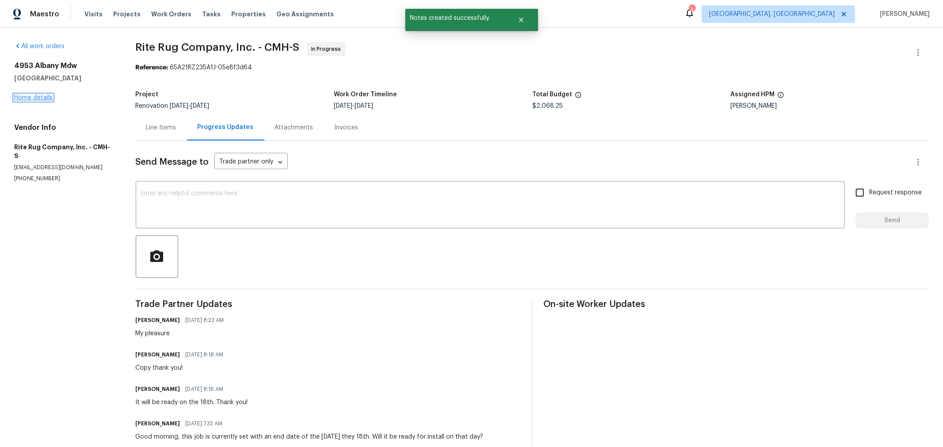
click at [34, 99] on link "Home details" at bounding box center [33, 98] width 38 height 6
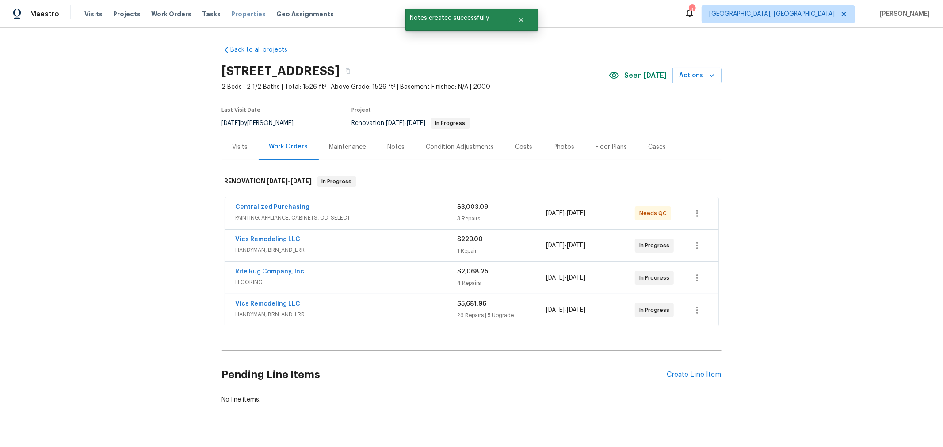
click at [246, 16] on span "Properties" at bounding box center [248, 14] width 34 height 9
